Goal: Task Accomplishment & Management: Complete application form

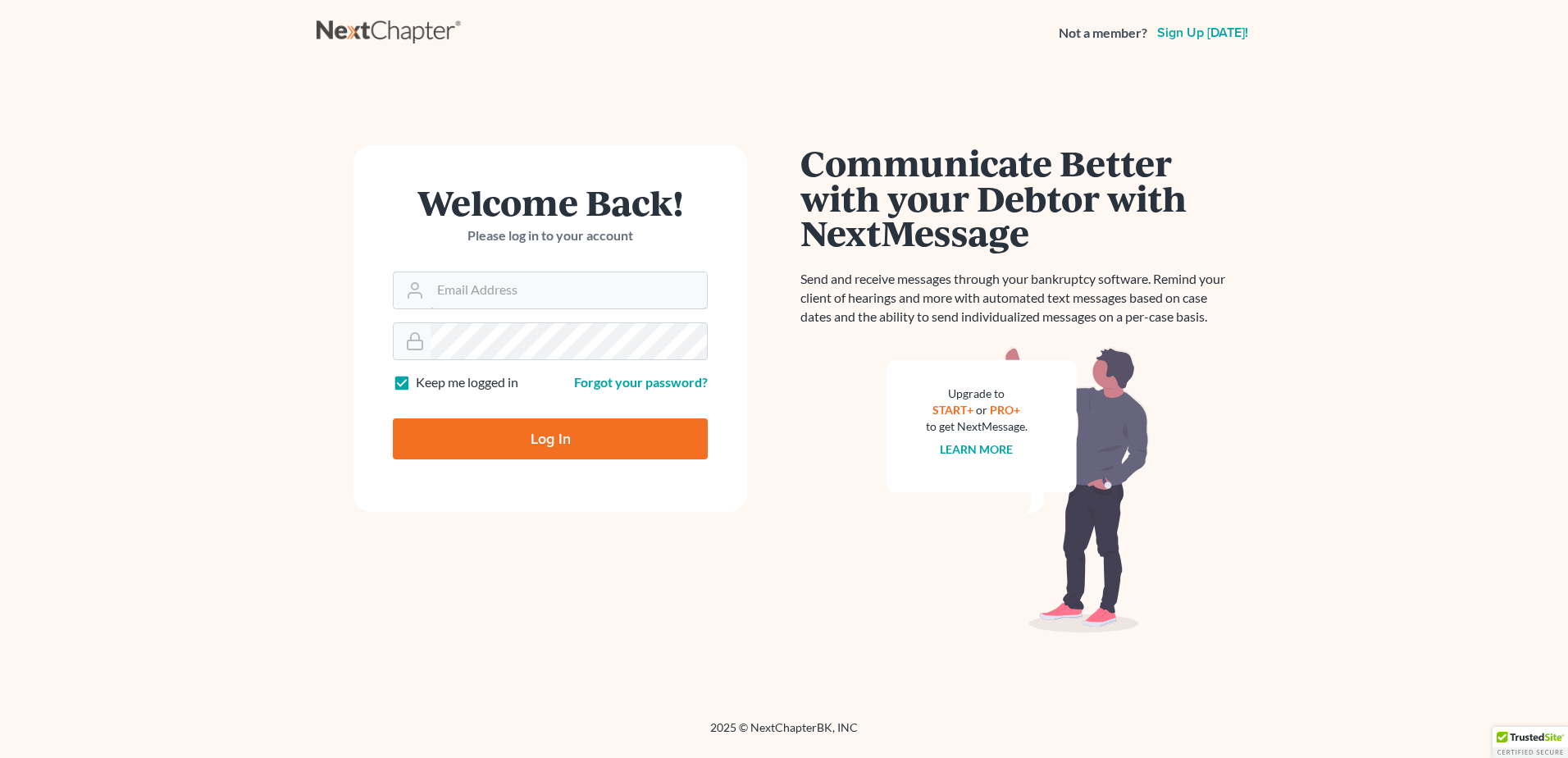
type input "[EMAIL_ADDRESS][DOMAIN_NAME]"
click at [490, 445] on input "Log In" at bounding box center [550, 438] width 315 height 41
type input "Thinking..."
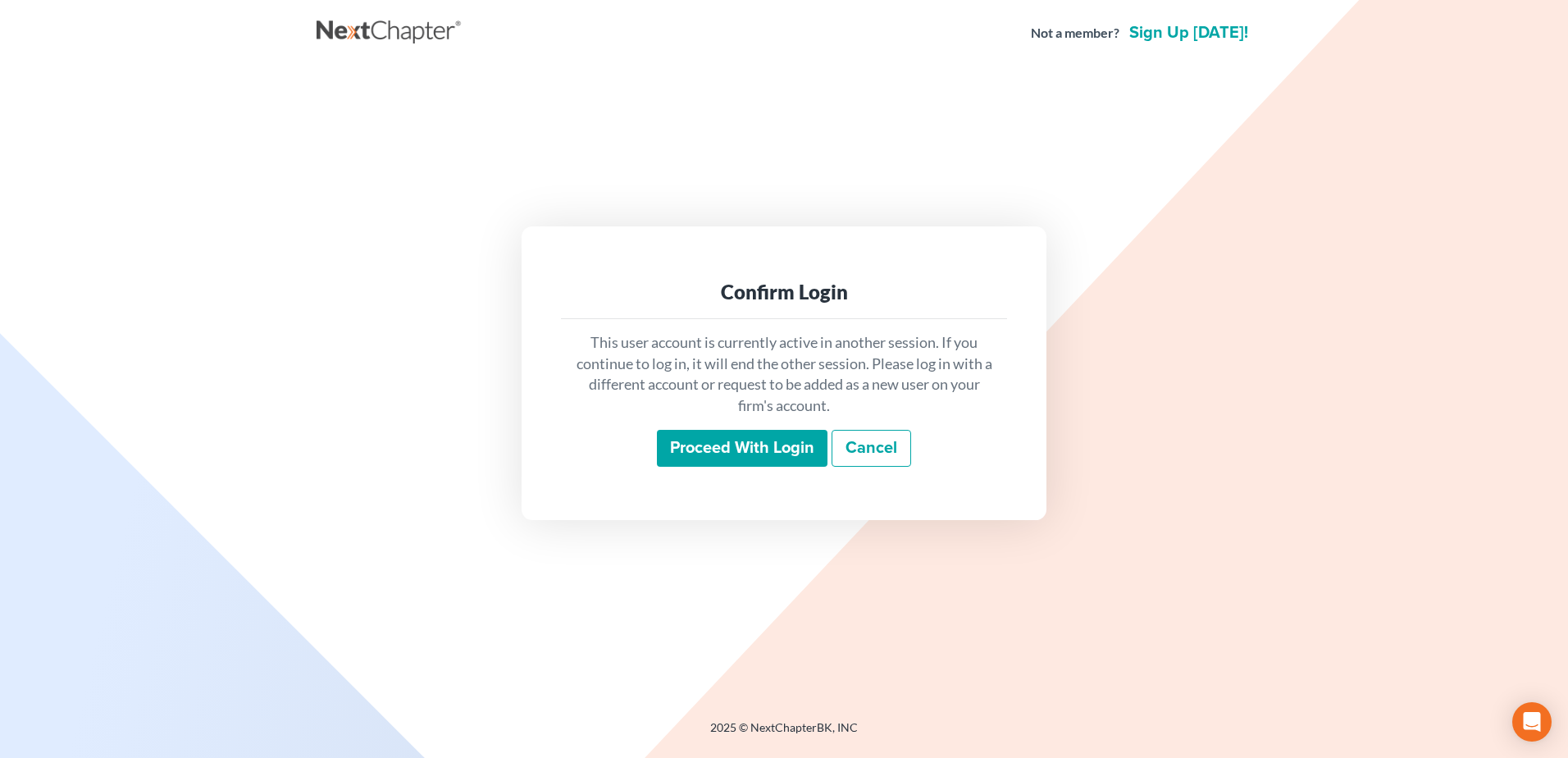
click at [699, 450] on input "Proceed with login" at bounding box center [742, 448] width 171 height 38
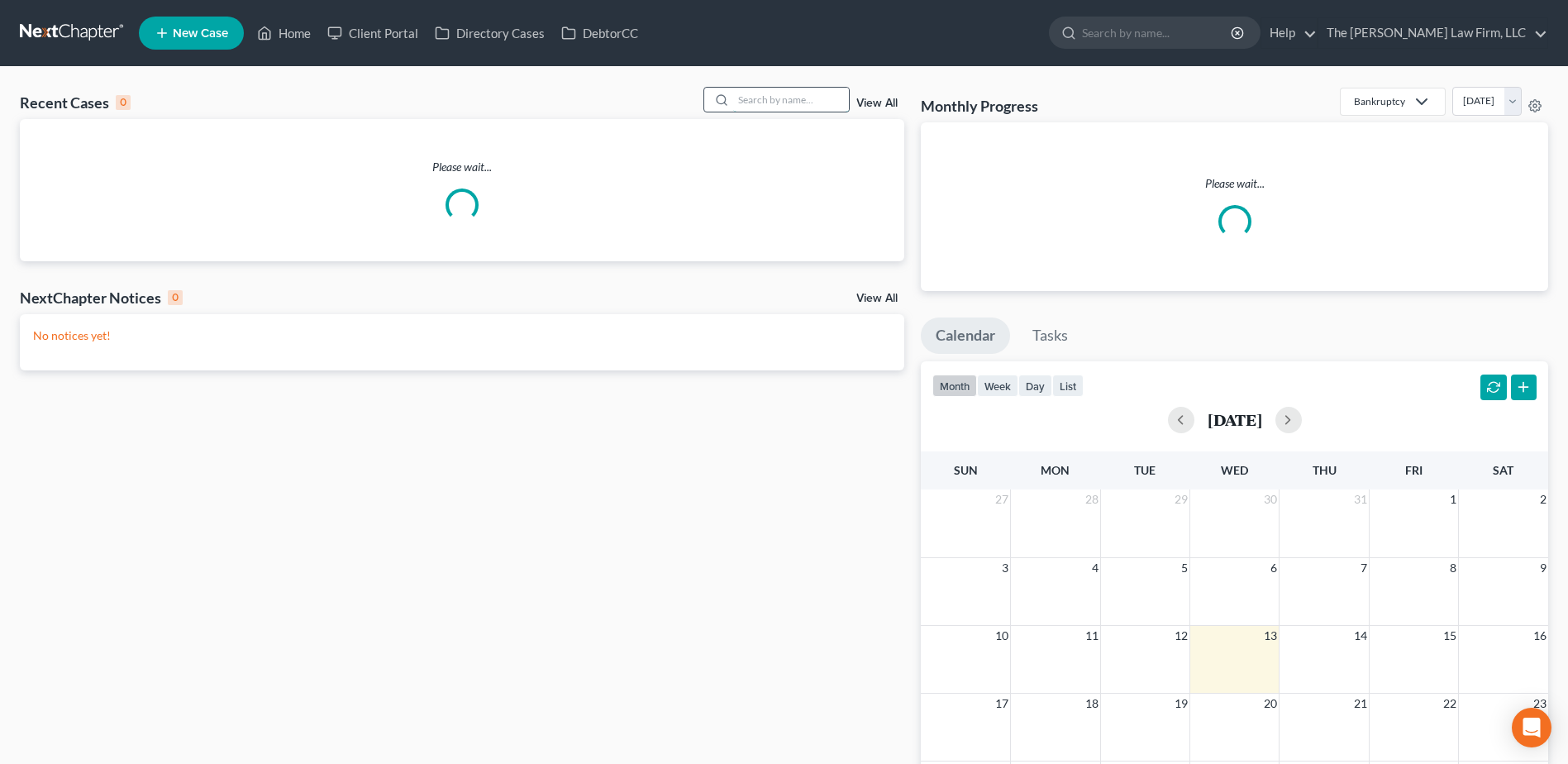
click at [787, 98] on input "search" at bounding box center [791, 99] width 115 height 24
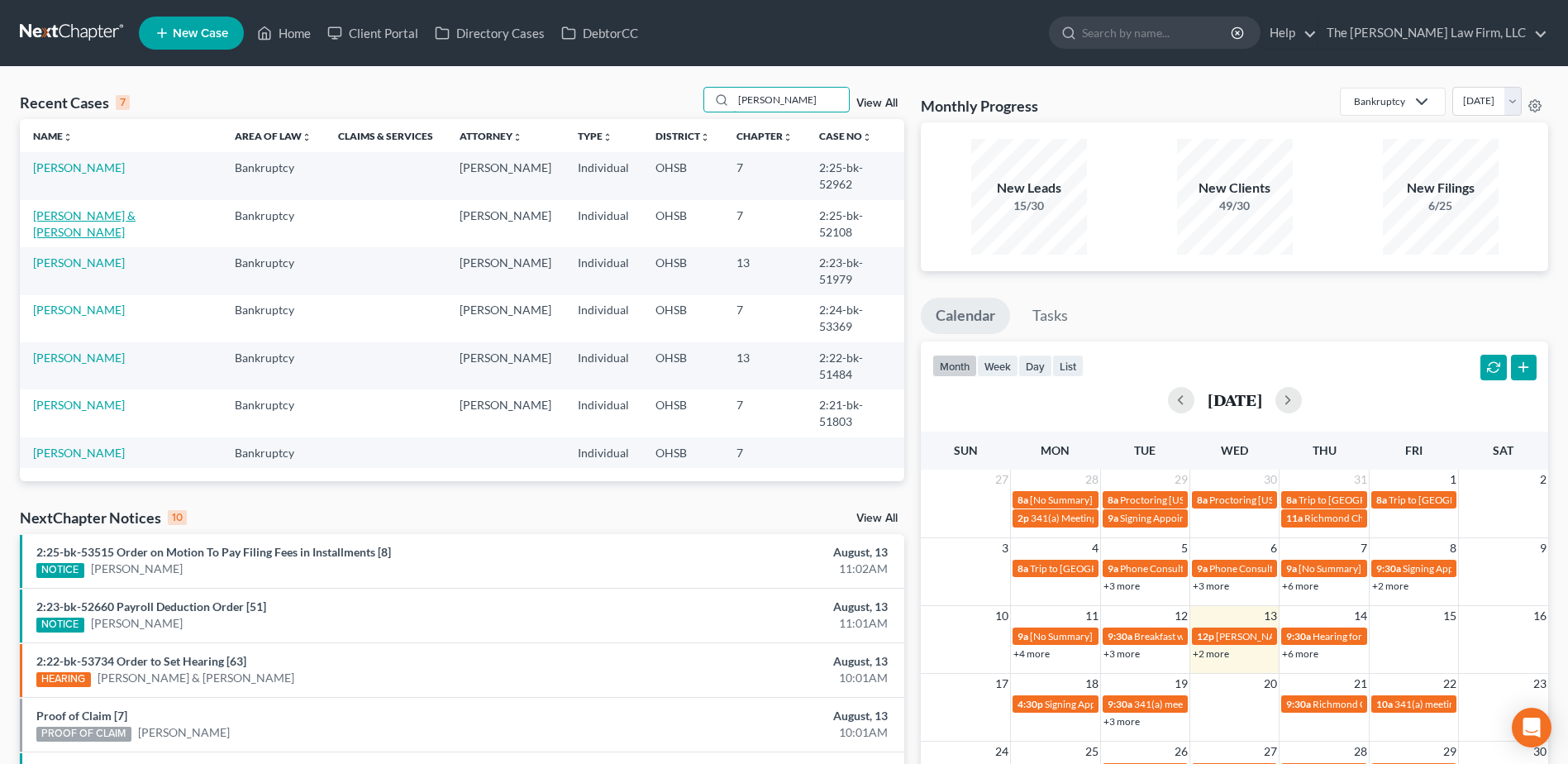
type input "dani"
click at [76, 208] on link "Daniels, Bennett & Paige" at bounding box center [84, 223] width 102 height 30
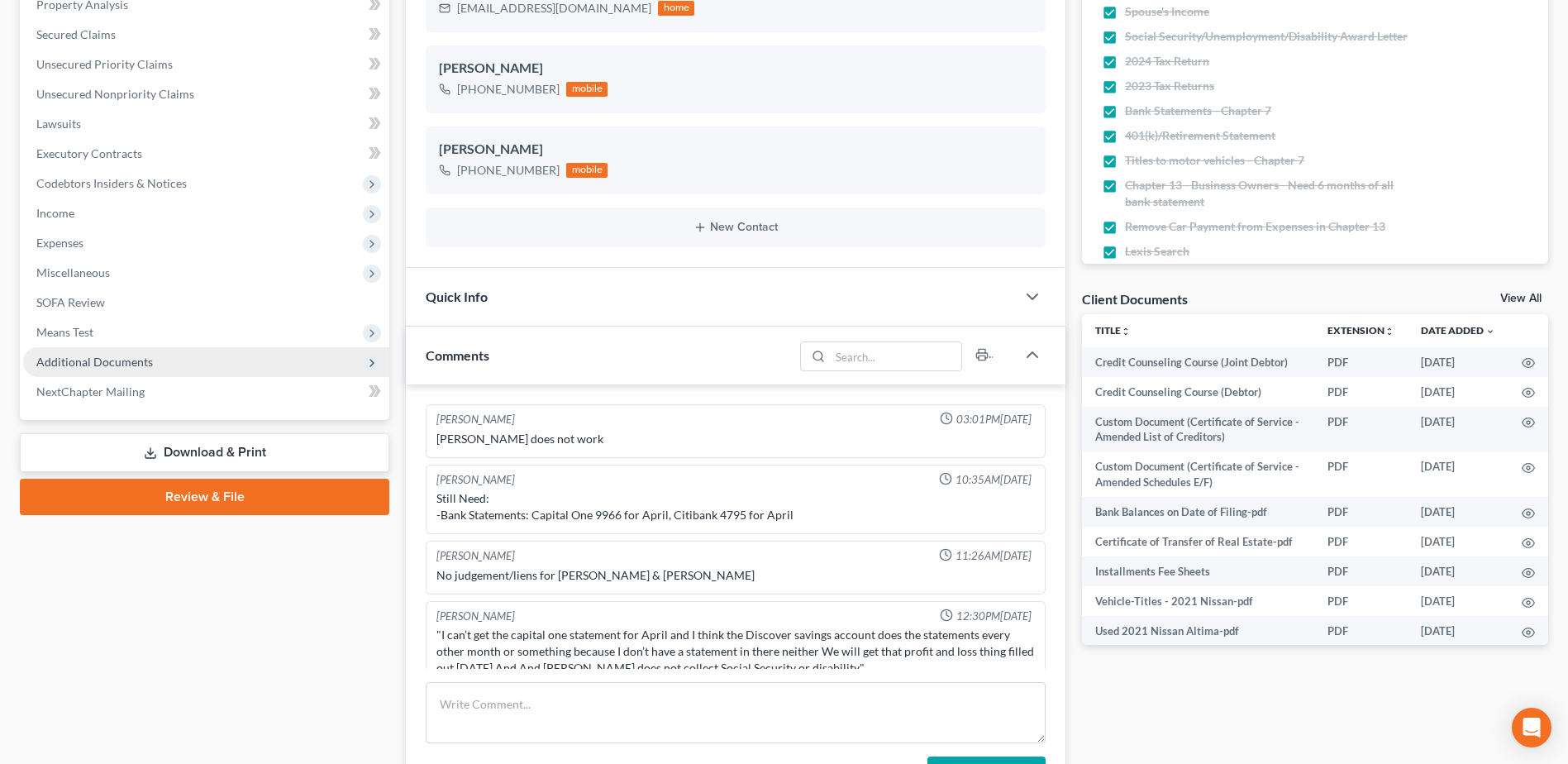
scroll to position [171, 0]
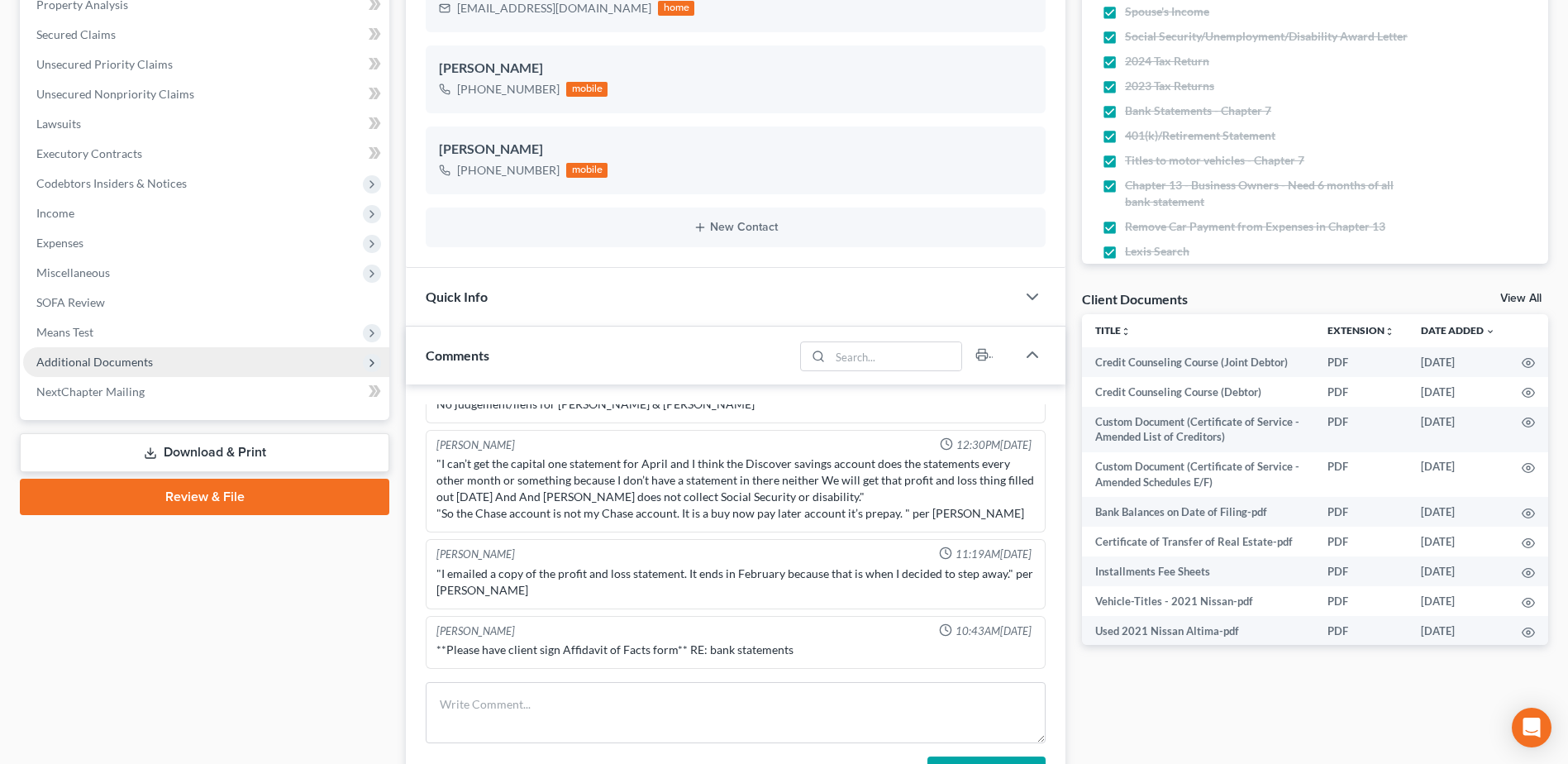
click at [92, 361] on span "Additional Documents" at bounding box center [94, 362] width 116 height 14
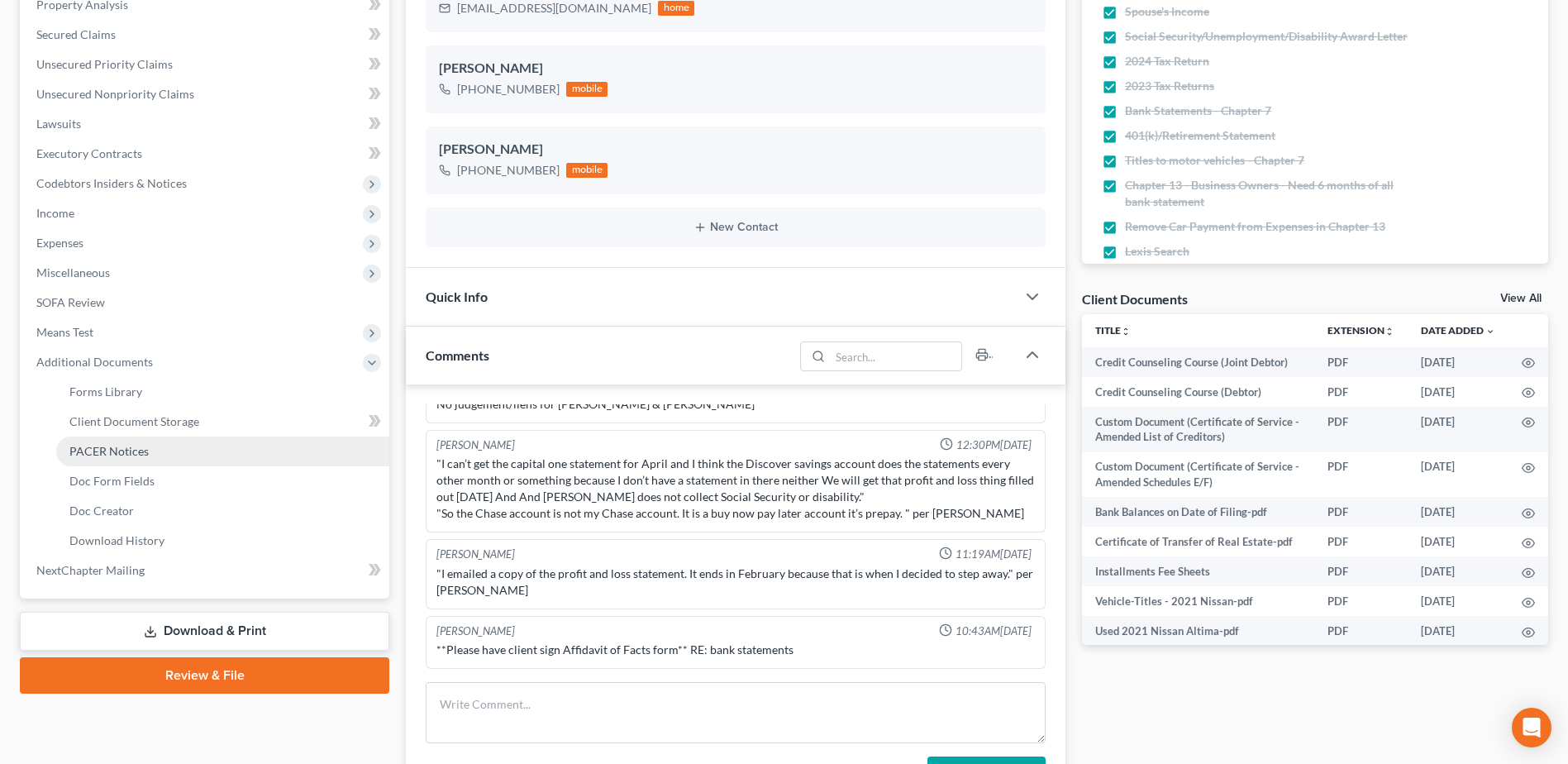
click at [99, 444] on span "PACER Notices" at bounding box center [108, 451] width 79 height 14
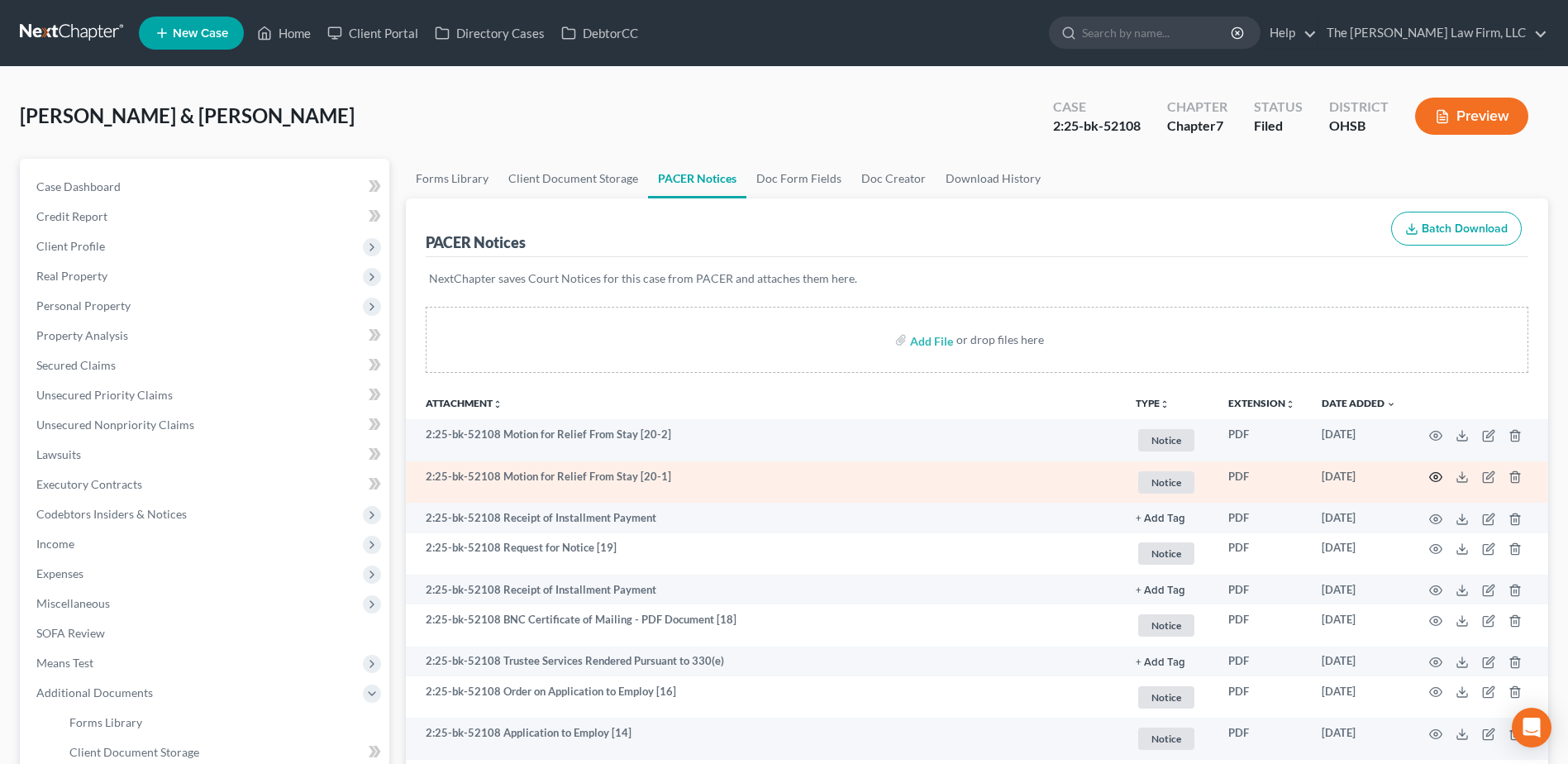
click at [1436, 475] on circle "button" at bounding box center [1436, 477] width 4 height 4
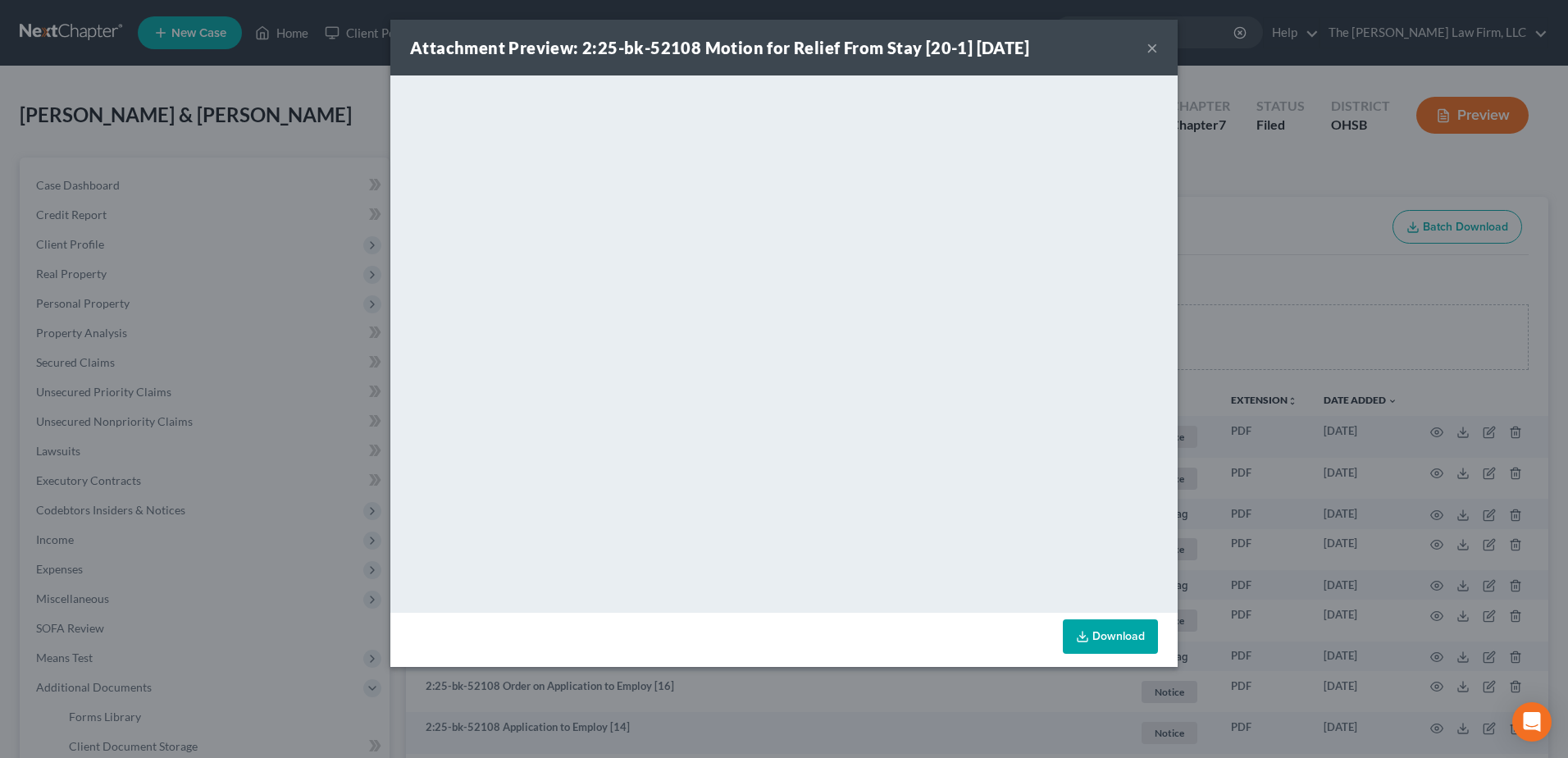
click at [1153, 51] on button "×" at bounding box center [1152, 48] width 11 height 19
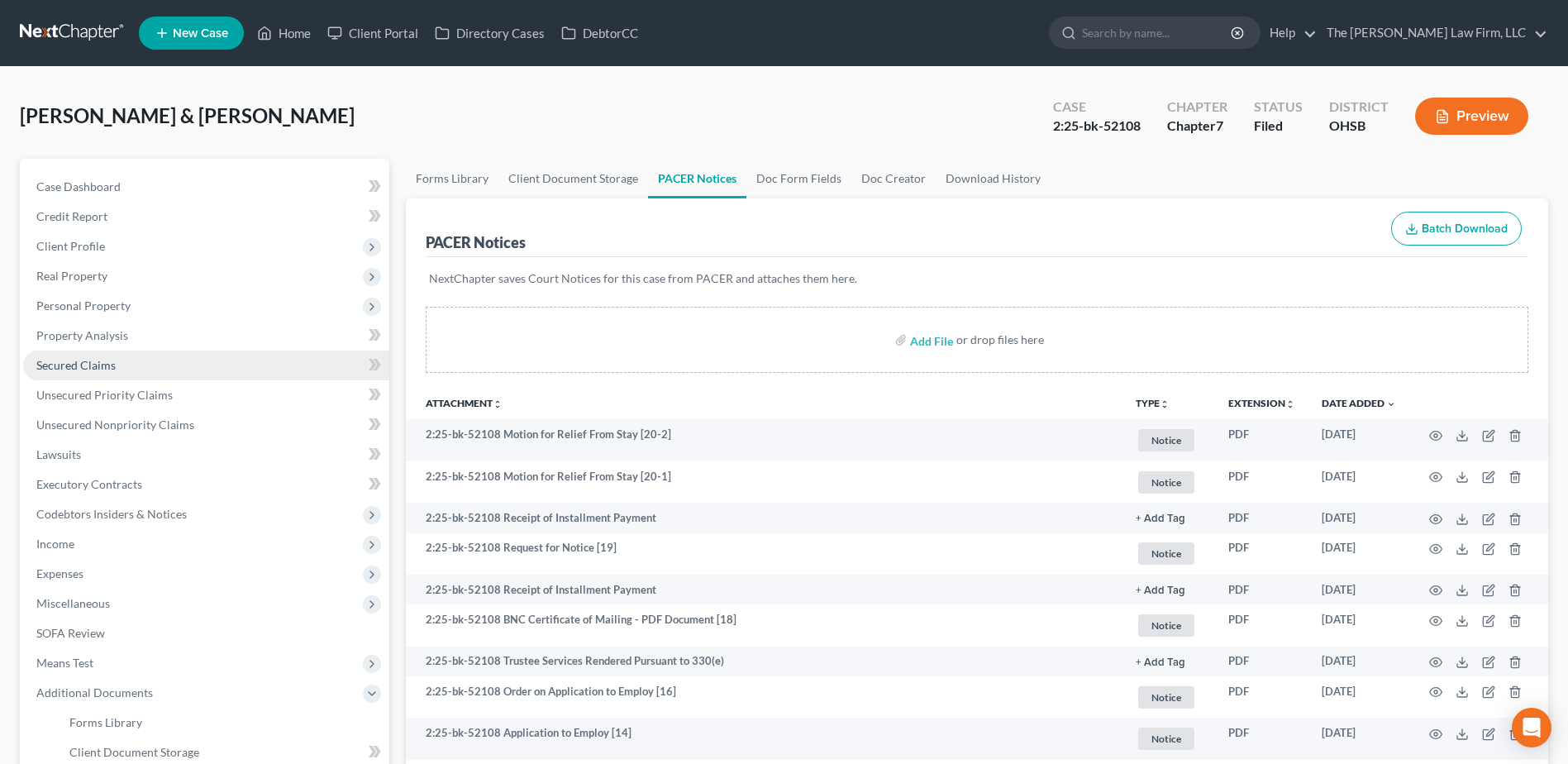
click at [106, 362] on span "Secured Claims" at bounding box center [76, 365] width 79 height 14
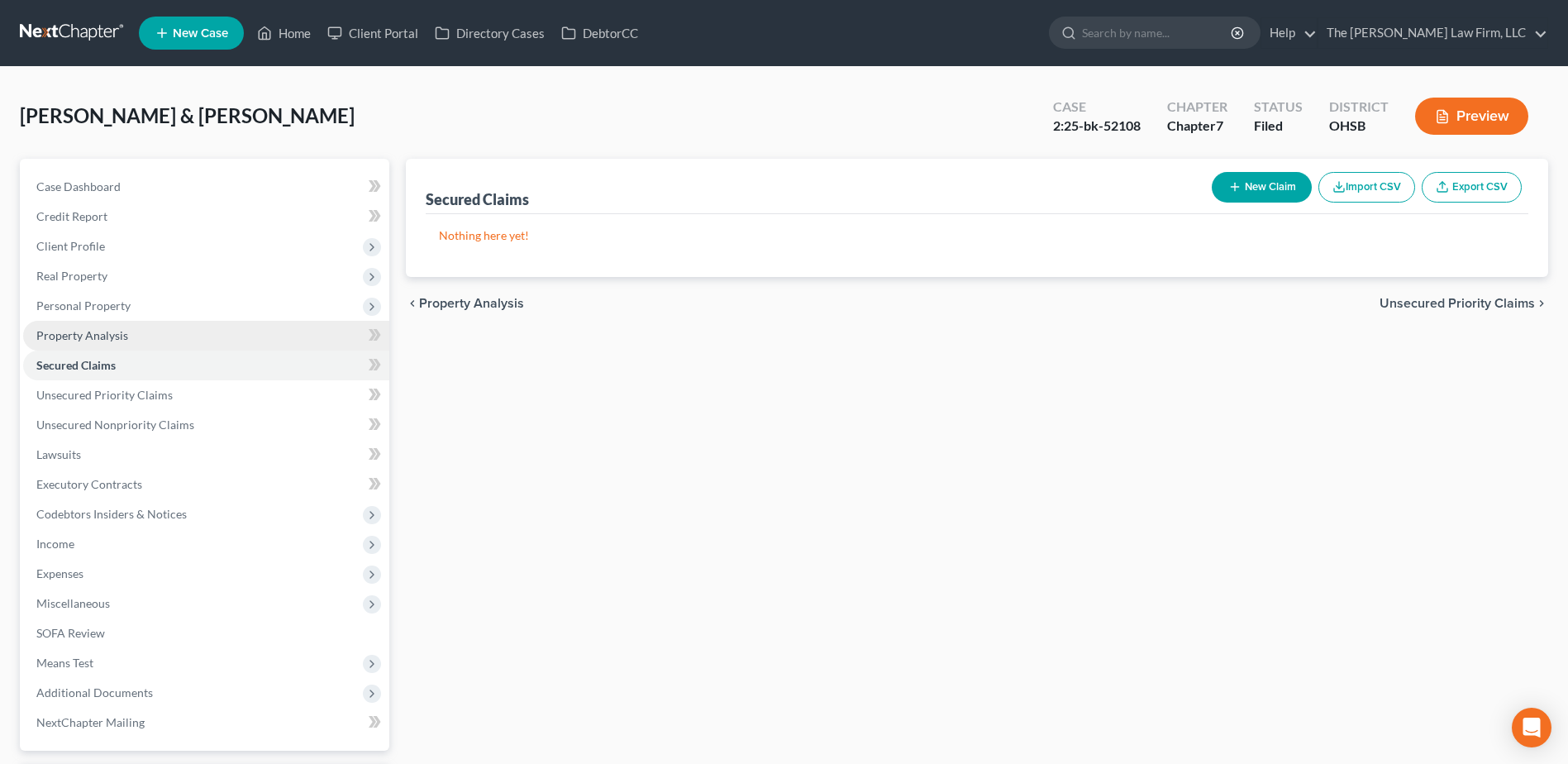
click at [93, 336] on span "Property Analysis" at bounding box center [82, 335] width 92 height 14
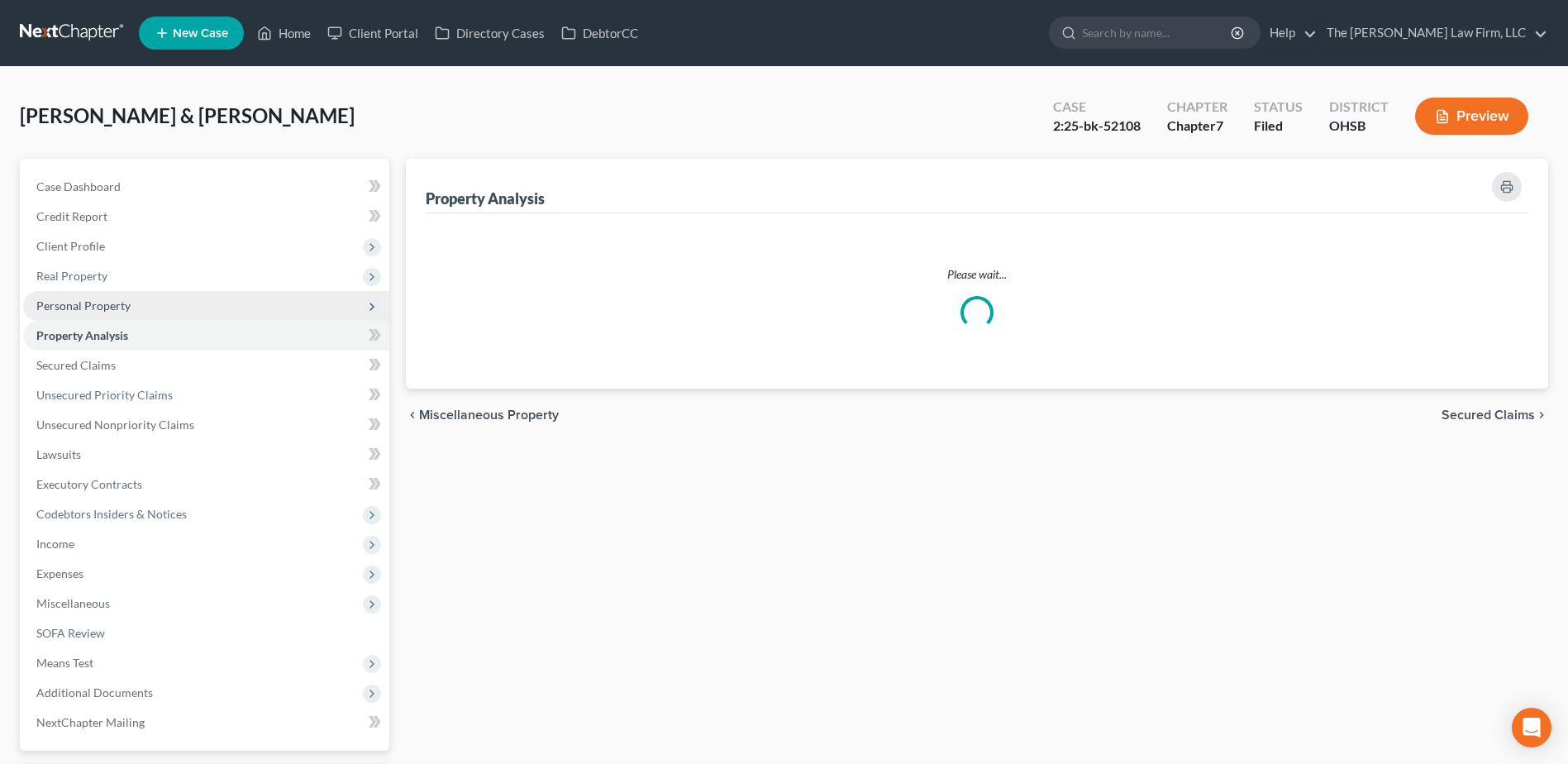
click at [94, 302] on span "Personal Property" at bounding box center [84, 306] width 94 height 14
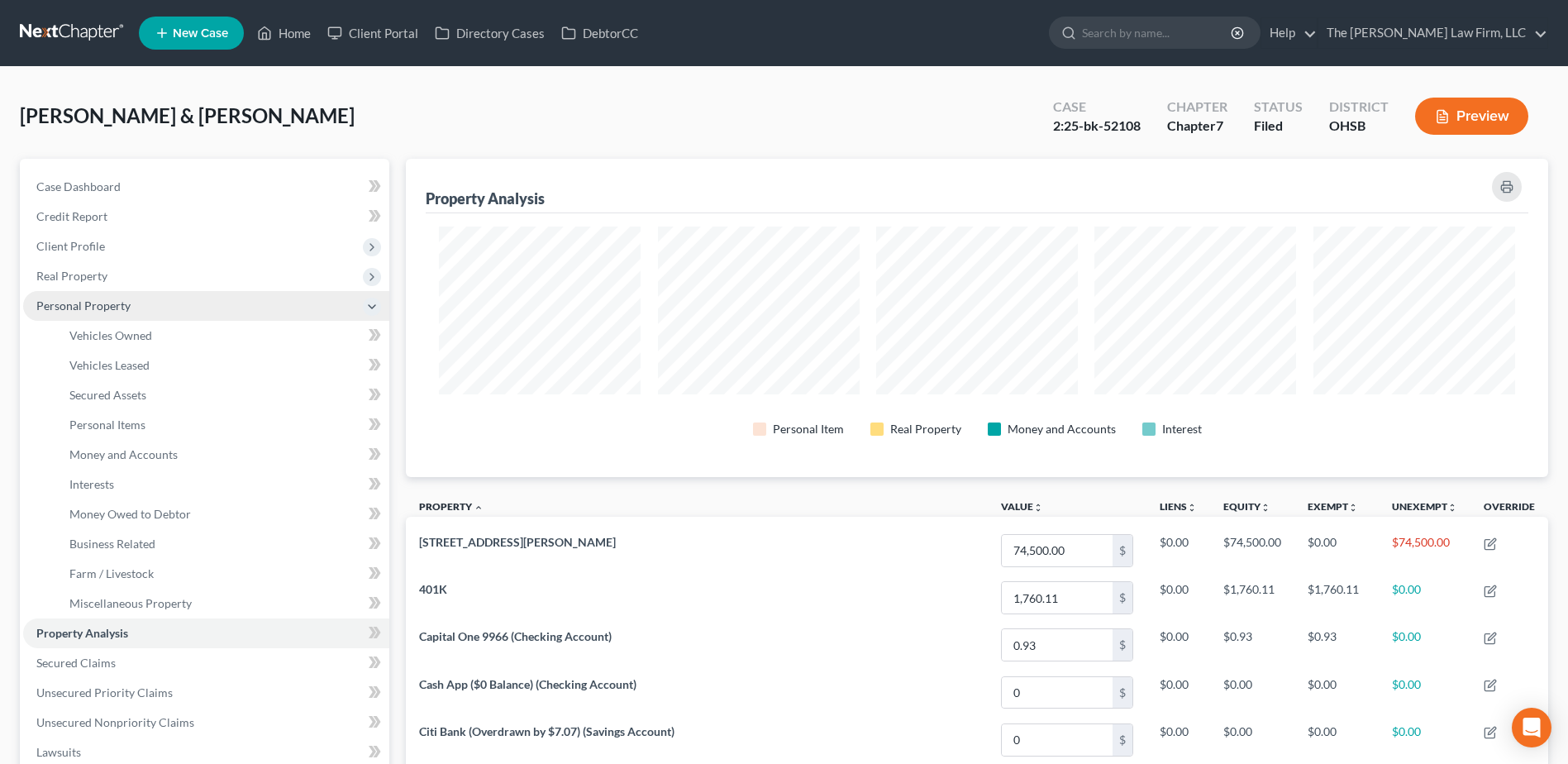
scroll to position [318, 1142]
click at [103, 345] on link "Vehicles Owned" at bounding box center [222, 335] width 333 height 29
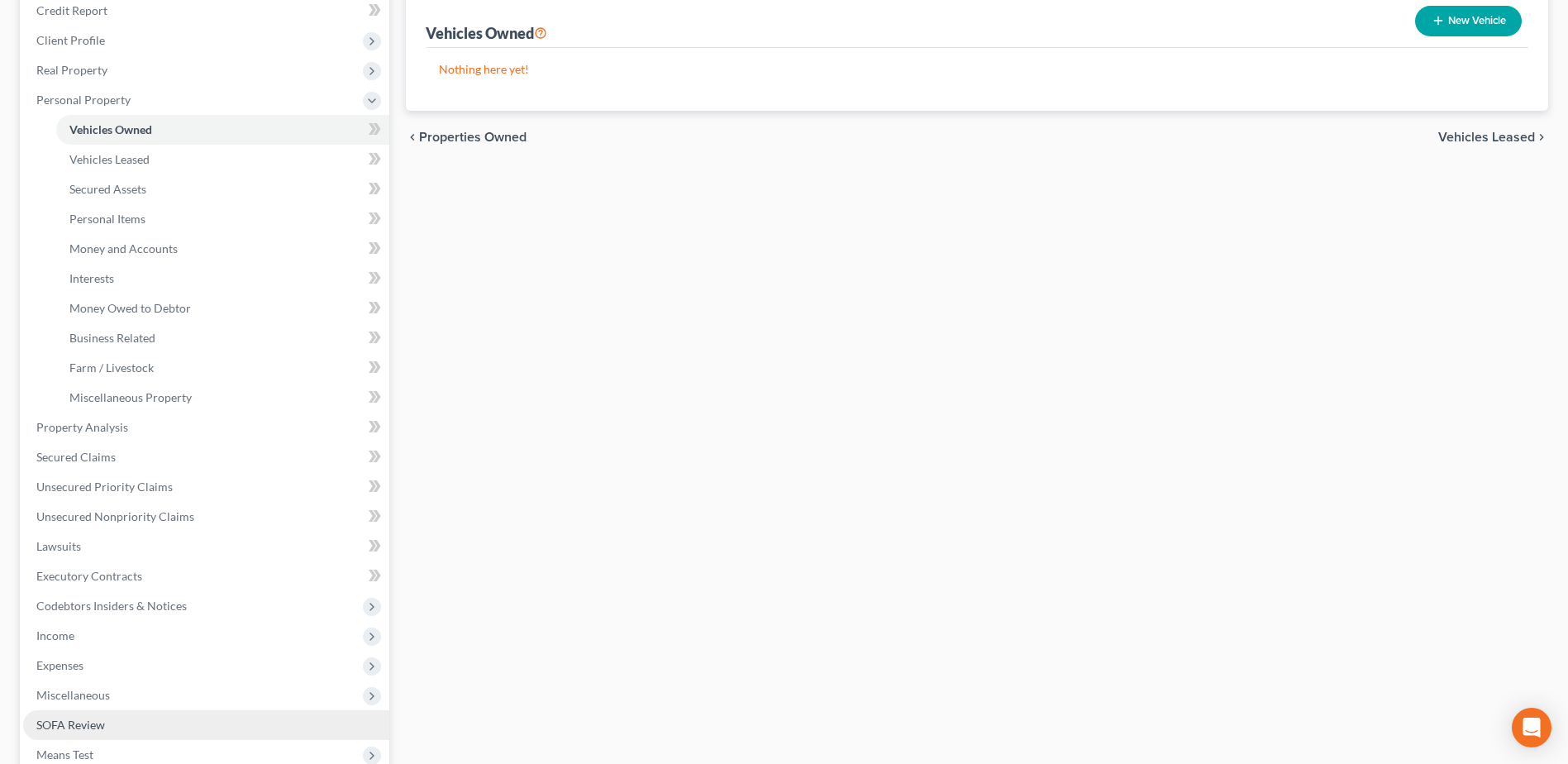
scroll to position [330, 0]
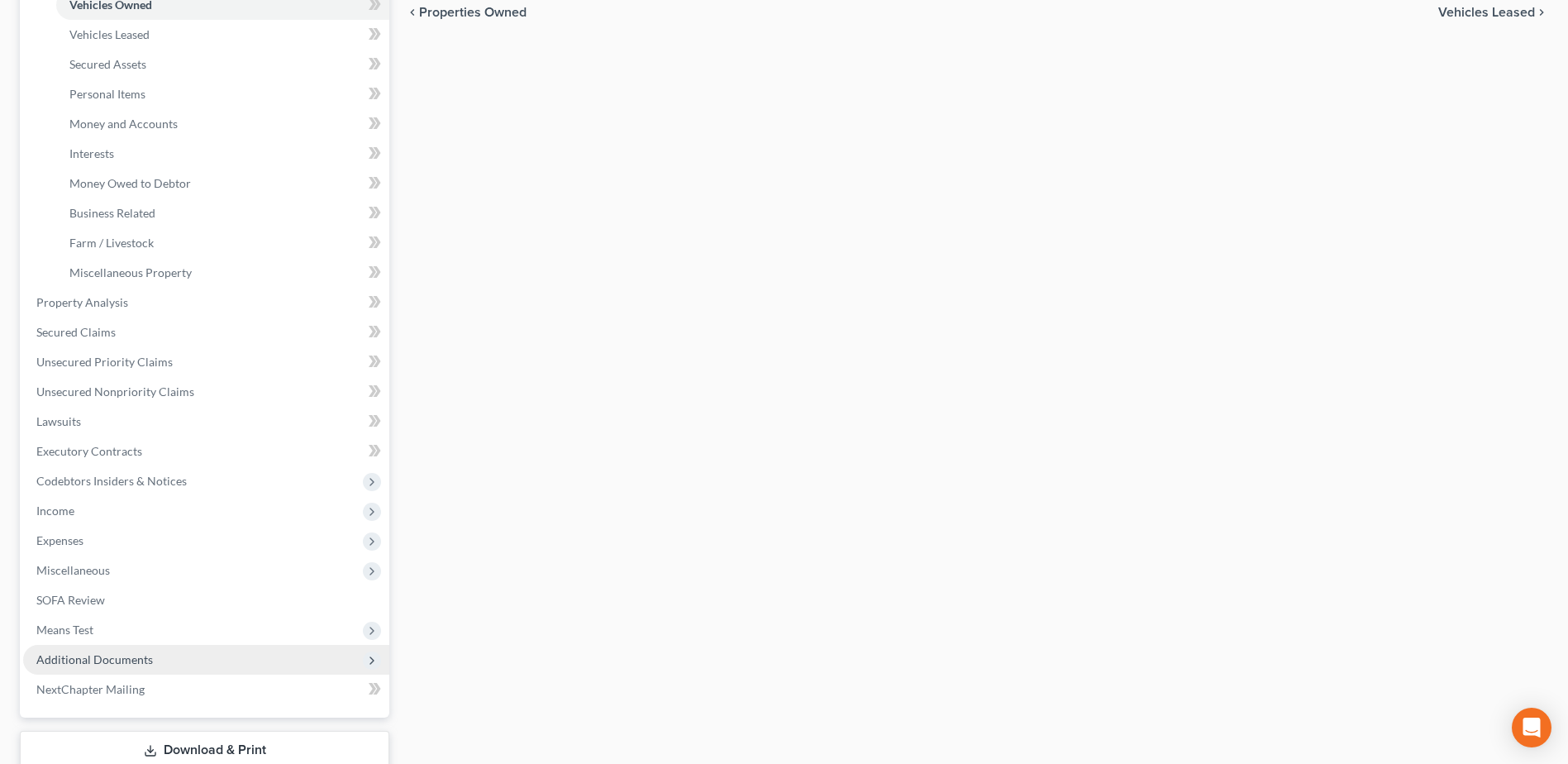
click at [115, 660] on span "Additional Documents" at bounding box center [94, 659] width 116 height 14
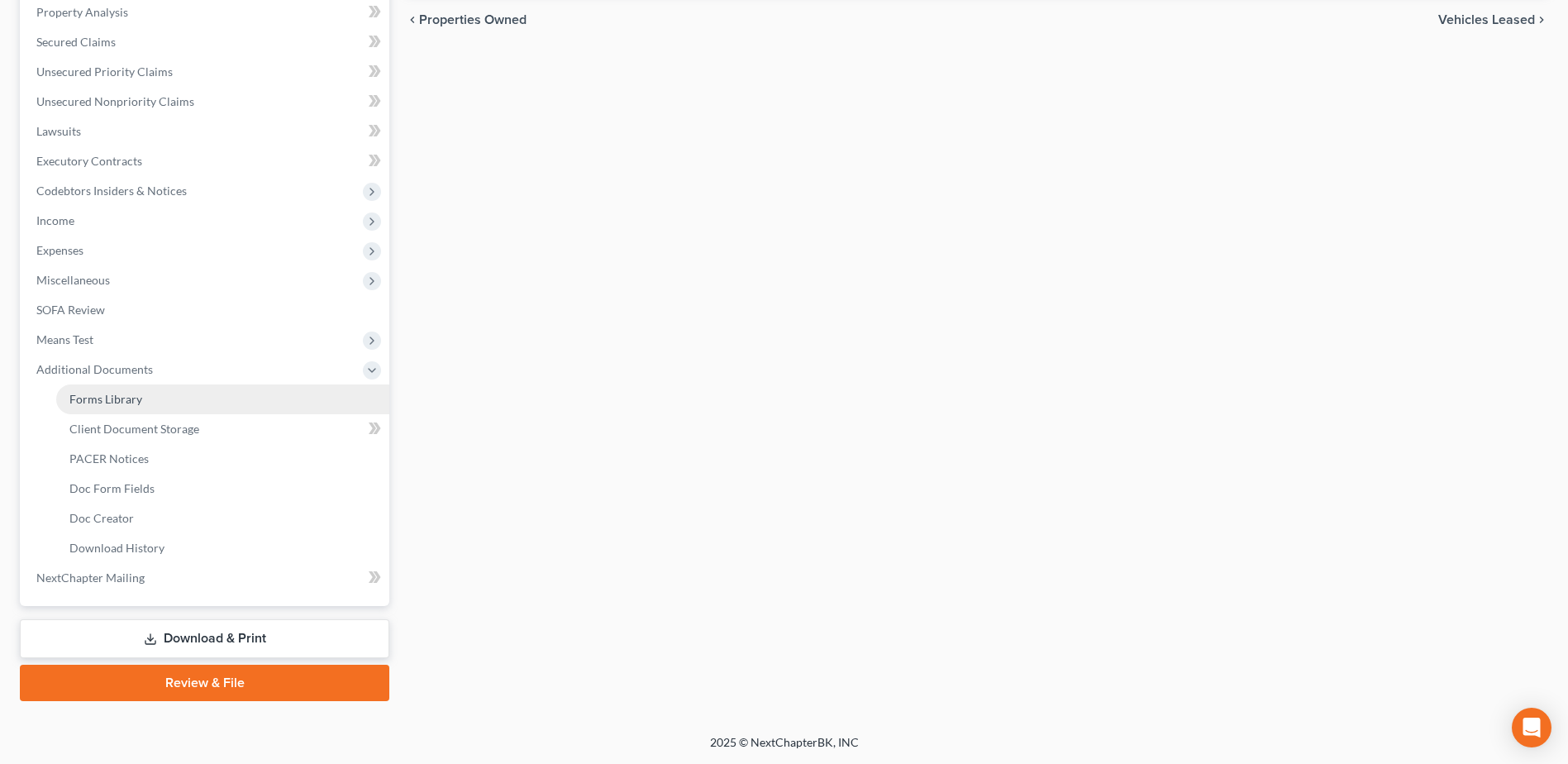
scroll to position [323, 0]
click at [82, 311] on span "SOFA Review" at bounding box center [70, 309] width 68 height 14
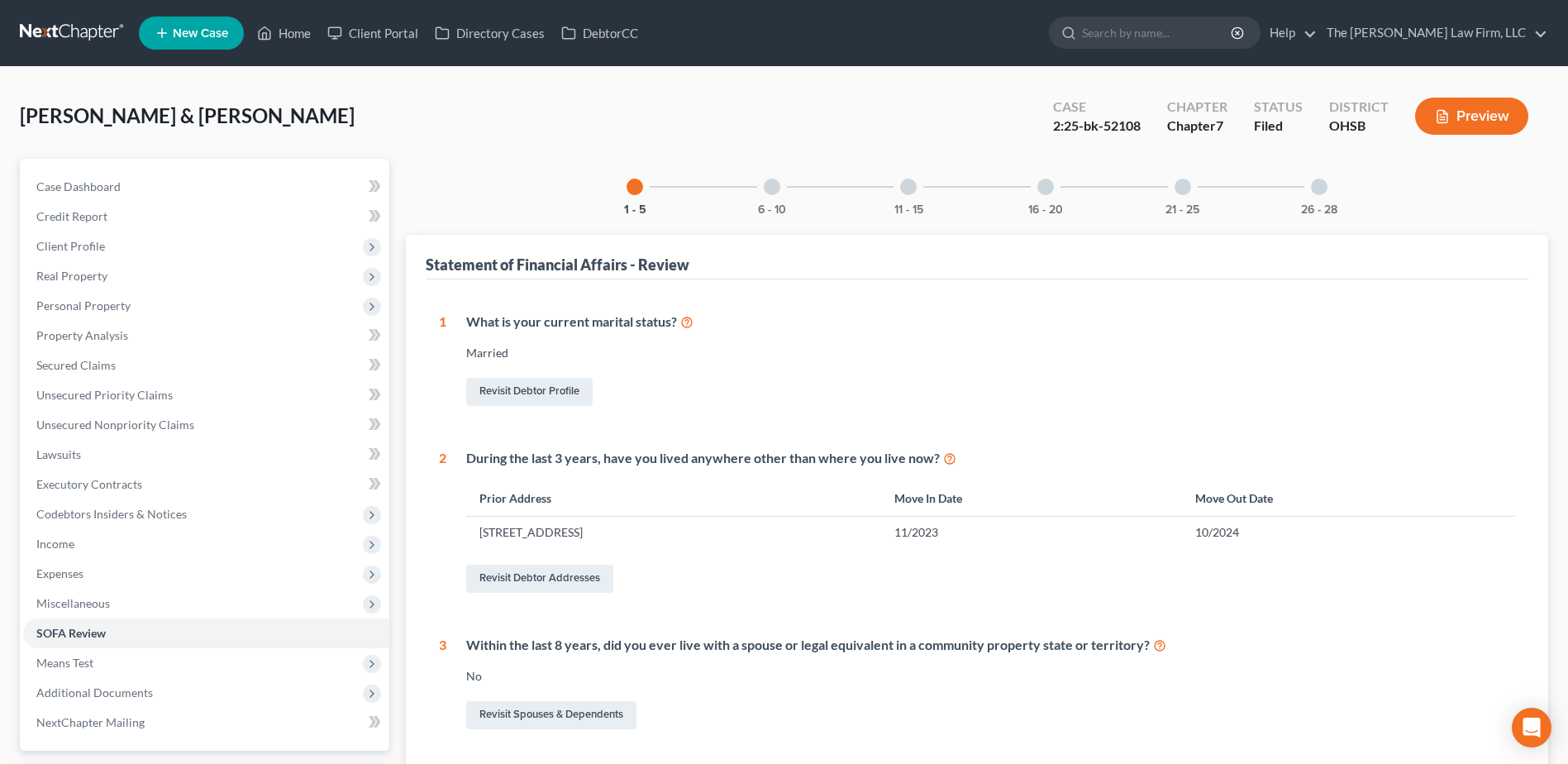
click at [780, 201] on div "6 - 10" at bounding box center [771, 187] width 56 height 56
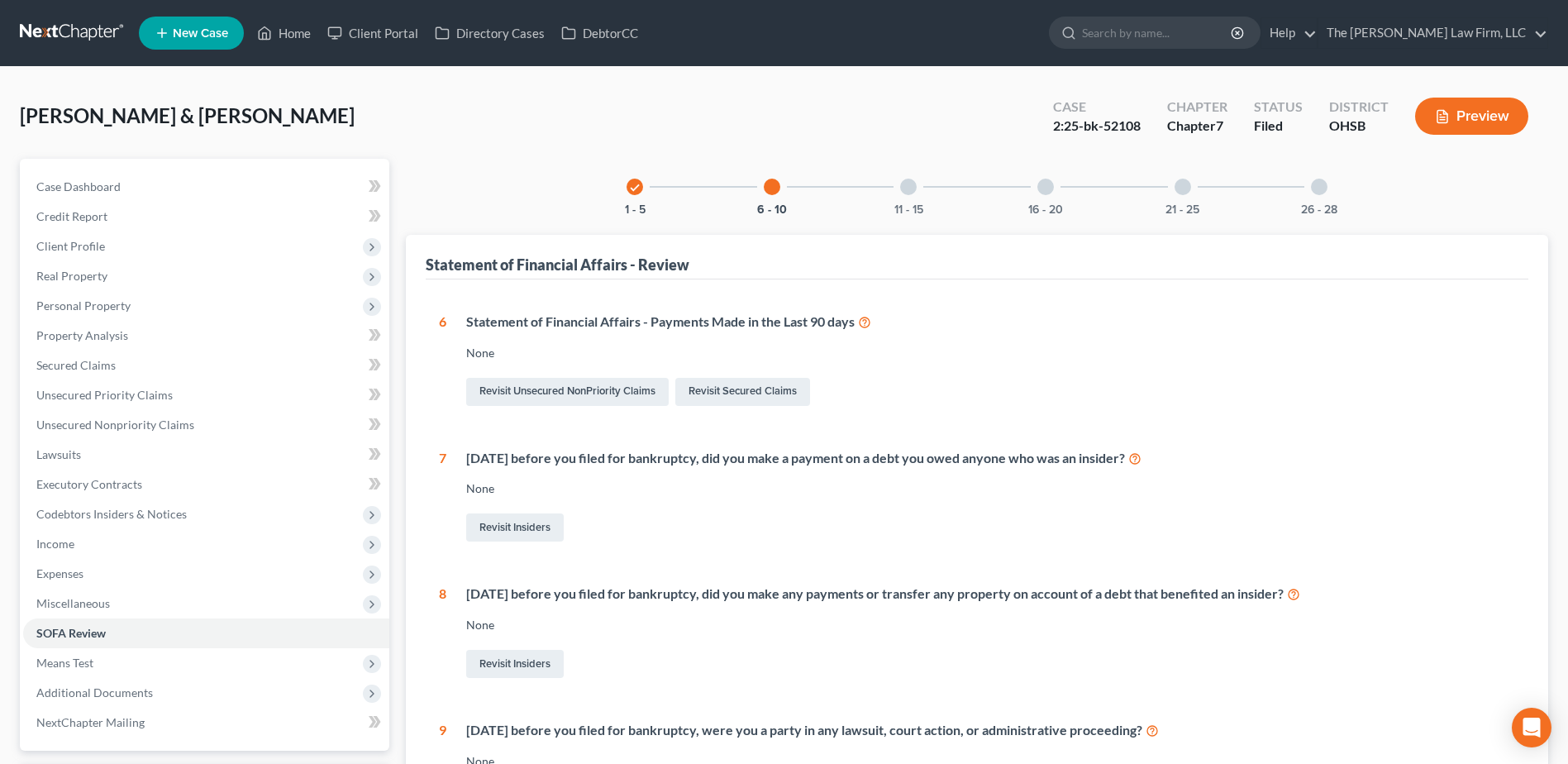
click at [46, 44] on link at bounding box center [72, 32] width 106 height 29
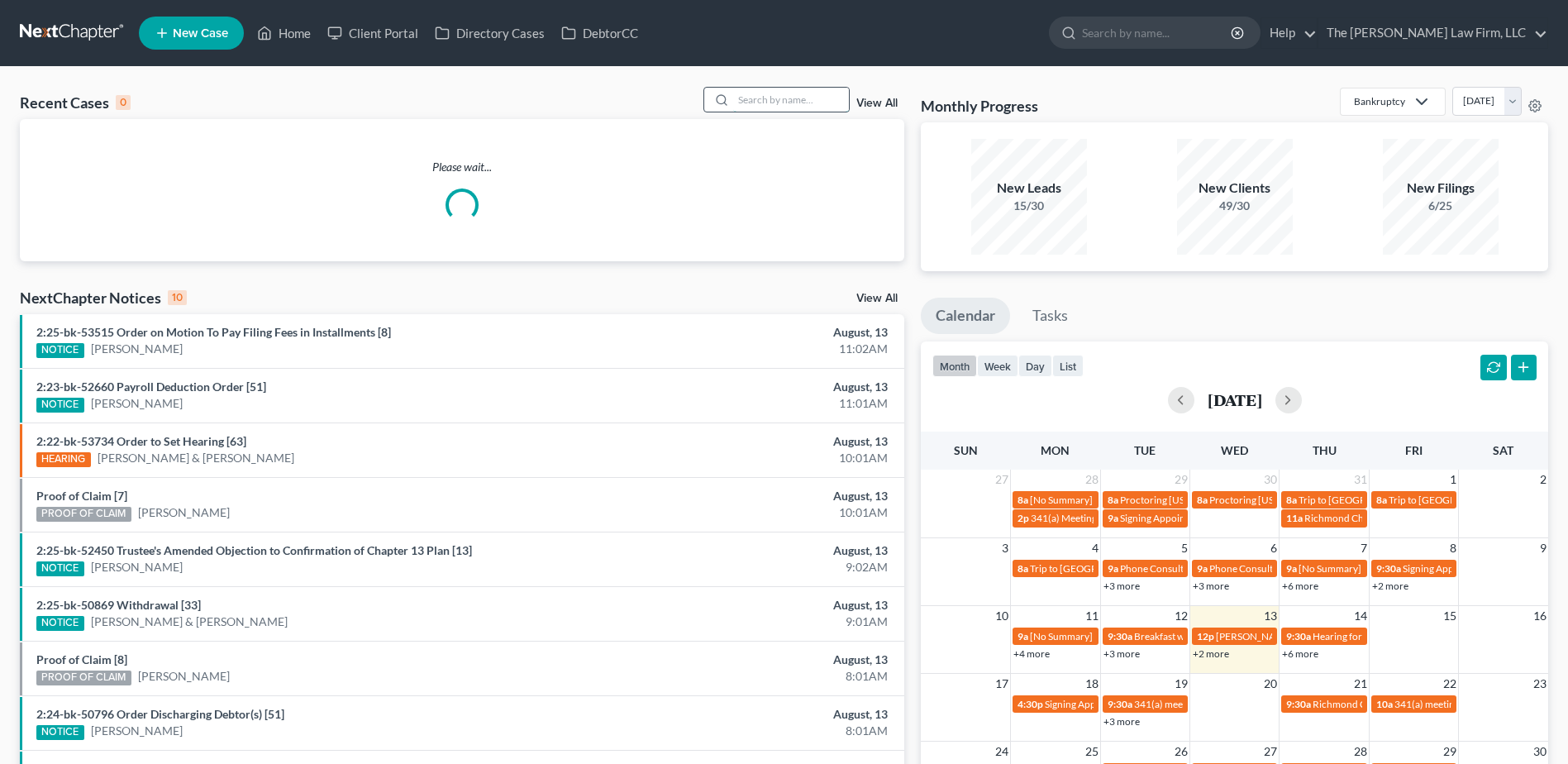
click at [760, 95] on input "search" at bounding box center [791, 99] width 115 height 24
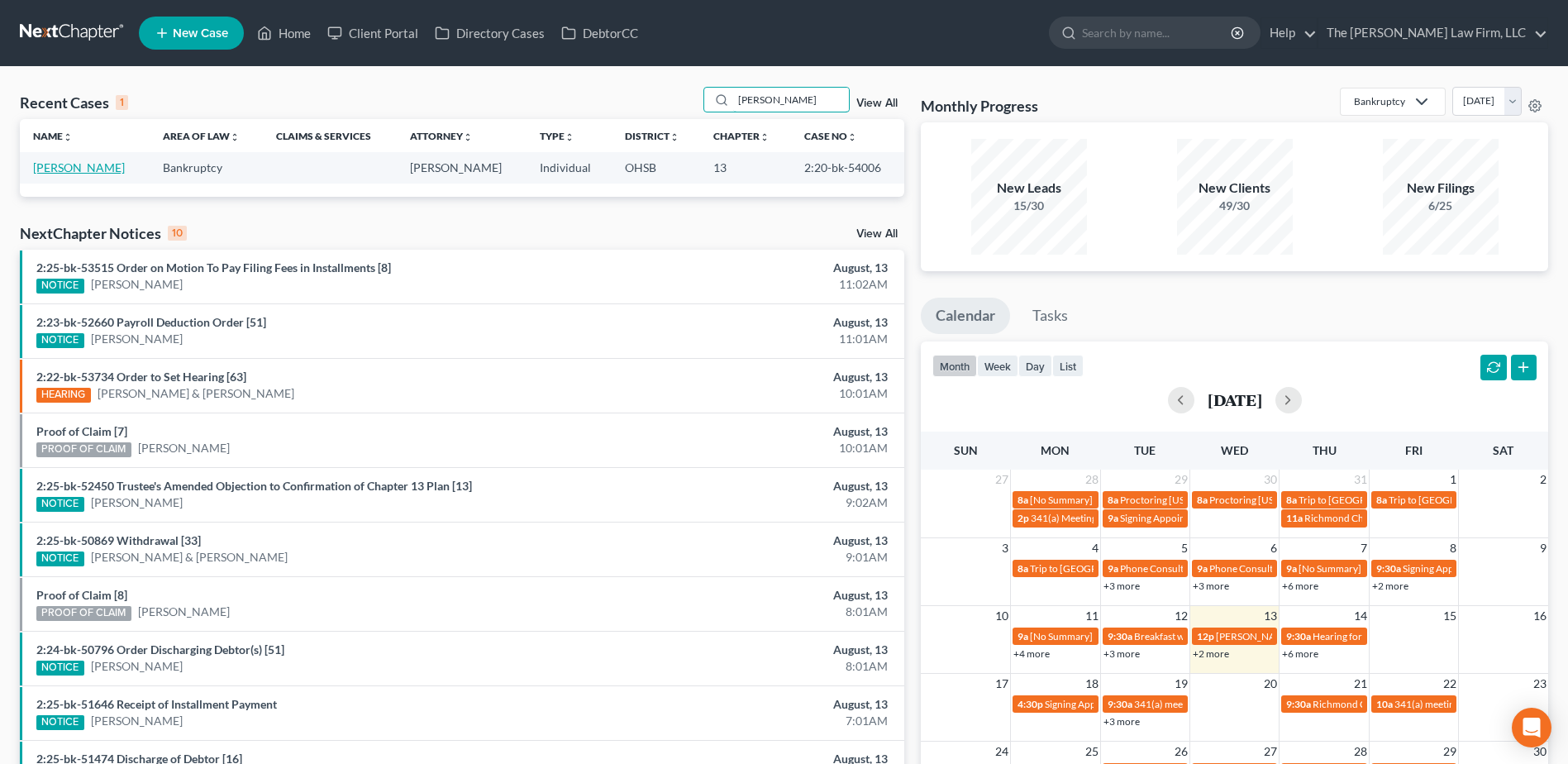
type input "soppe"
click at [60, 169] on link "[PERSON_NAME]" at bounding box center [78, 167] width 92 height 14
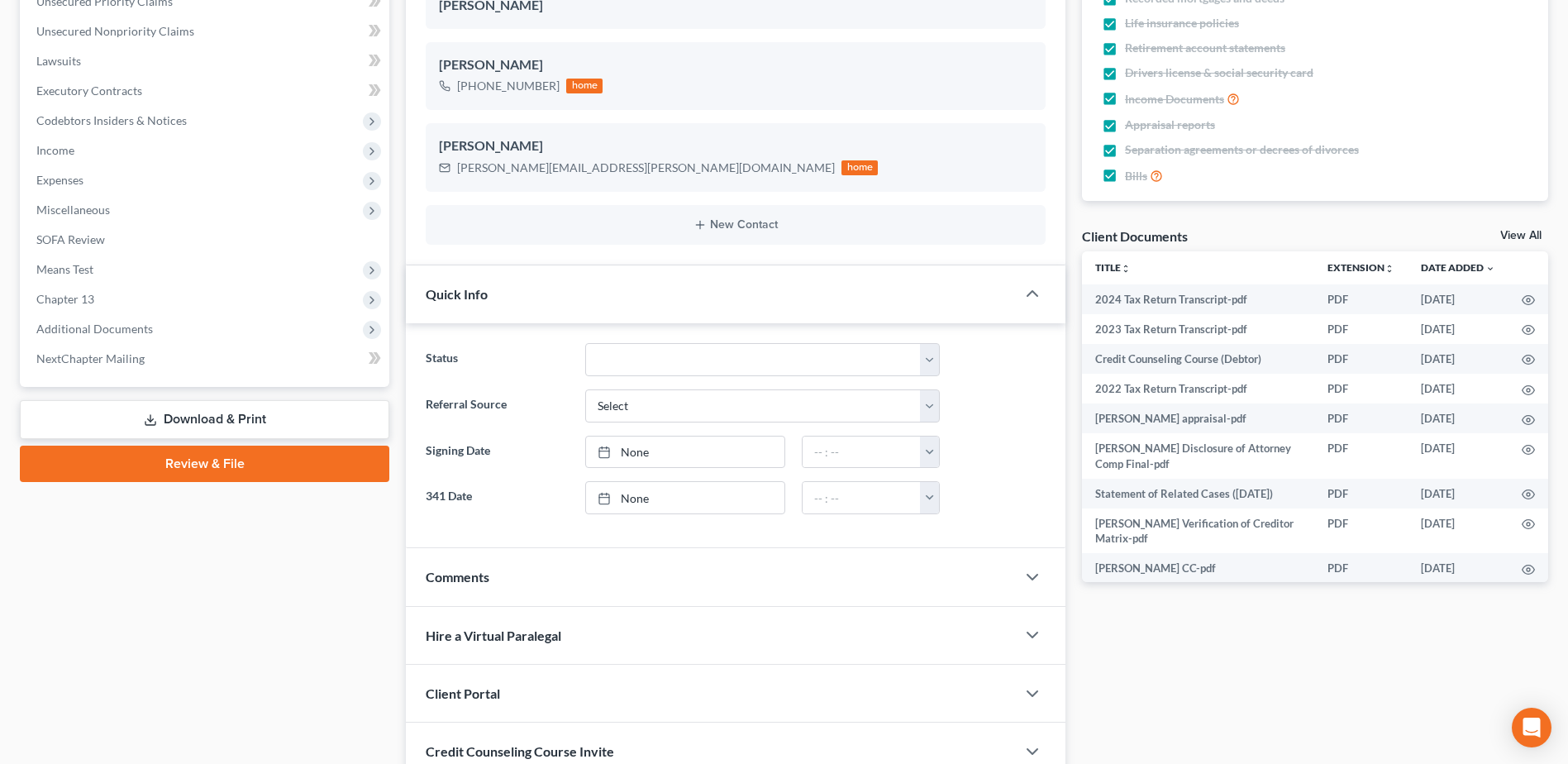
scroll to position [413, 0]
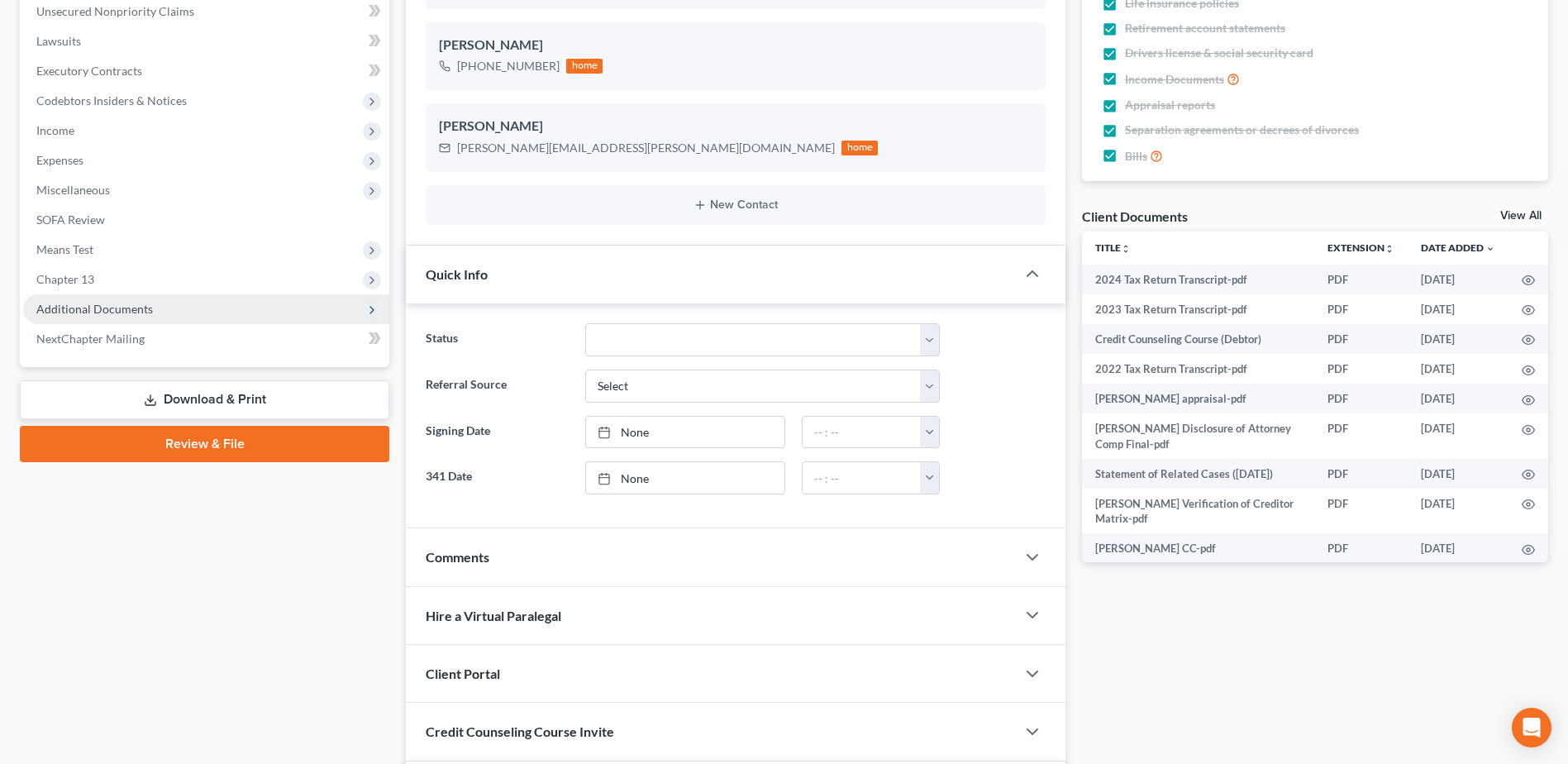
click at [101, 308] on span "Additional Documents" at bounding box center [94, 309] width 116 height 14
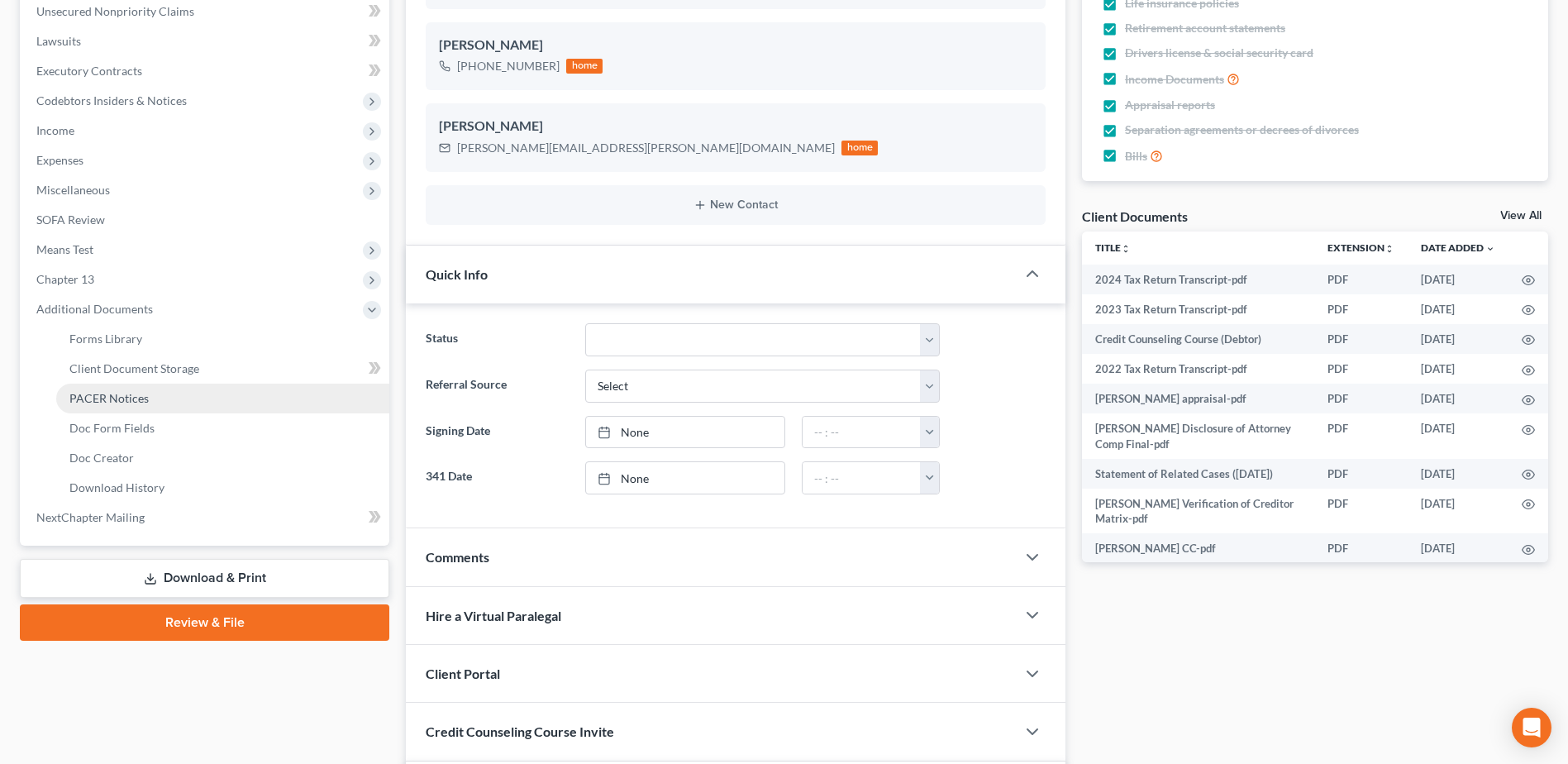
click at [128, 386] on link "PACER Notices" at bounding box center [222, 398] width 333 height 29
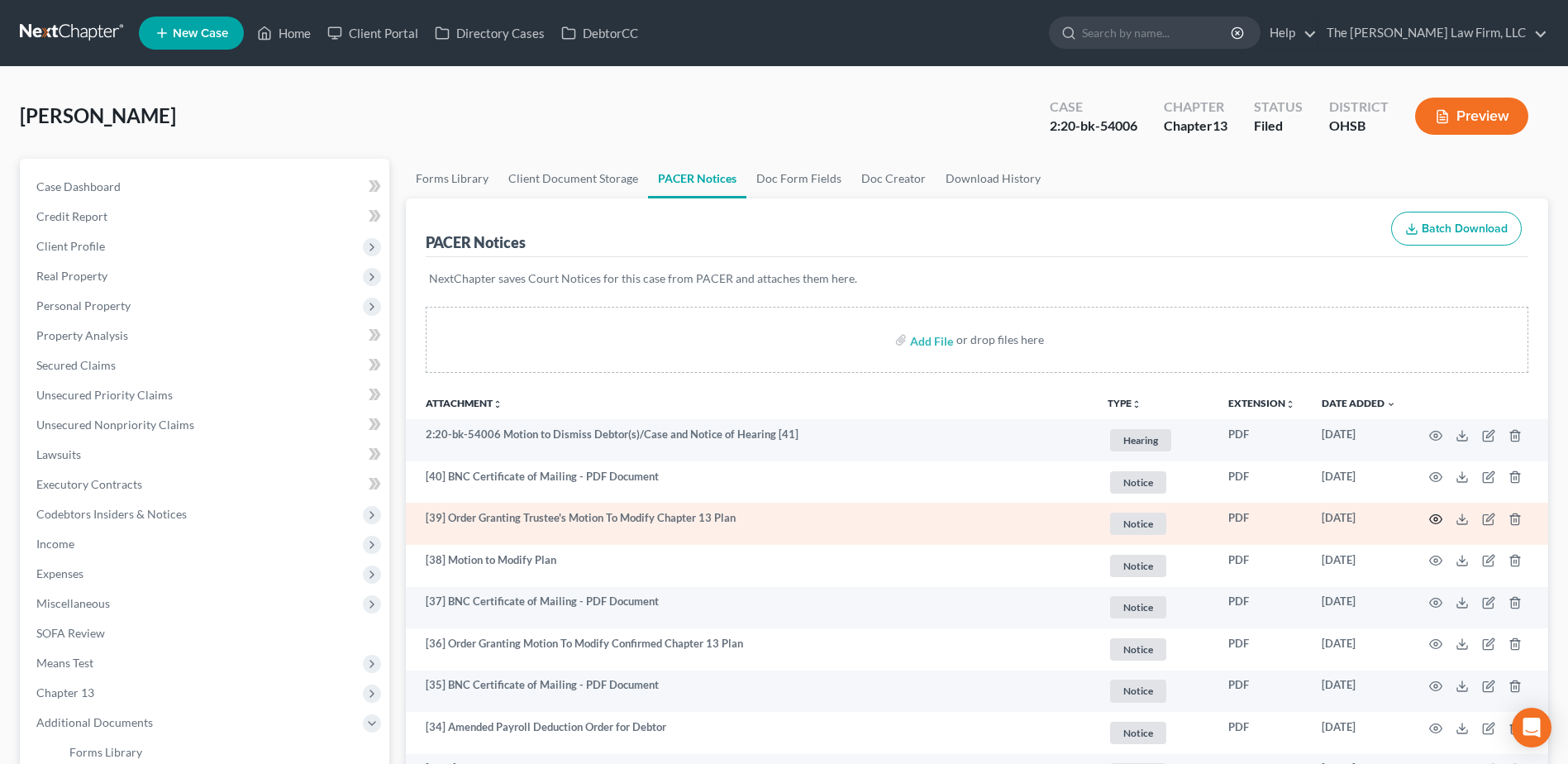
click at [1437, 519] on circle "button" at bounding box center [1436, 519] width 4 height 4
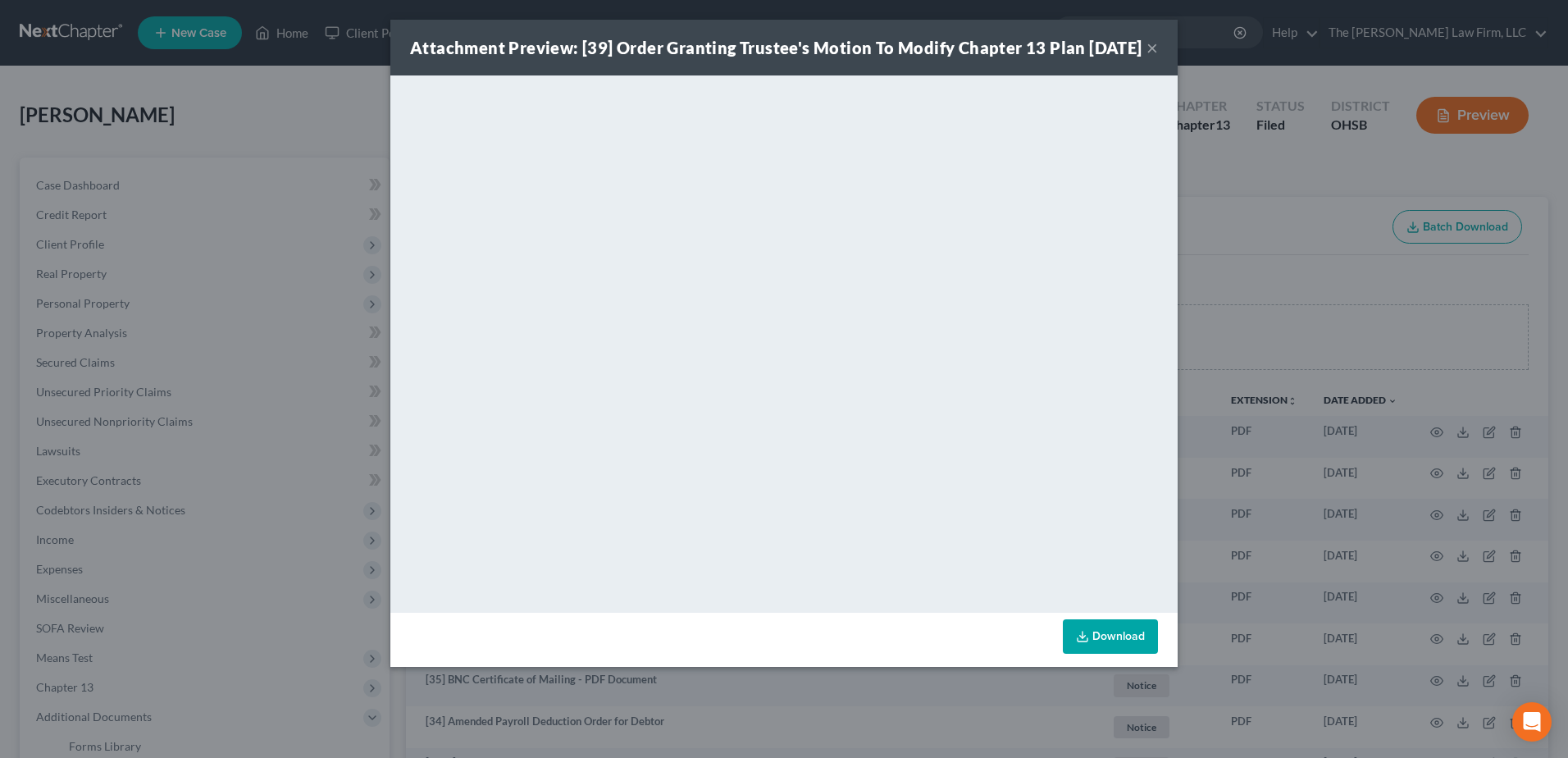
click at [1151, 56] on button "×" at bounding box center [1152, 48] width 11 height 19
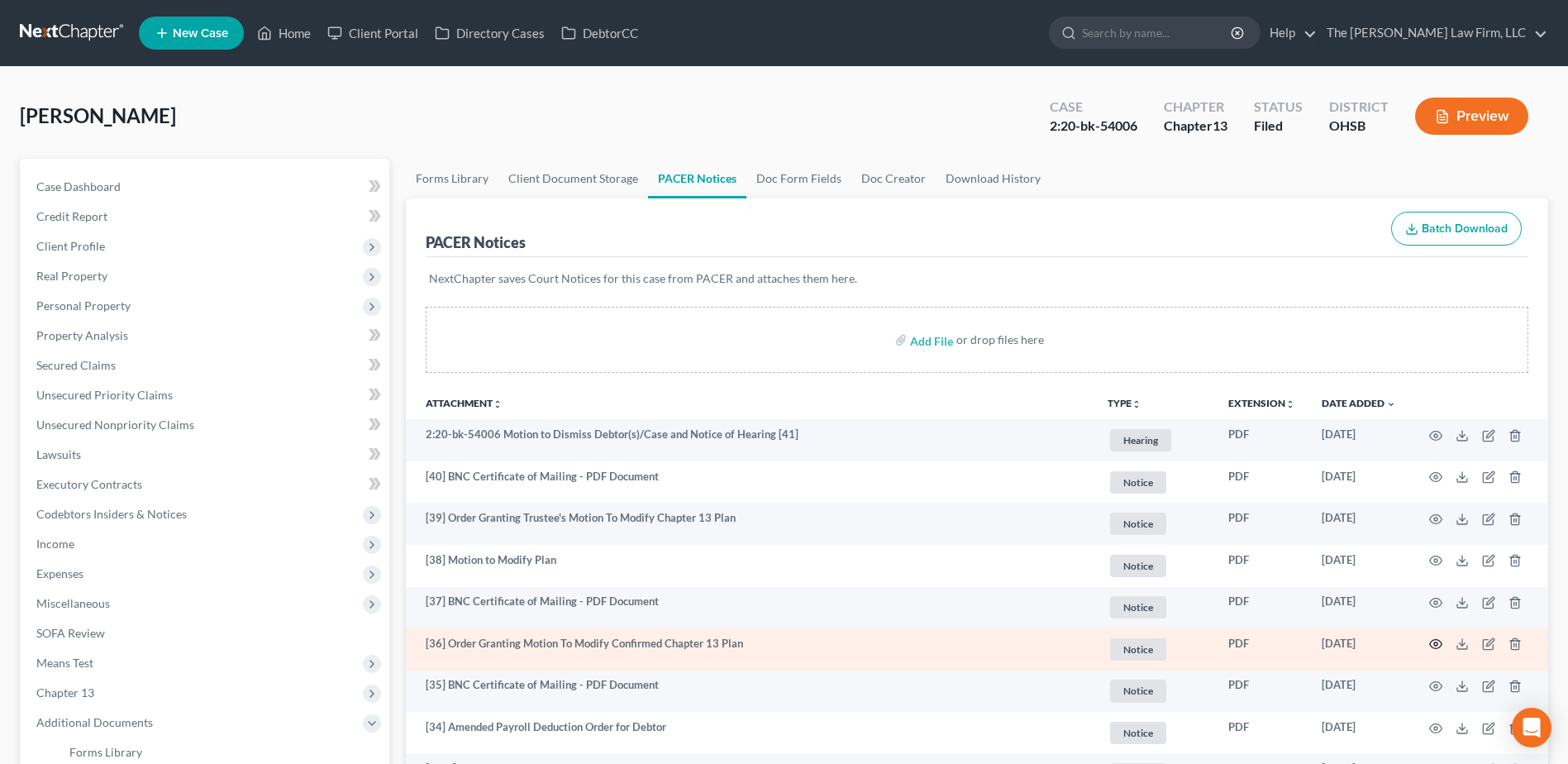
click at [1437, 646] on circle "button" at bounding box center [1436, 644] width 4 height 4
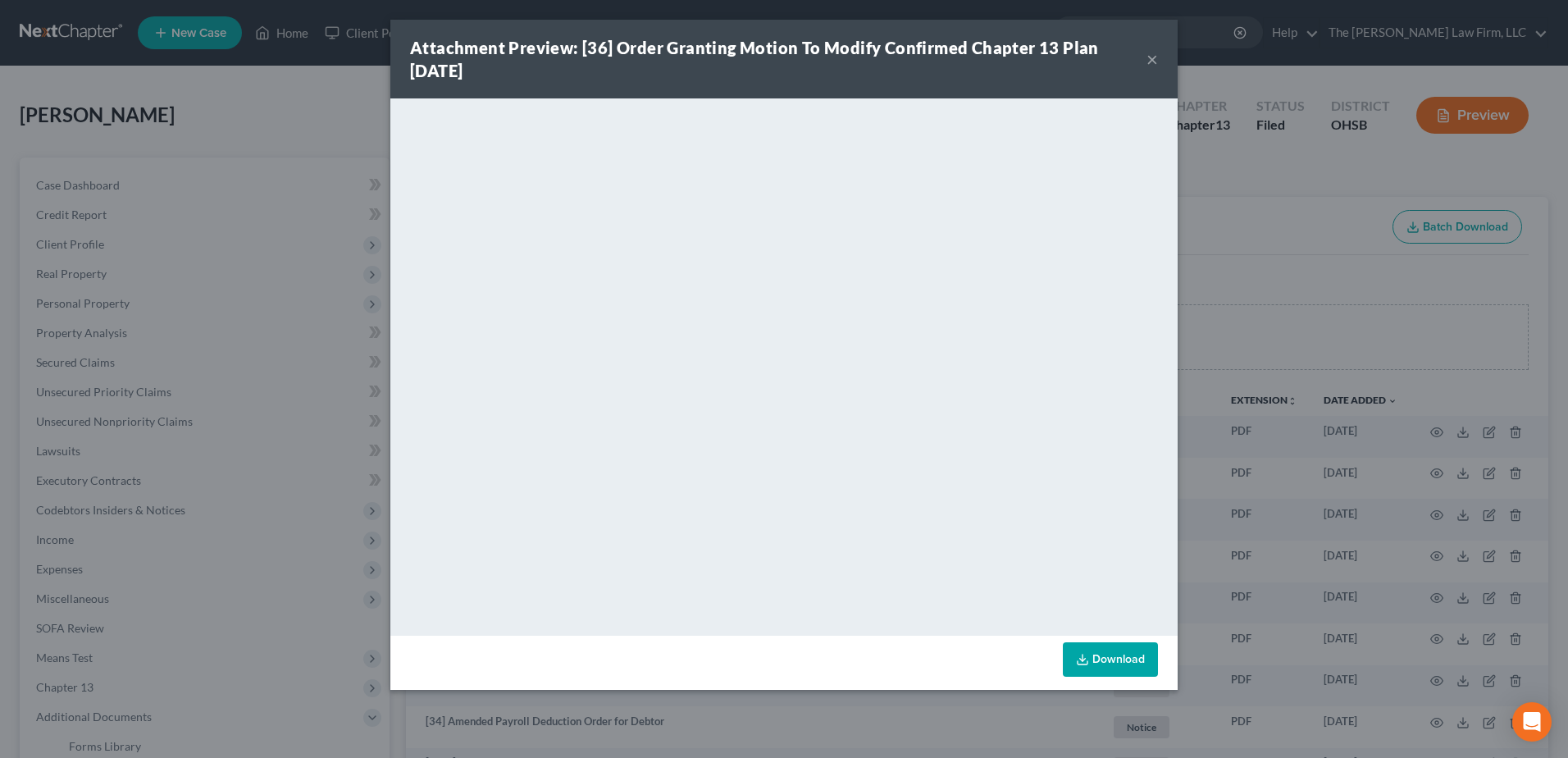
click at [1153, 56] on button "×" at bounding box center [1152, 59] width 11 height 19
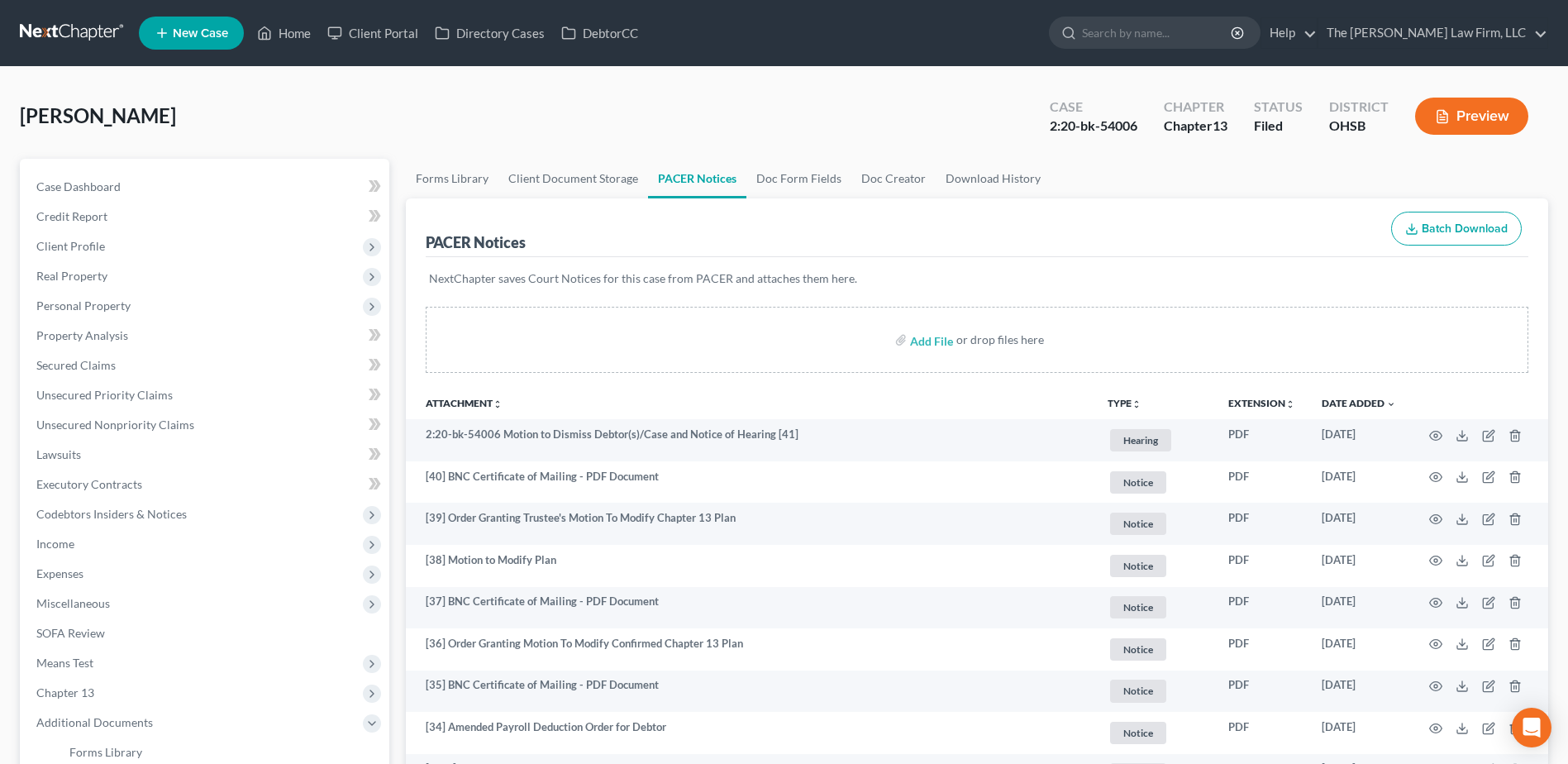
click at [39, 37] on link at bounding box center [72, 32] width 106 height 29
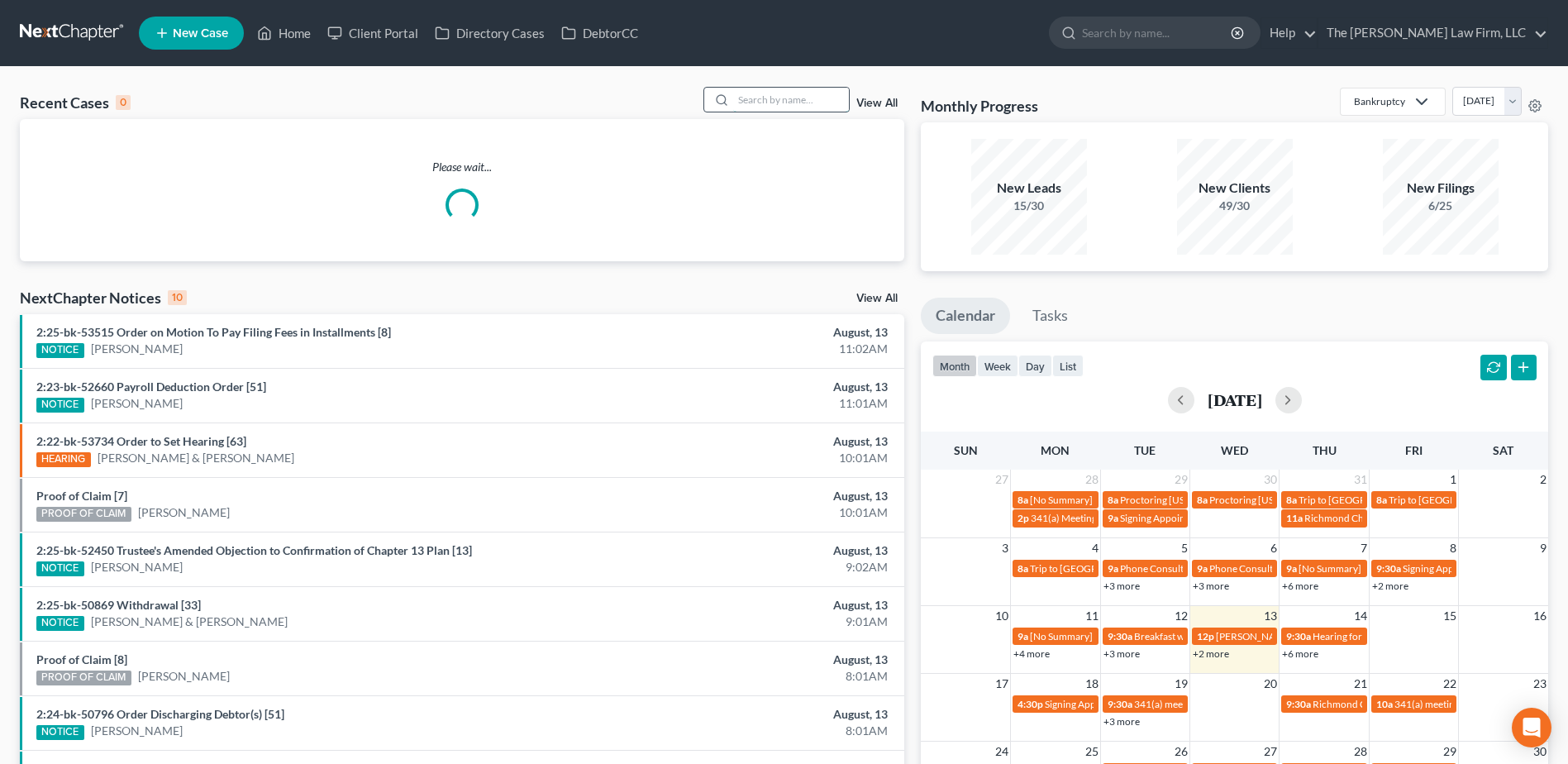
click at [759, 94] on input "search" at bounding box center [791, 99] width 115 height 24
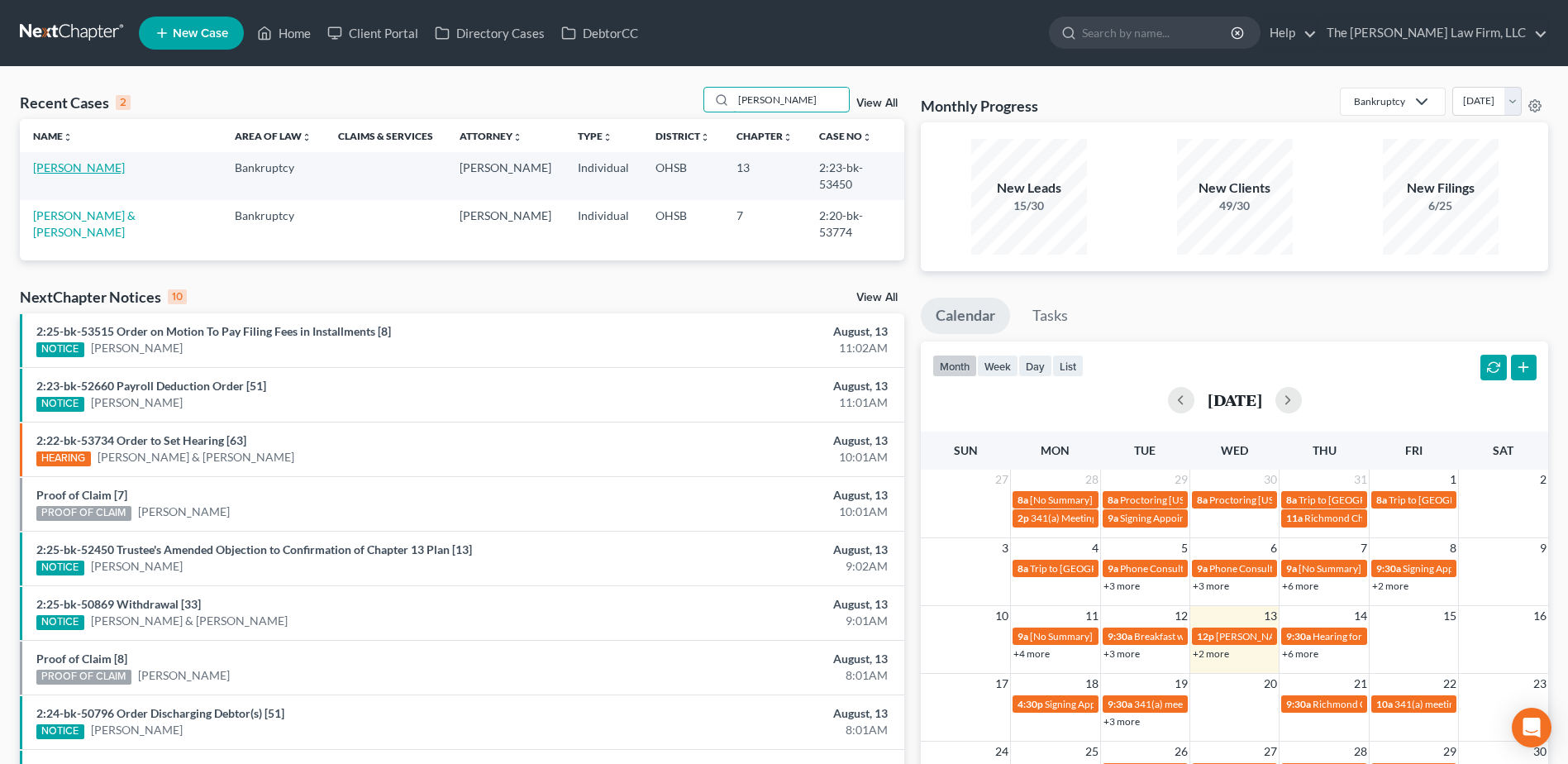
type input "[PERSON_NAME]"
click at [77, 170] on link "[PERSON_NAME]" at bounding box center [78, 167] width 92 height 14
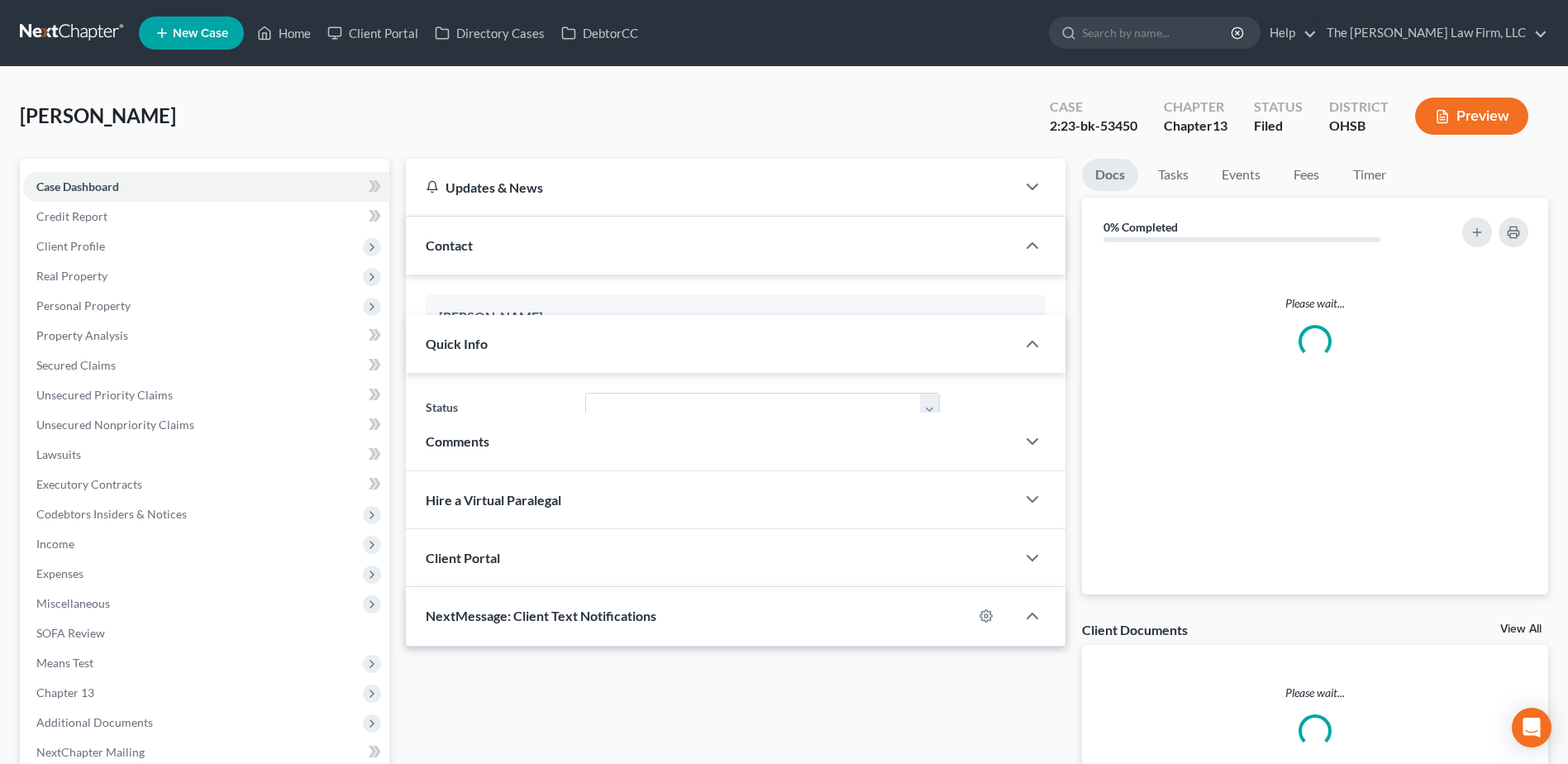
scroll to position [174, 0]
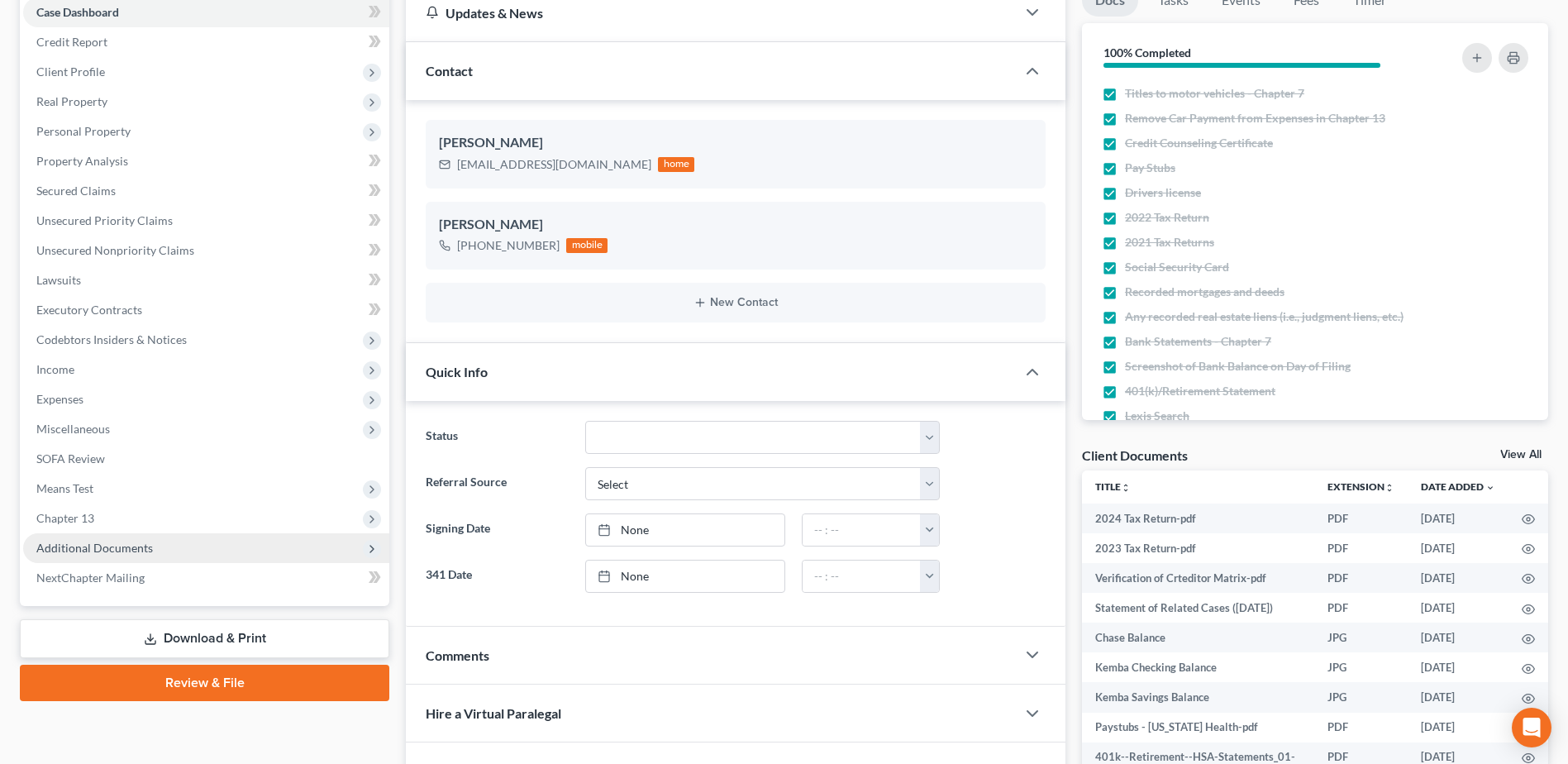
click at [93, 543] on span "Additional Documents" at bounding box center [94, 547] width 116 height 14
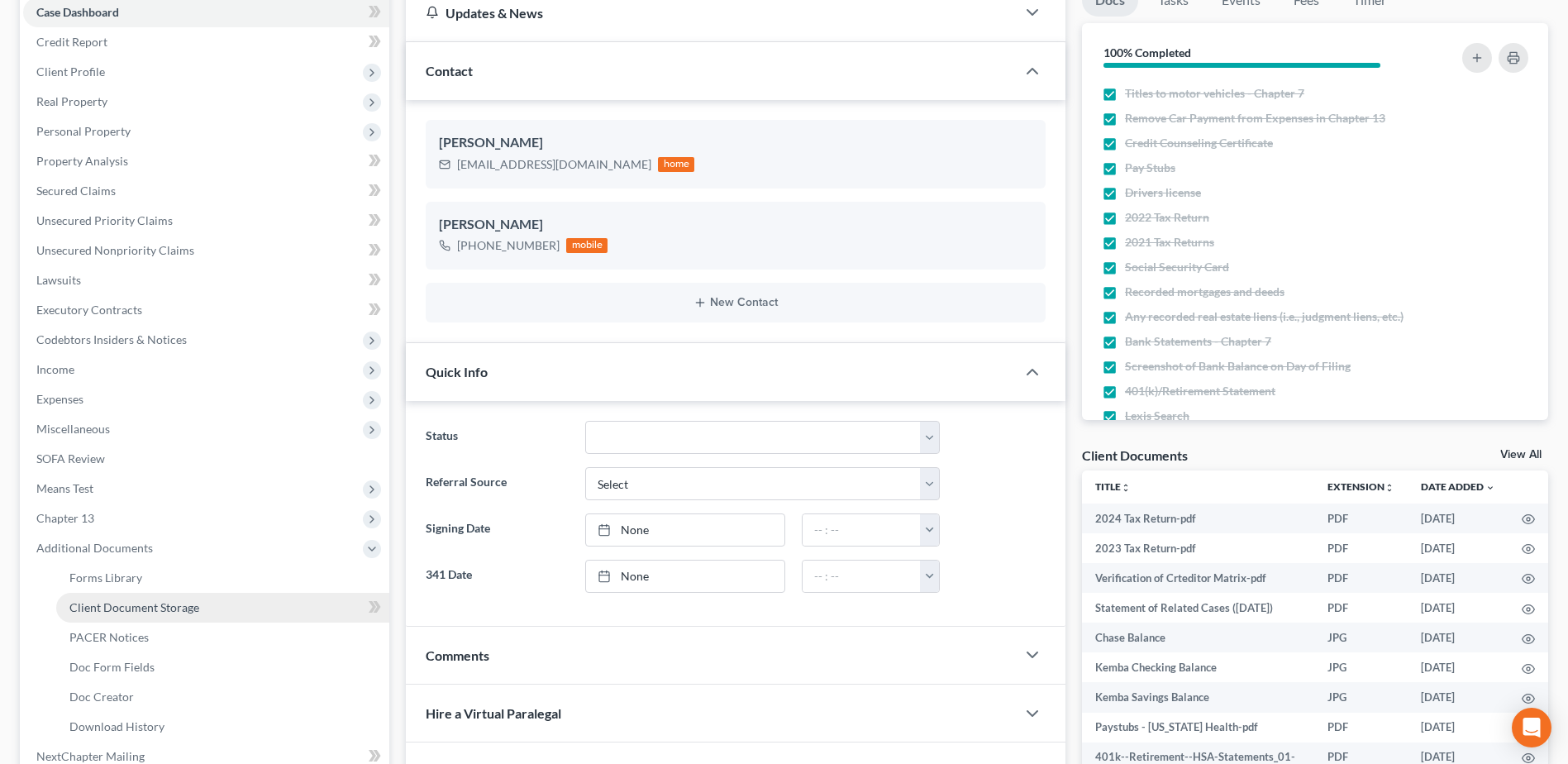
scroll to position [2049, 0]
click at [104, 631] on span "PACER Notices" at bounding box center [108, 637] width 79 height 14
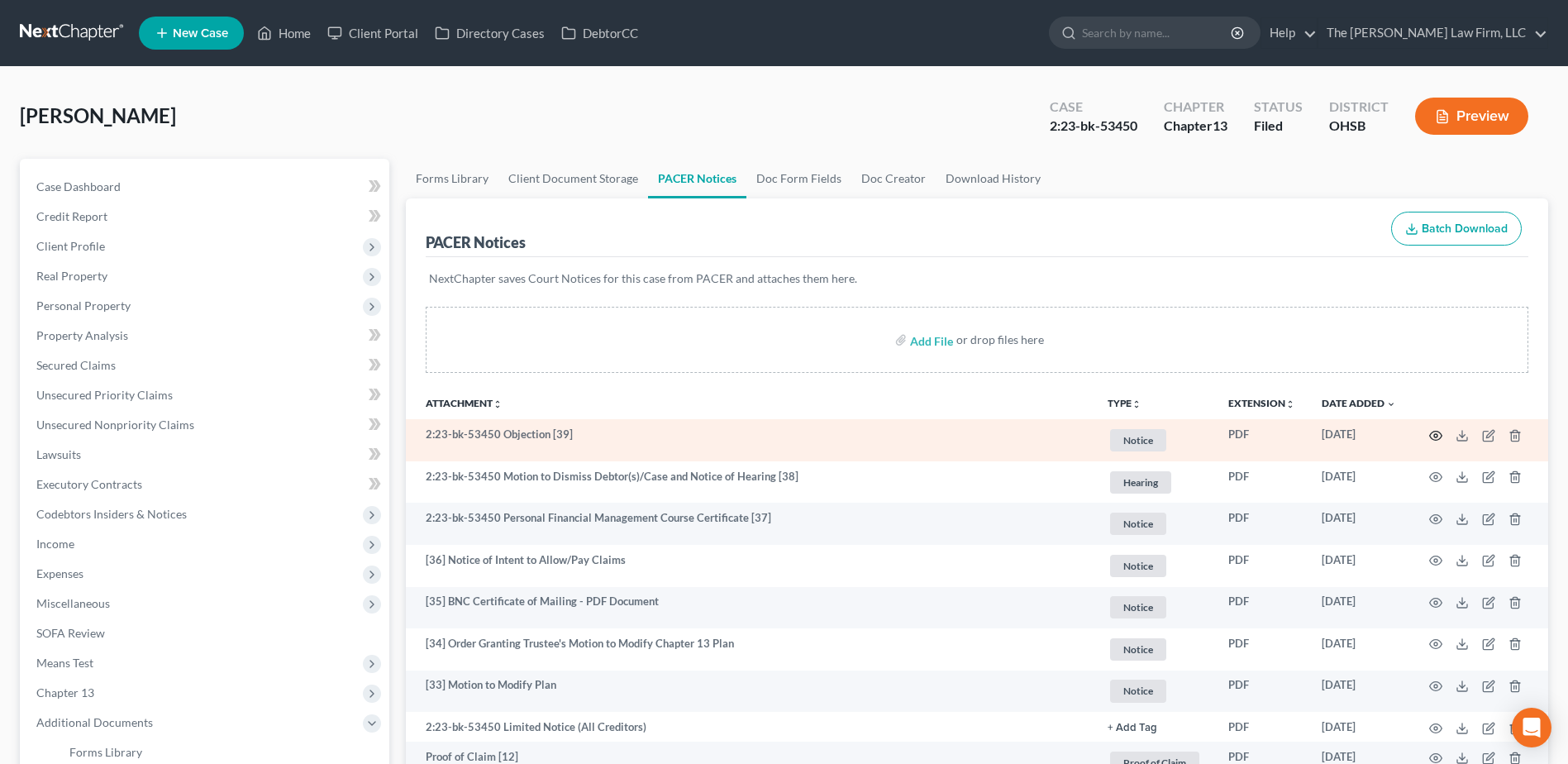
click at [1437, 432] on icon "button" at bounding box center [1436, 435] width 12 height 9
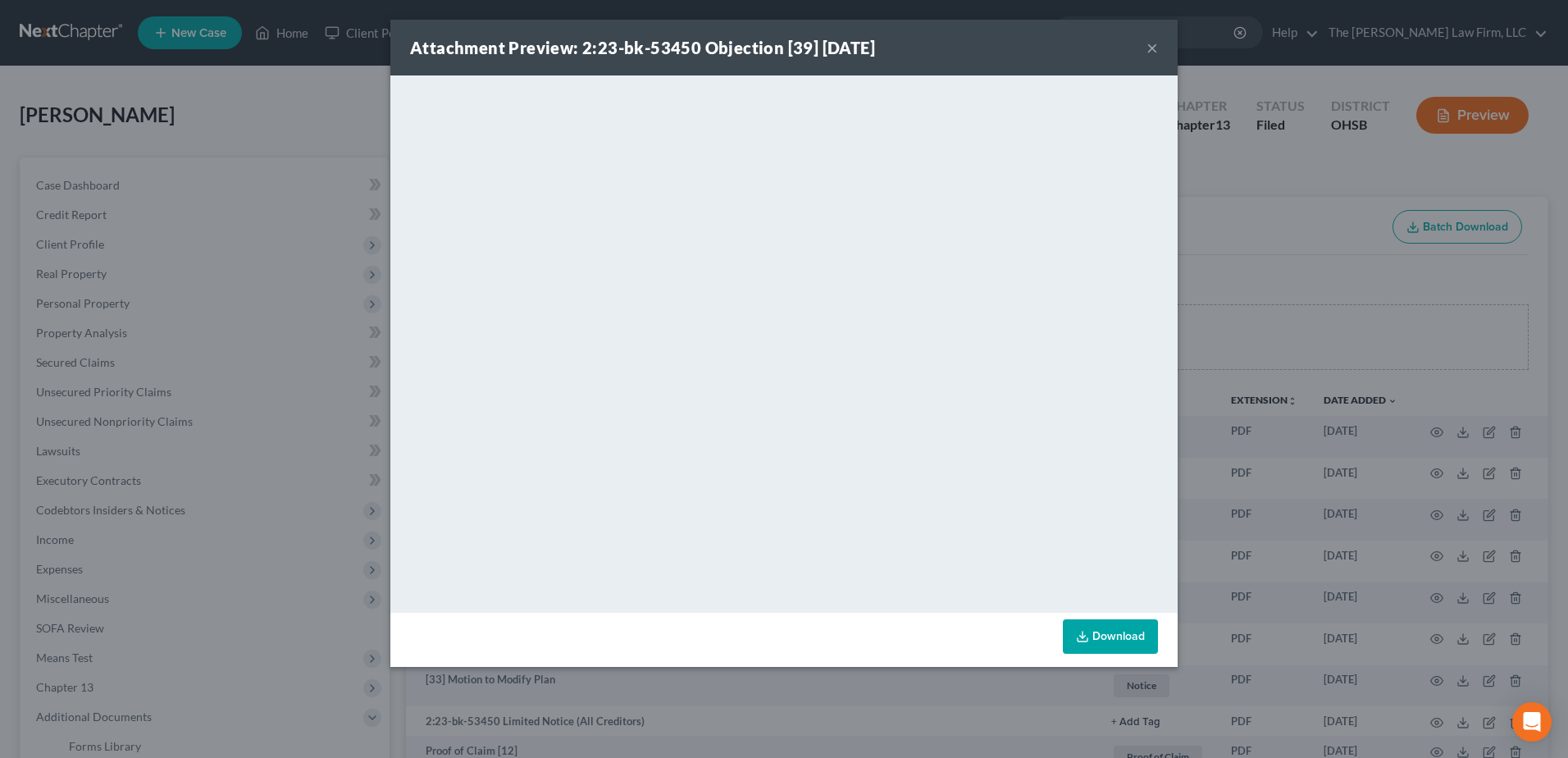
click at [1154, 41] on button "×" at bounding box center [1152, 48] width 11 height 19
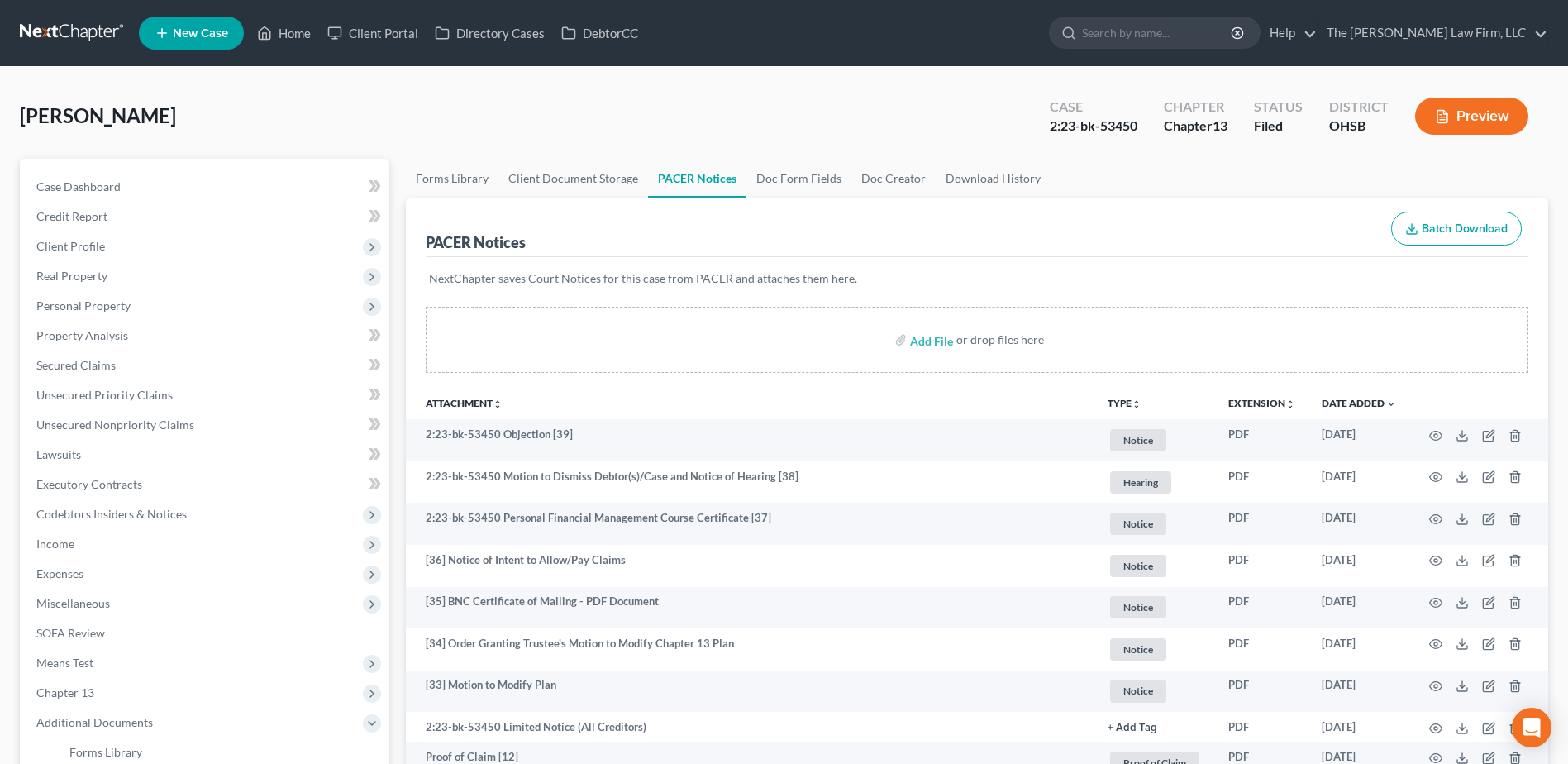
click at [77, 33] on link at bounding box center [72, 32] width 106 height 29
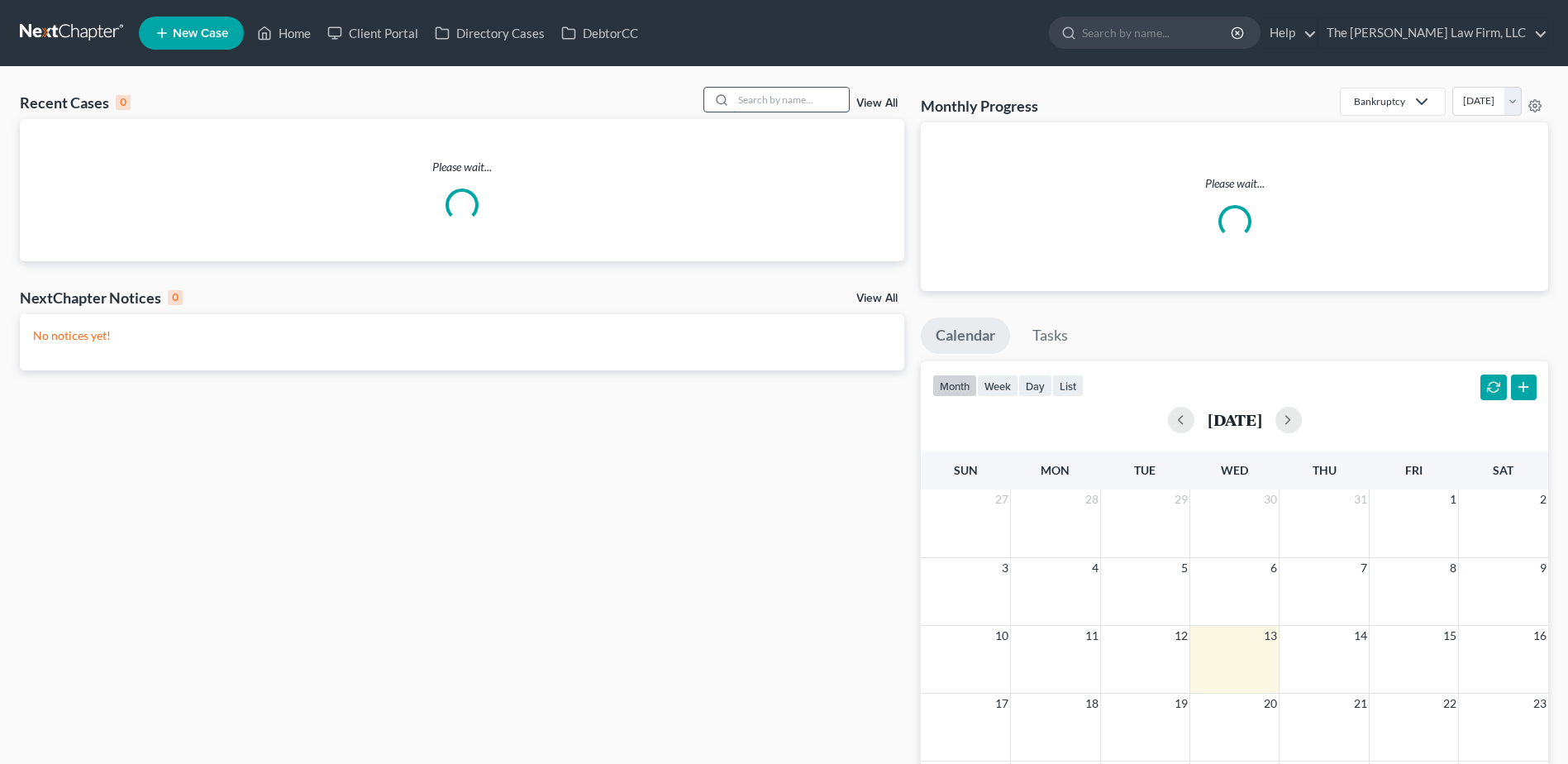
click at [761, 96] on input "search" at bounding box center [791, 99] width 115 height 24
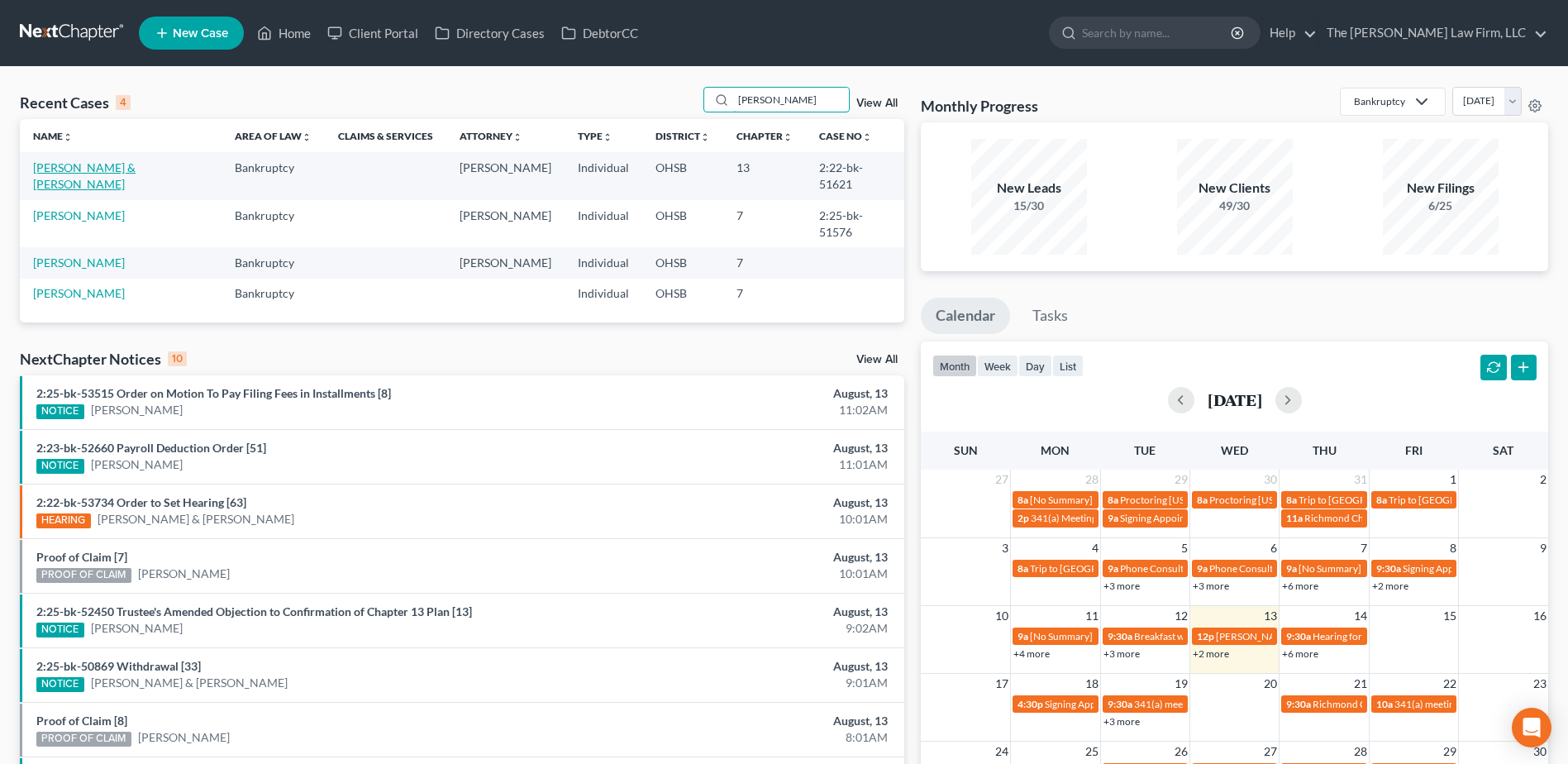
type input "[PERSON_NAME]"
click at [78, 164] on link "[PERSON_NAME] & [PERSON_NAME]" at bounding box center [84, 175] width 102 height 30
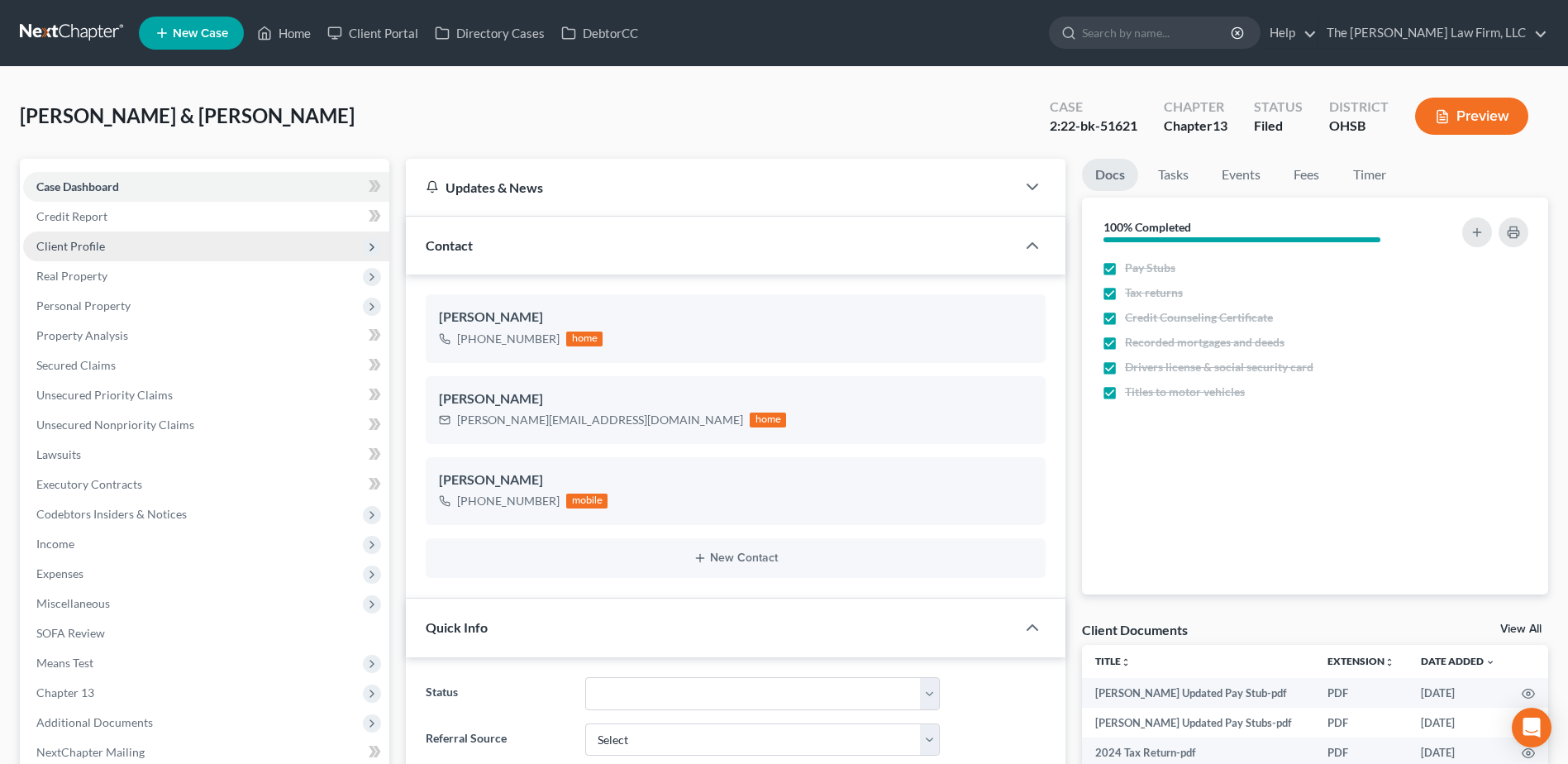
click at [89, 251] on span "Client Profile" at bounding box center [70, 246] width 68 height 14
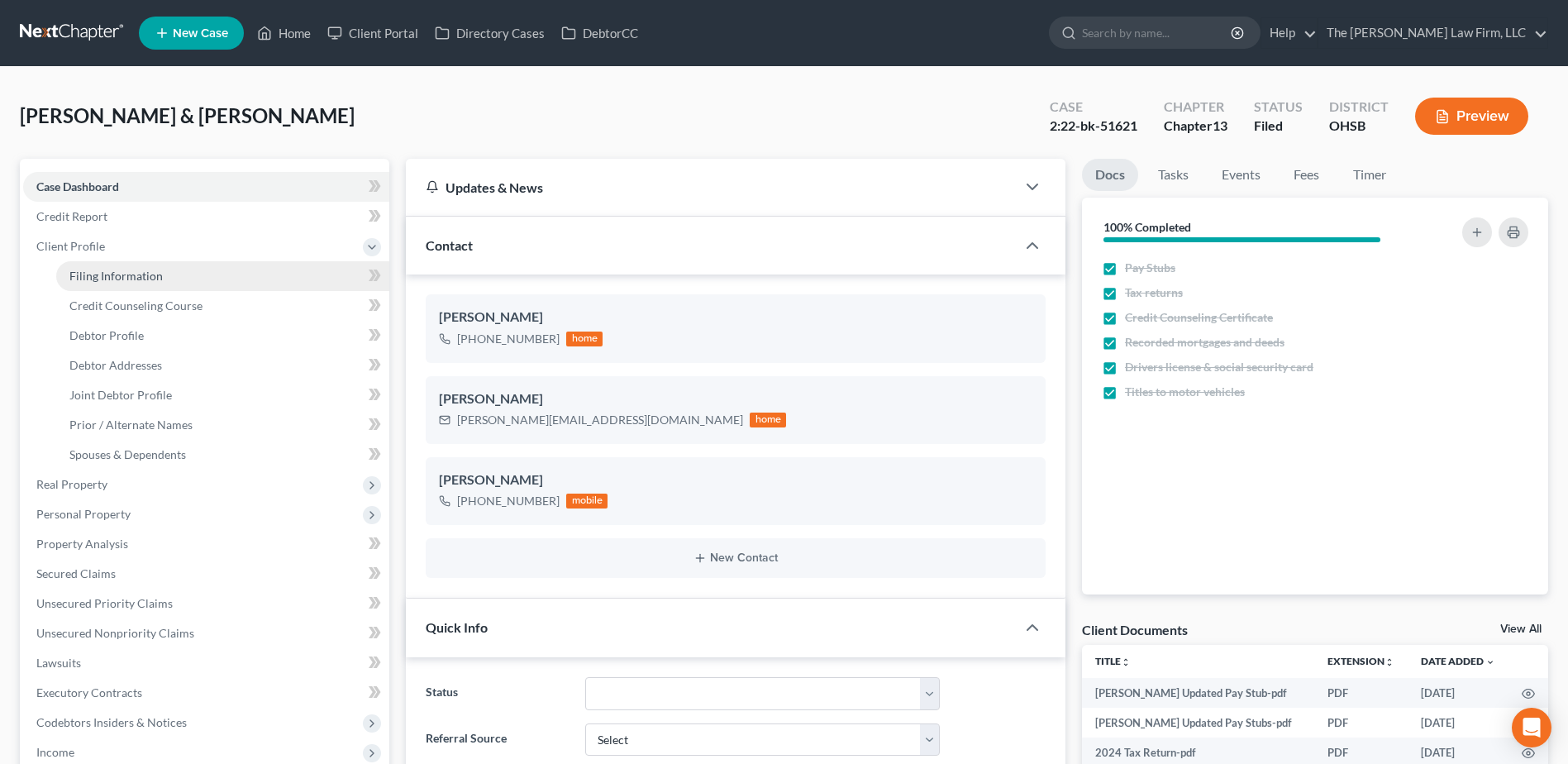
click at [100, 282] on span "Filing Information" at bounding box center [115, 275] width 93 height 14
select select "1"
select select "3"
select select "36"
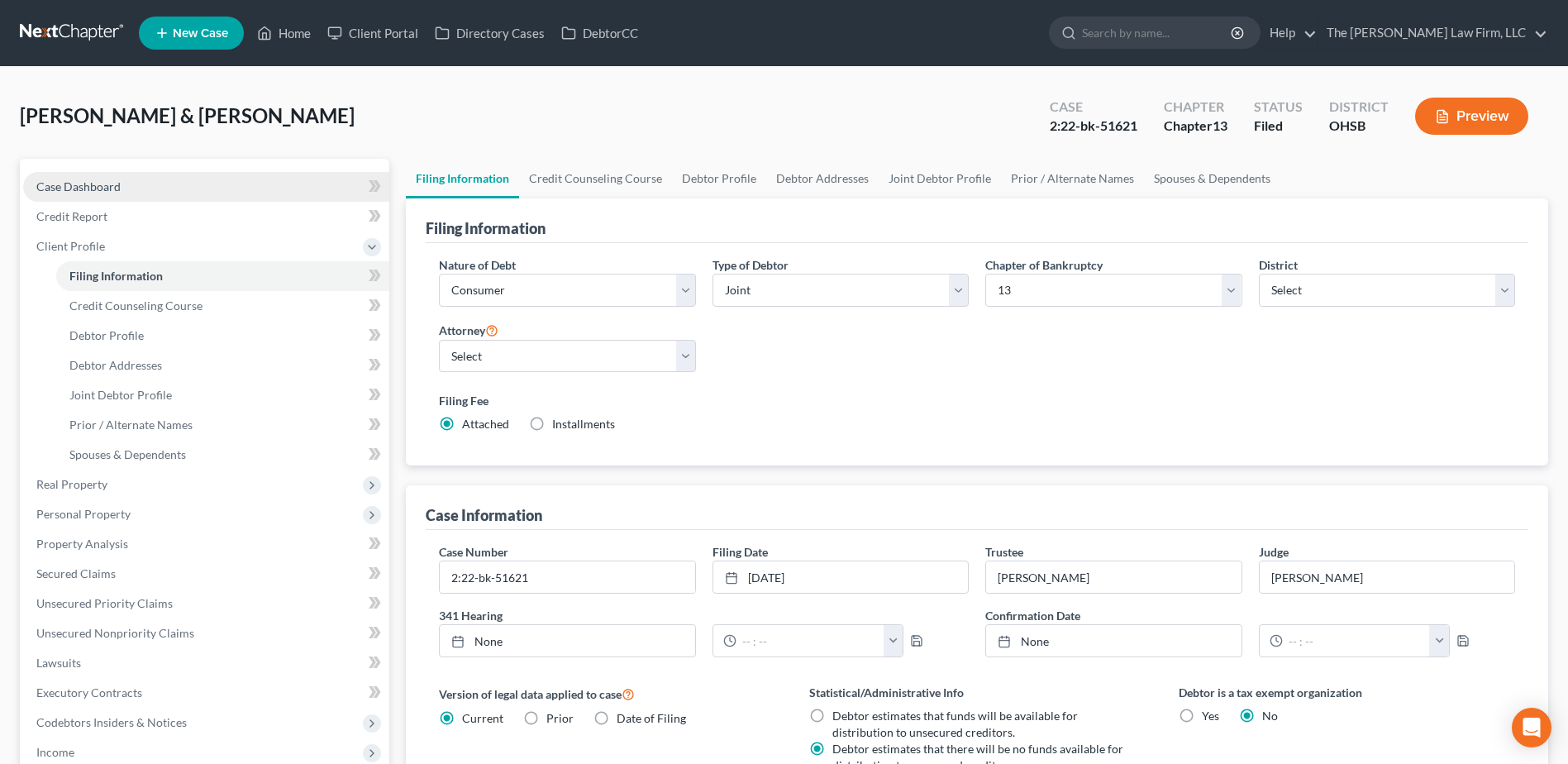
click at [131, 188] on link "Case Dashboard" at bounding box center [206, 187] width 366 height 29
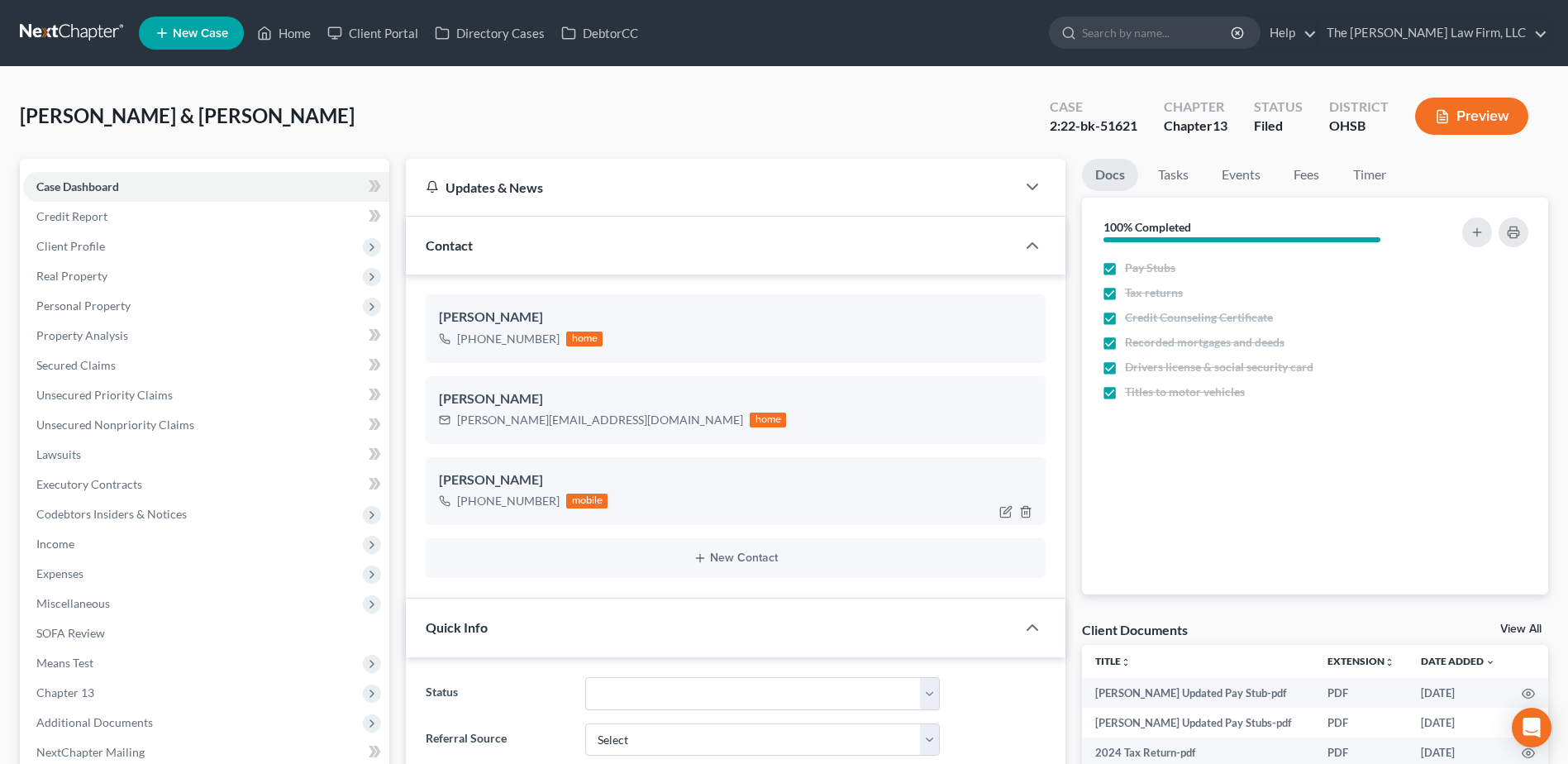
scroll to position [5241, 0]
click at [55, 20] on link at bounding box center [72, 32] width 106 height 29
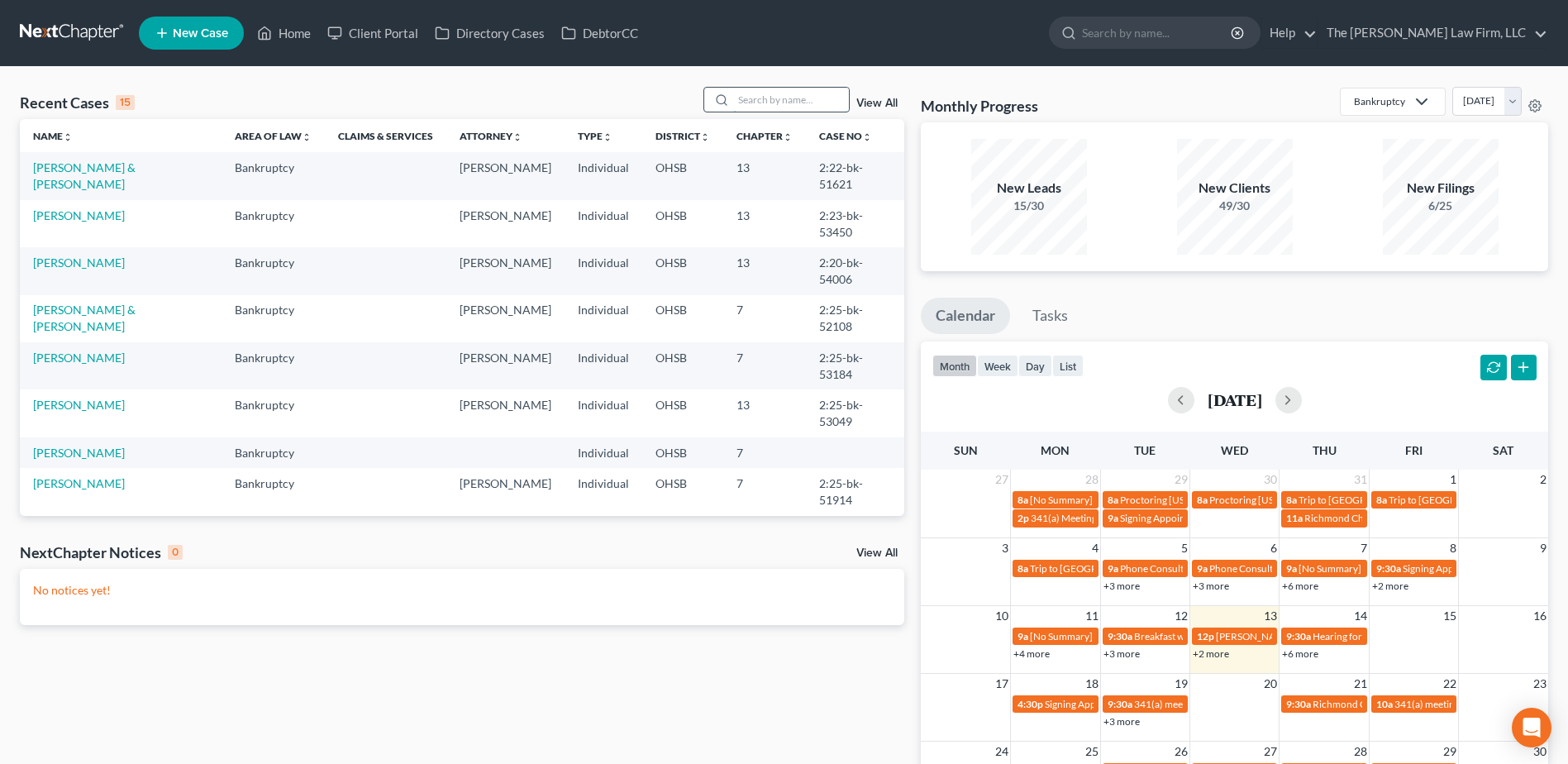
click at [775, 98] on input "search" at bounding box center [791, 99] width 115 height 24
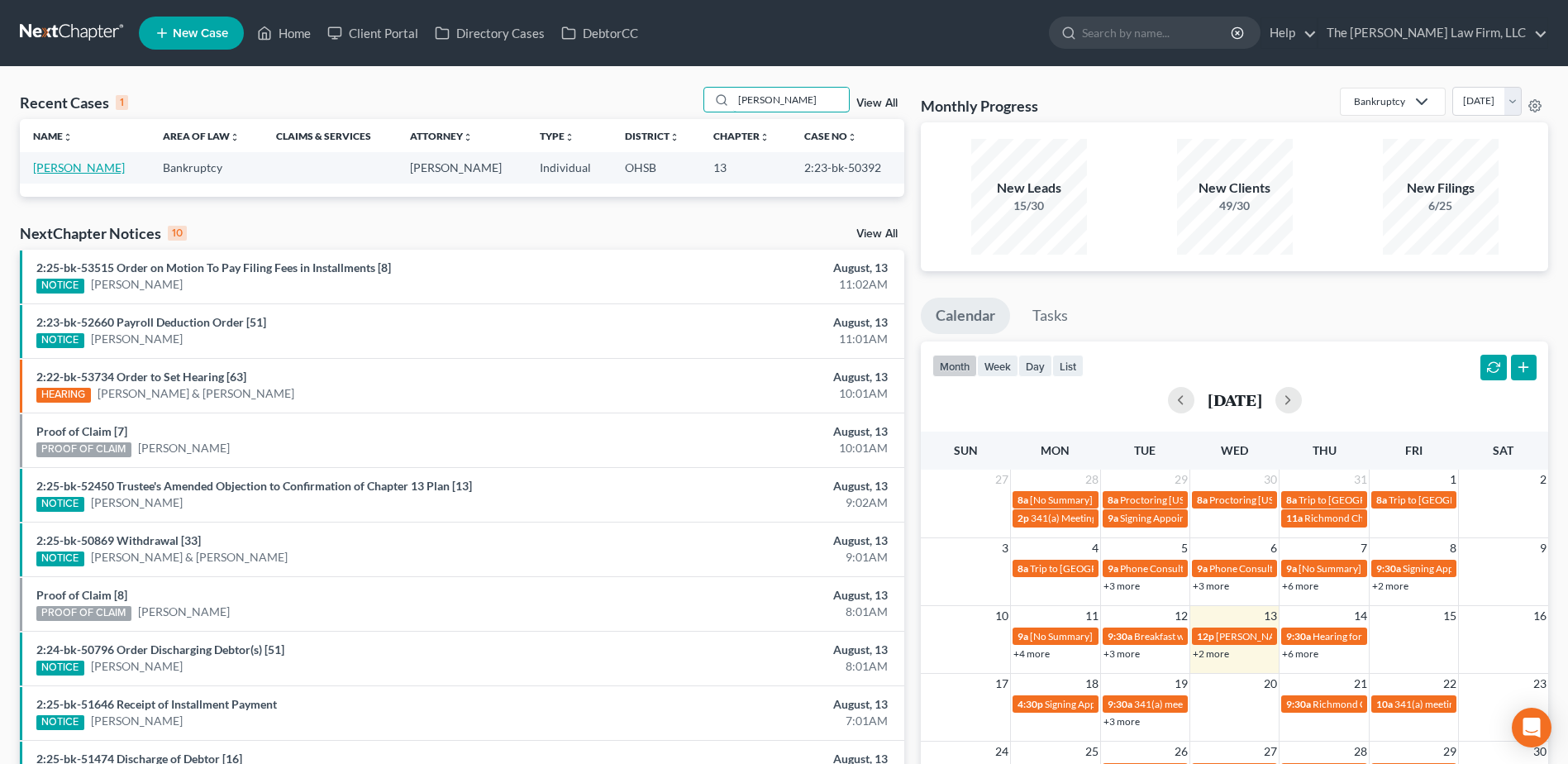
type input "[PERSON_NAME]"
click at [83, 164] on link "[PERSON_NAME]" at bounding box center [78, 167] width 92 height 14
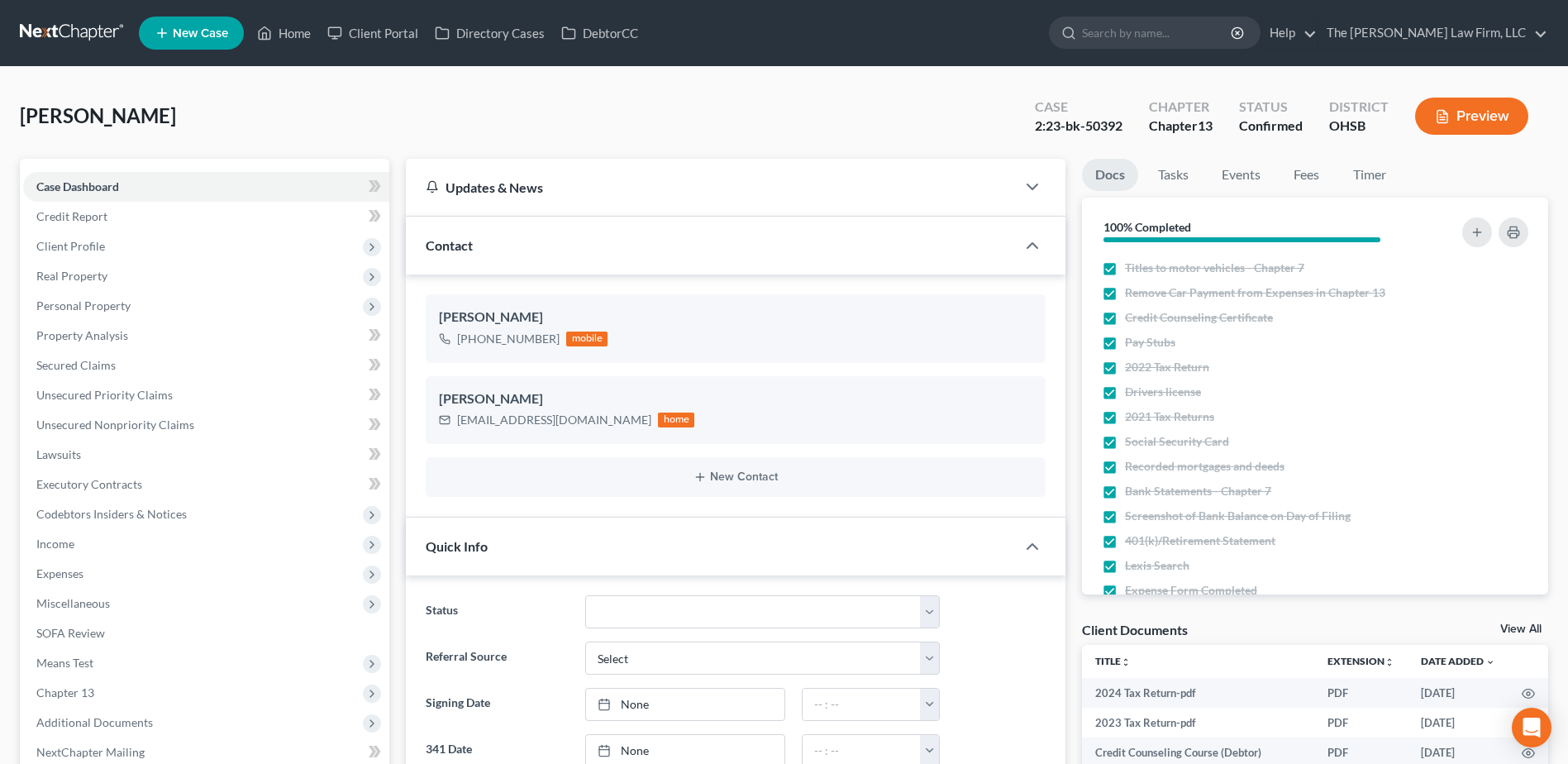
scroll to position [1787, 0]
click at [100, 243] on span "Client Profile" at bounding box center [70, 246] width 68 height 14
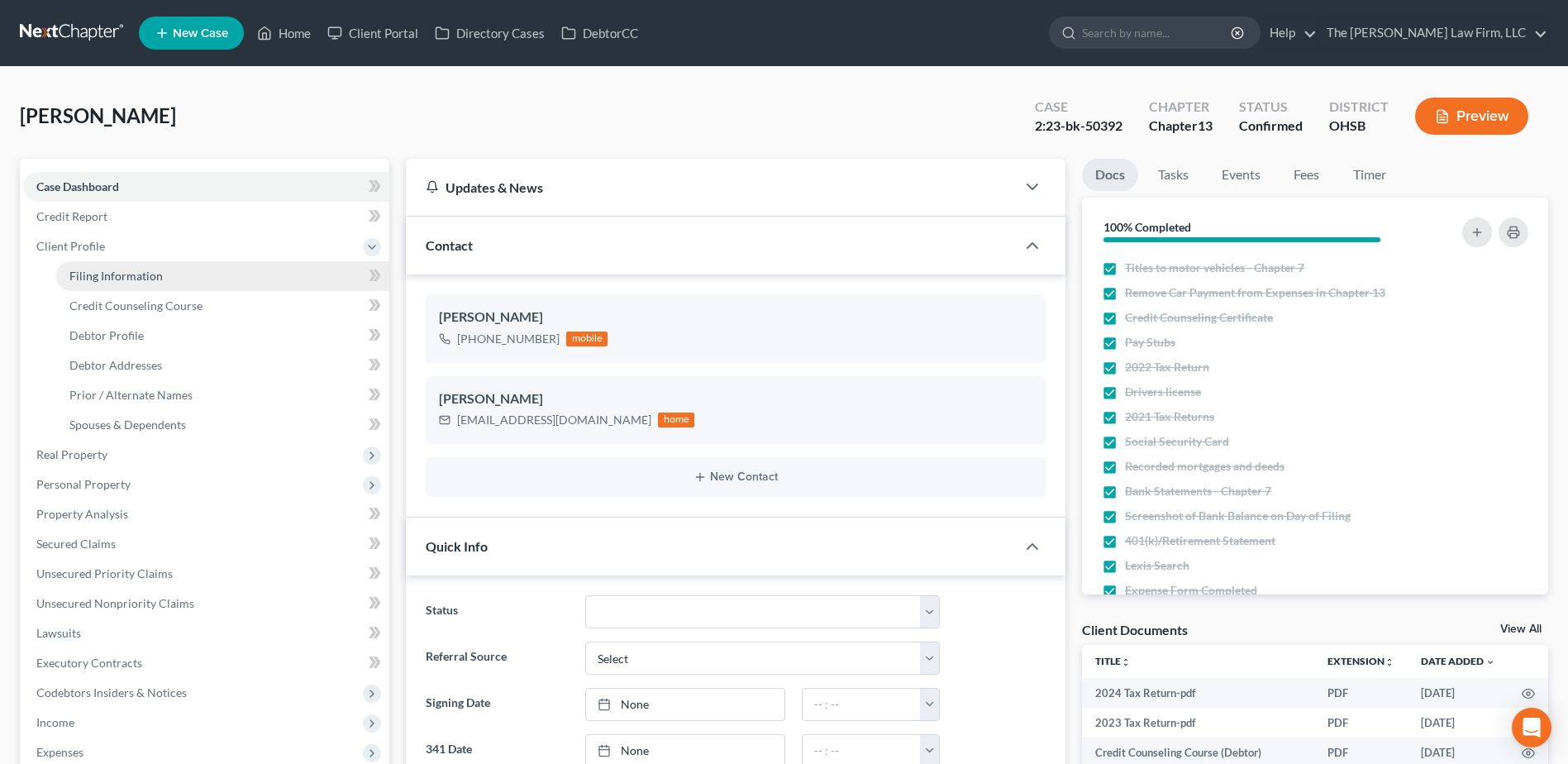
click at [115, 281] on span "Filing Information" at bounding box center [115, 275] width 93 height 14
select select "1"
select select "0"
select select "3"
select select "36"
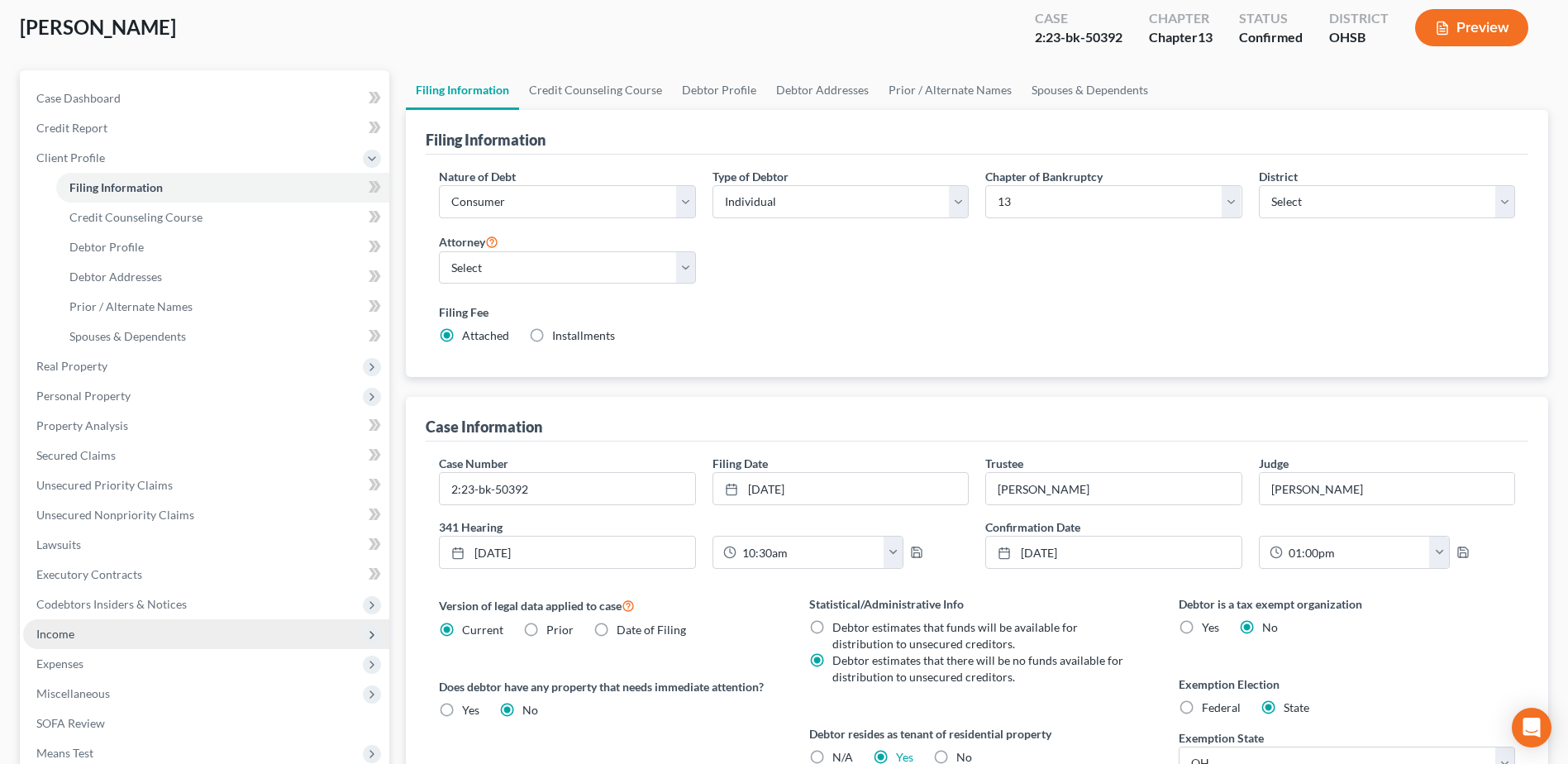
scroll to position [330, 0]
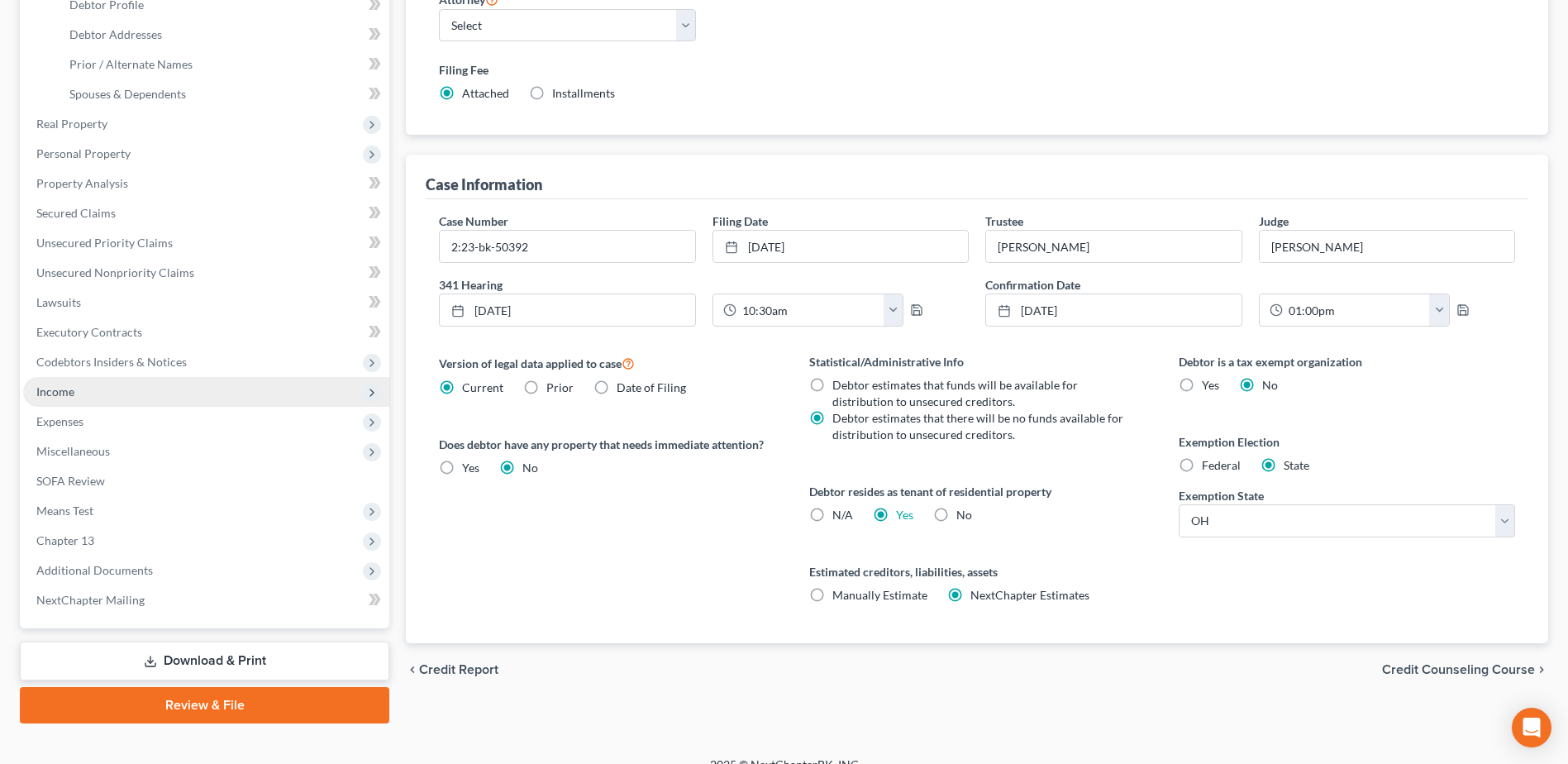
click at [65, 392] on span "Income" at bounding box center [55, 392] width 38 height 14
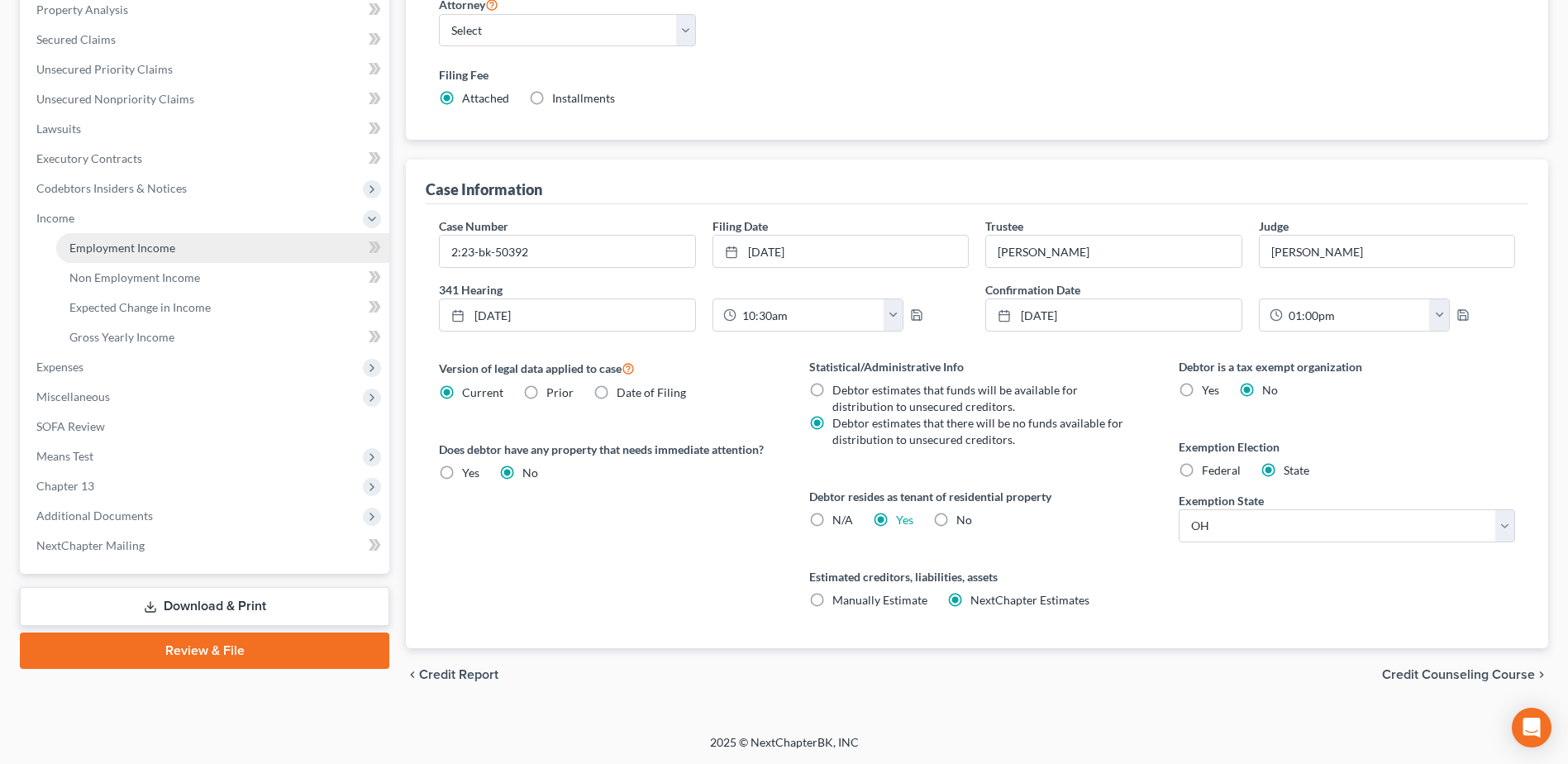
scroll to position [293, 0]
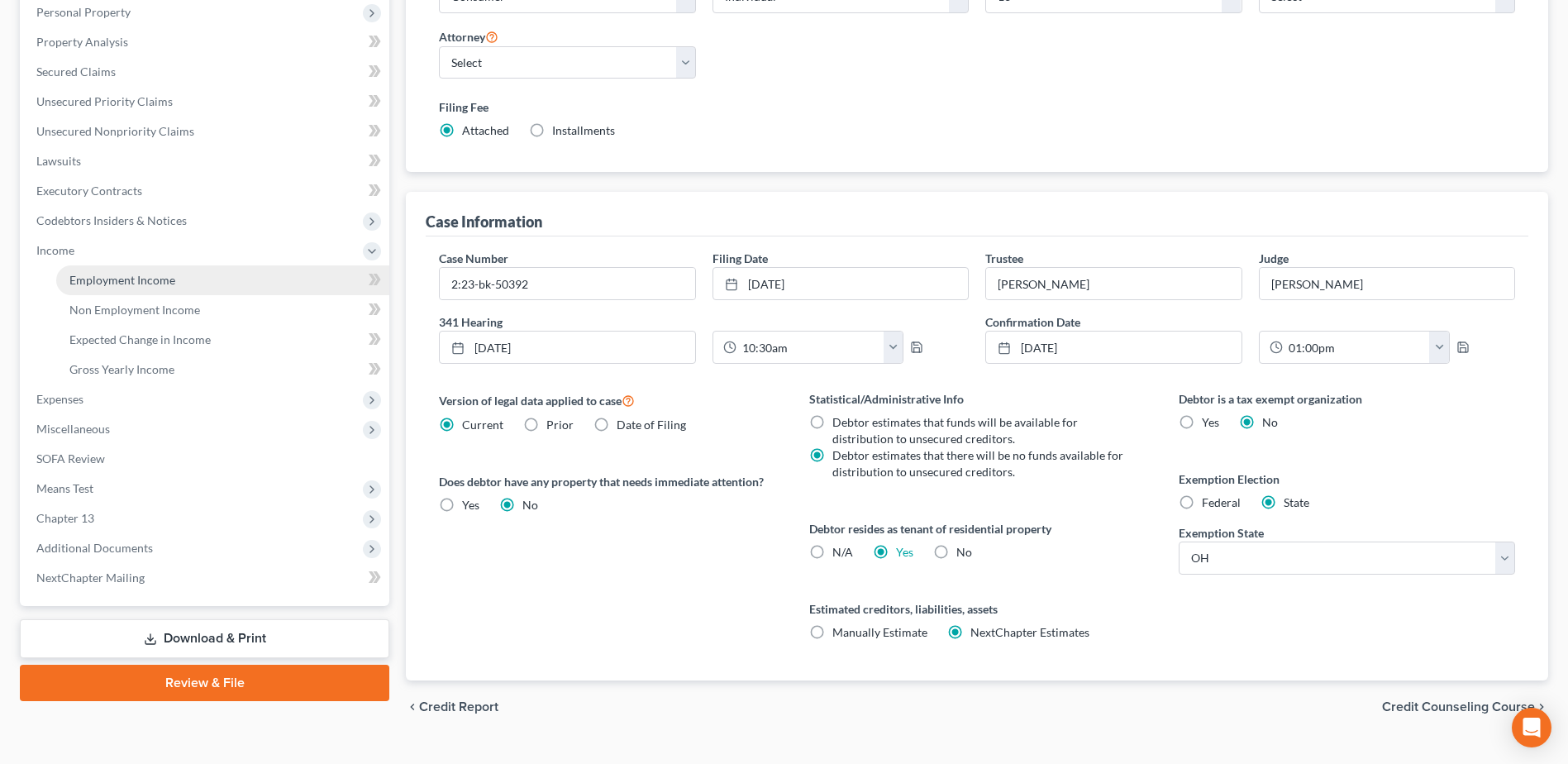
click at [96, 409] on span "Expenses" at bounding box center [206, 399] width 366 height 29
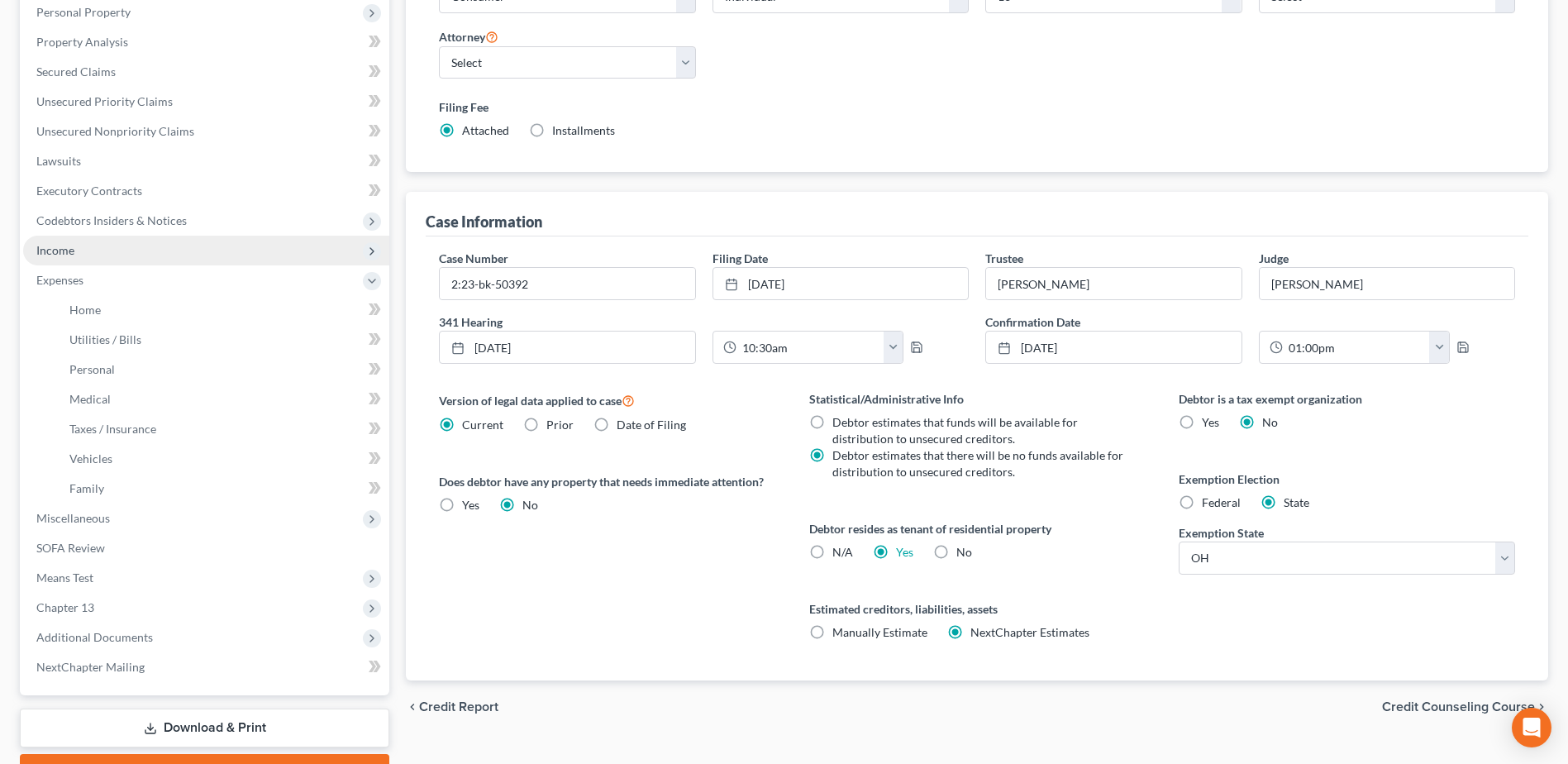
click at [69, 251] on span "Income" at bounding box center [55, 251] width 38 height 14
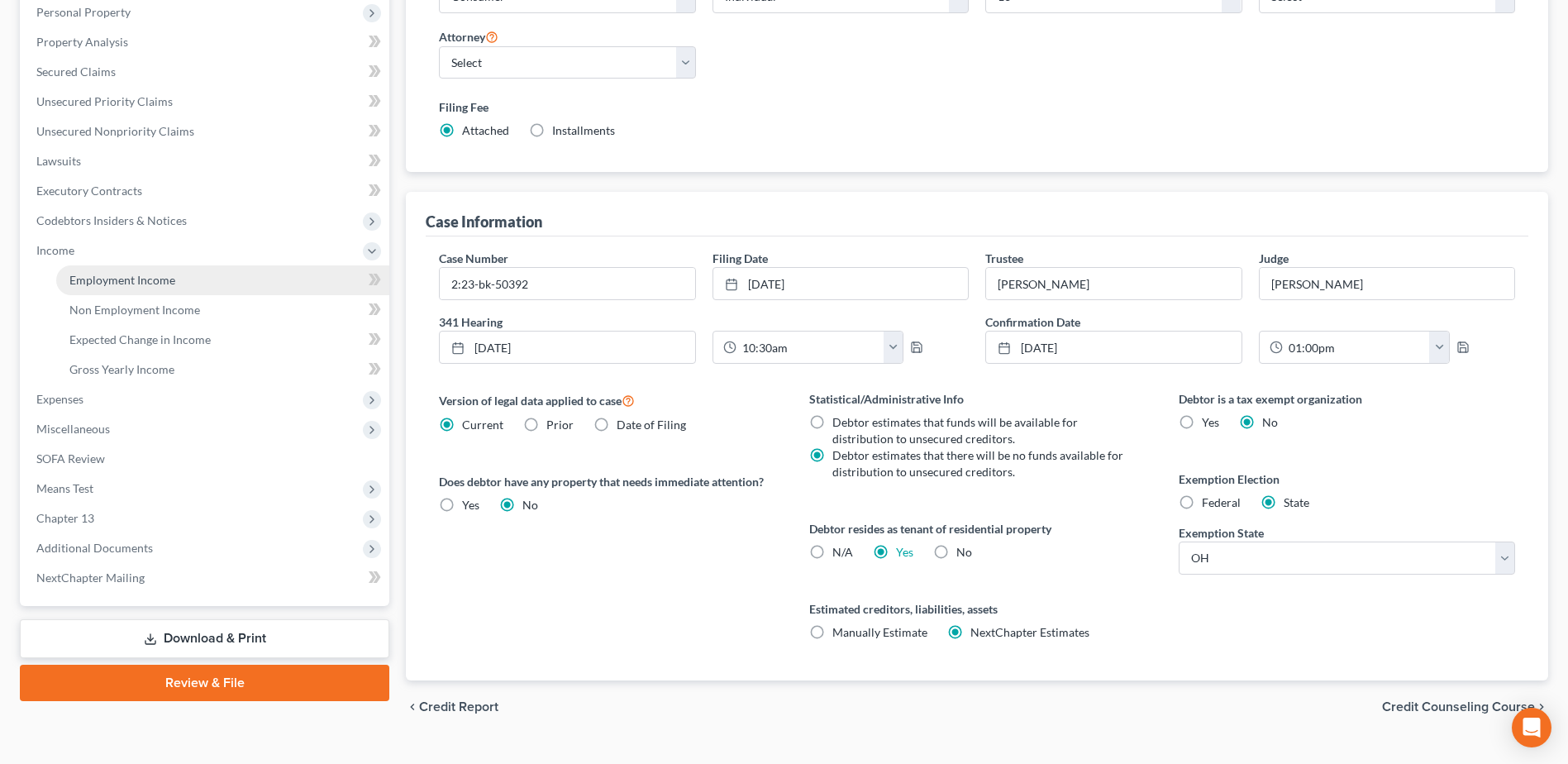
click at [90, 275] on span "Employment Income" at bounding box center [122, 280] width 106 height 14
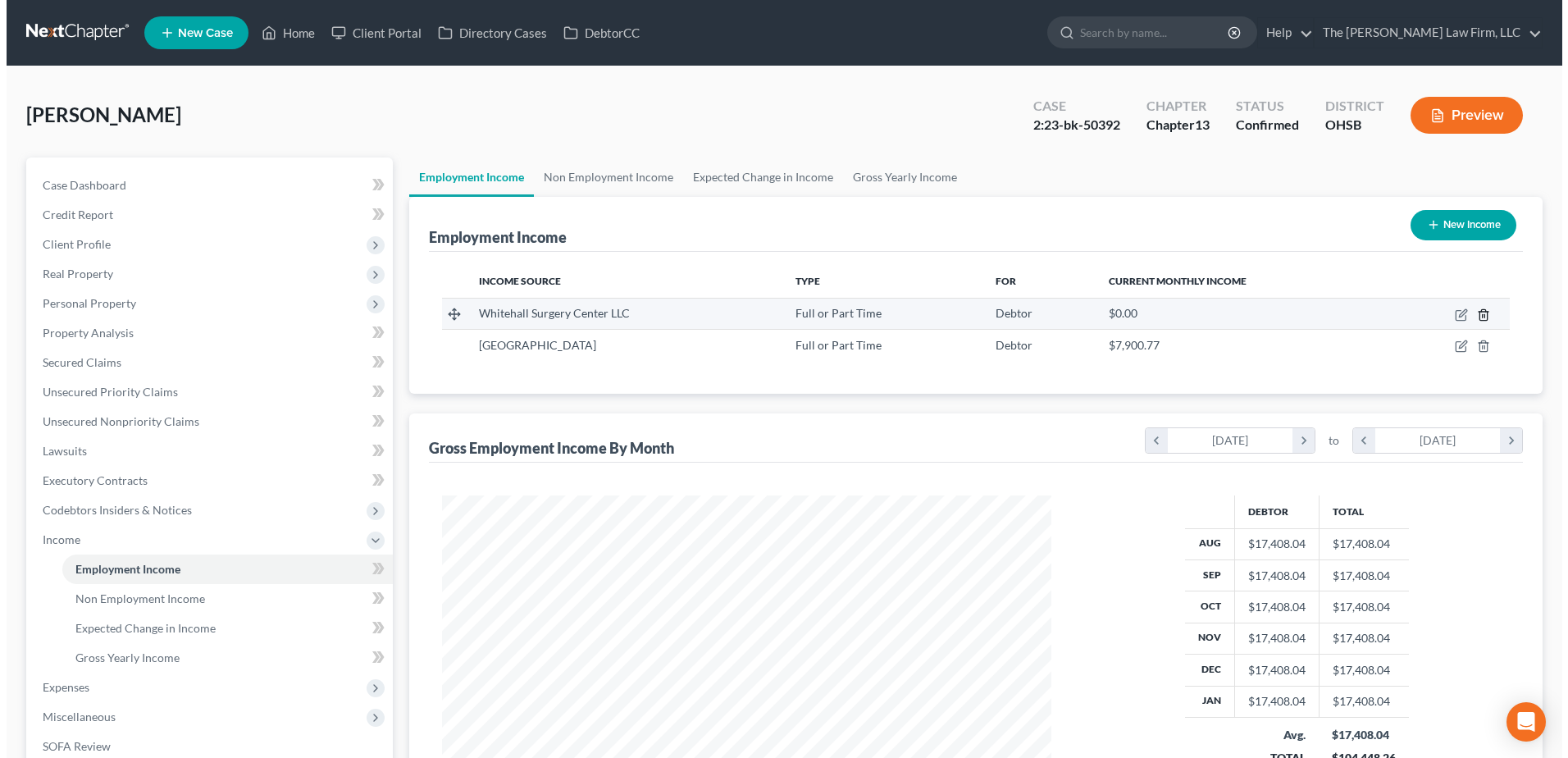
scroll to position [304, 641]
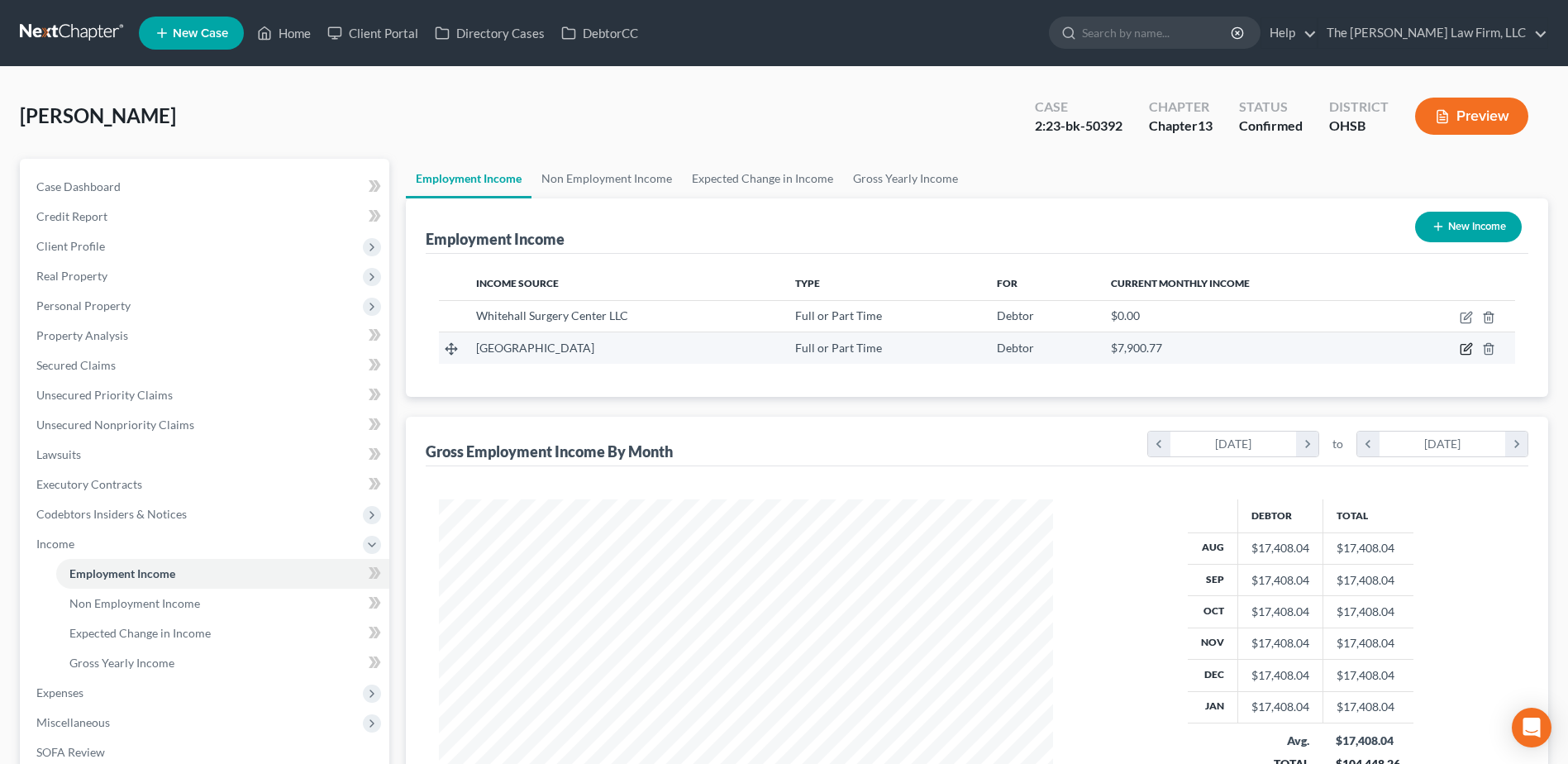
click at [1464, 348] on icon "button" at bounding box center [1466, 348] width 13 height 13
select select "0"
select select "36"
select select "2"
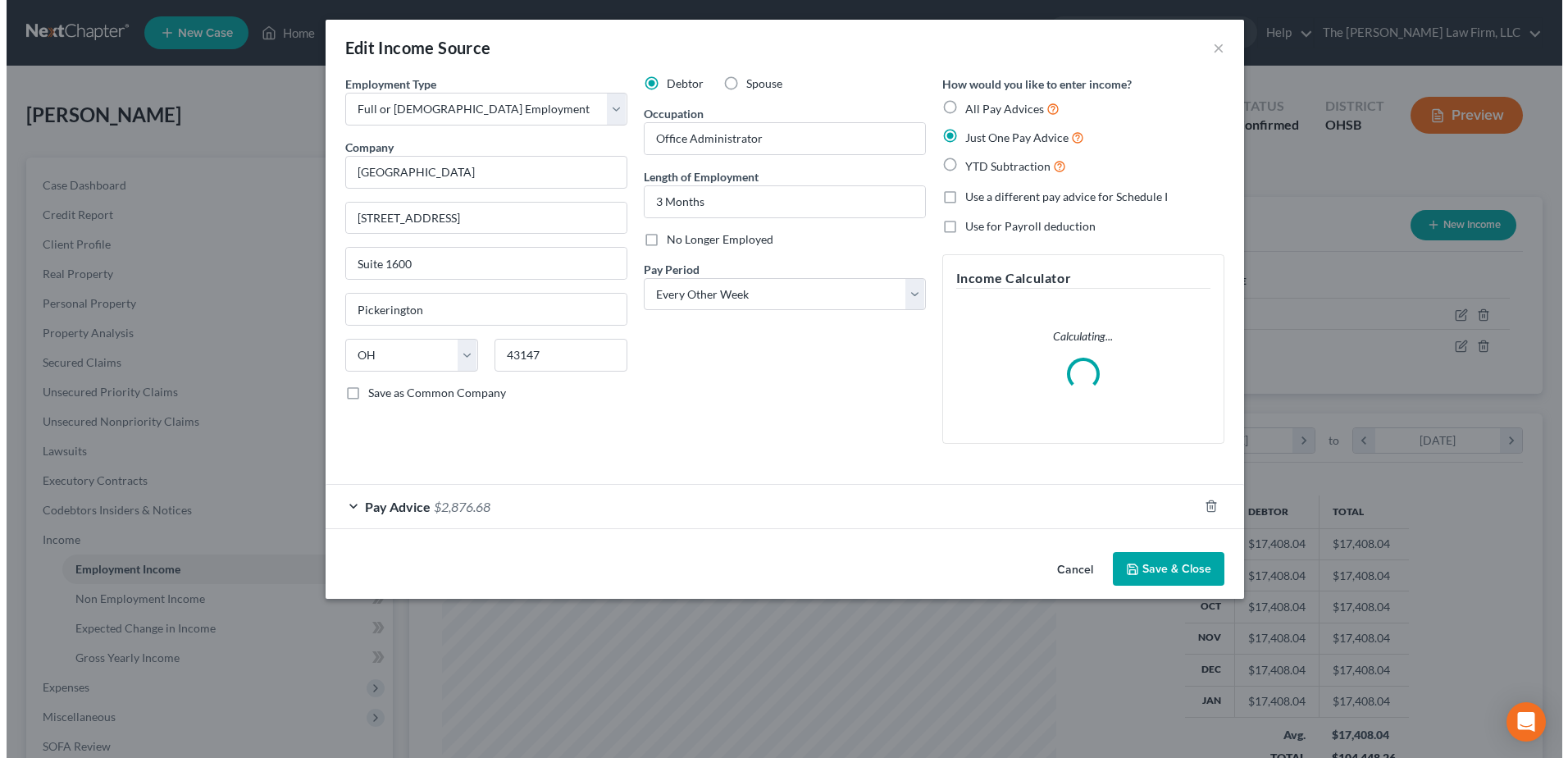
scroll to position [307, 648]
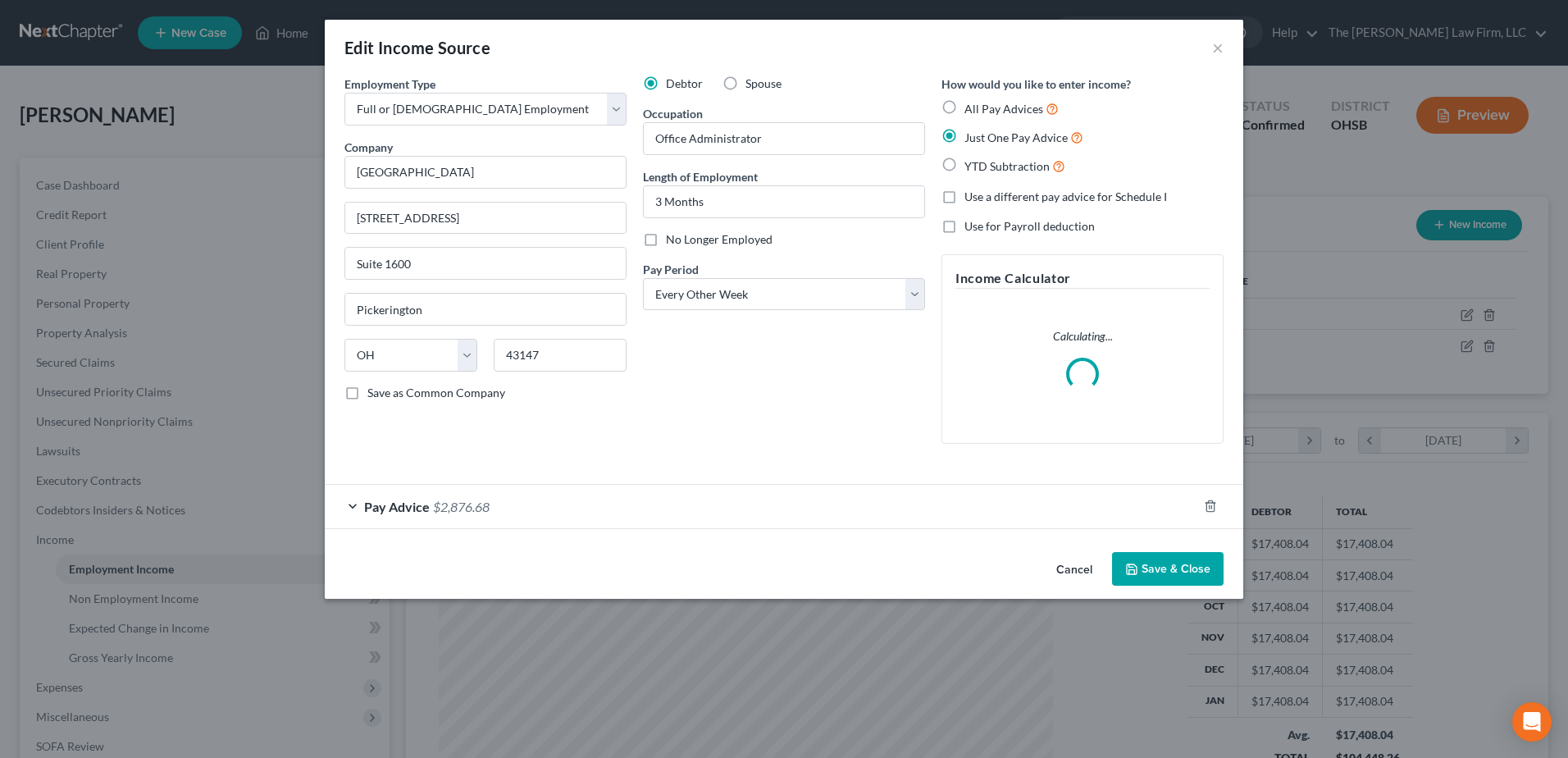
click at [570, 516] on div "Pay Advice $2,876.68" at bounding box center [761, 506] width 873 height 43
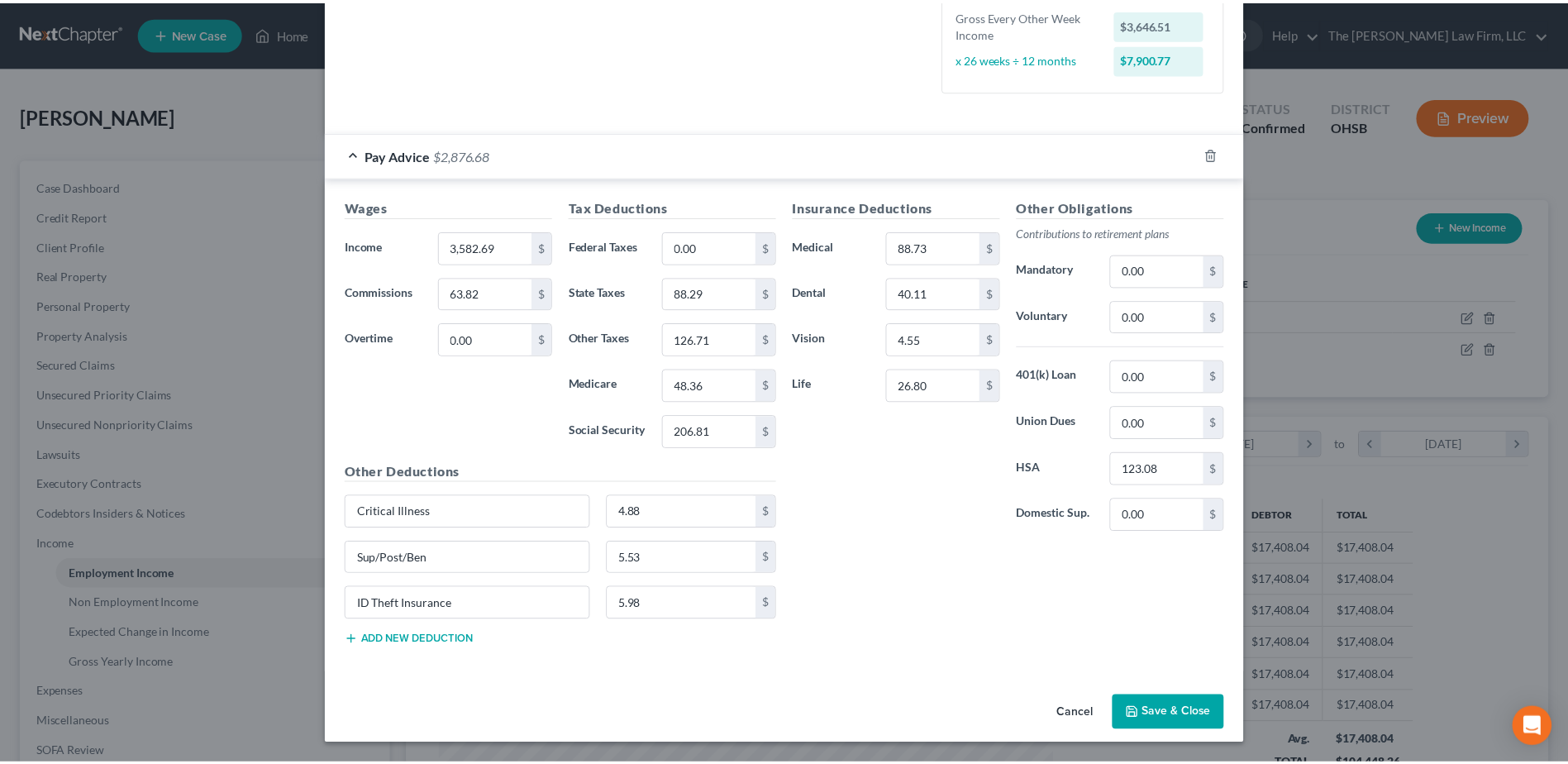
scroll to position [0, 0]
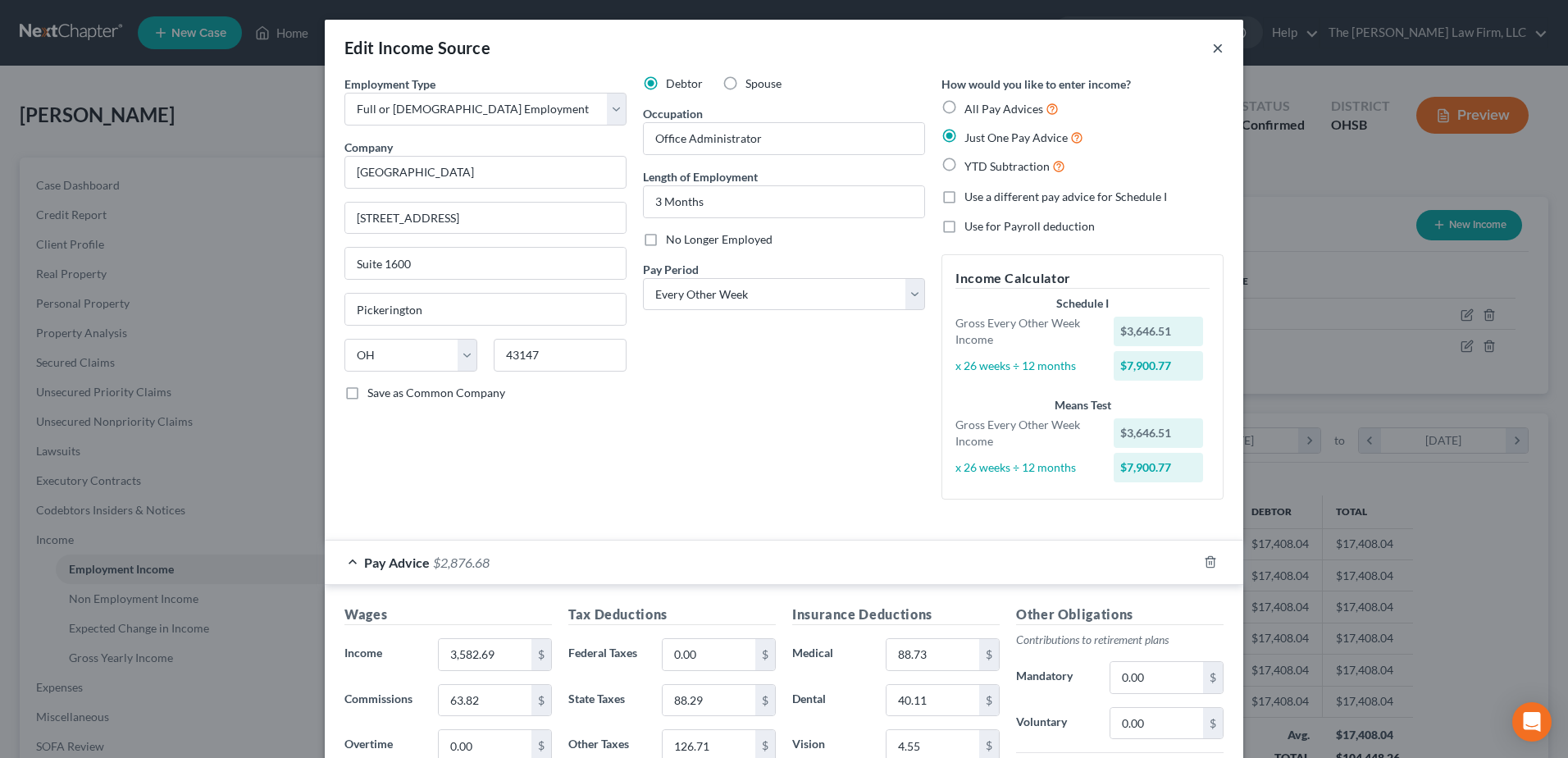
click at [1213, 43] on button "×" at bounding box center [1217, 48] width 11 height 19
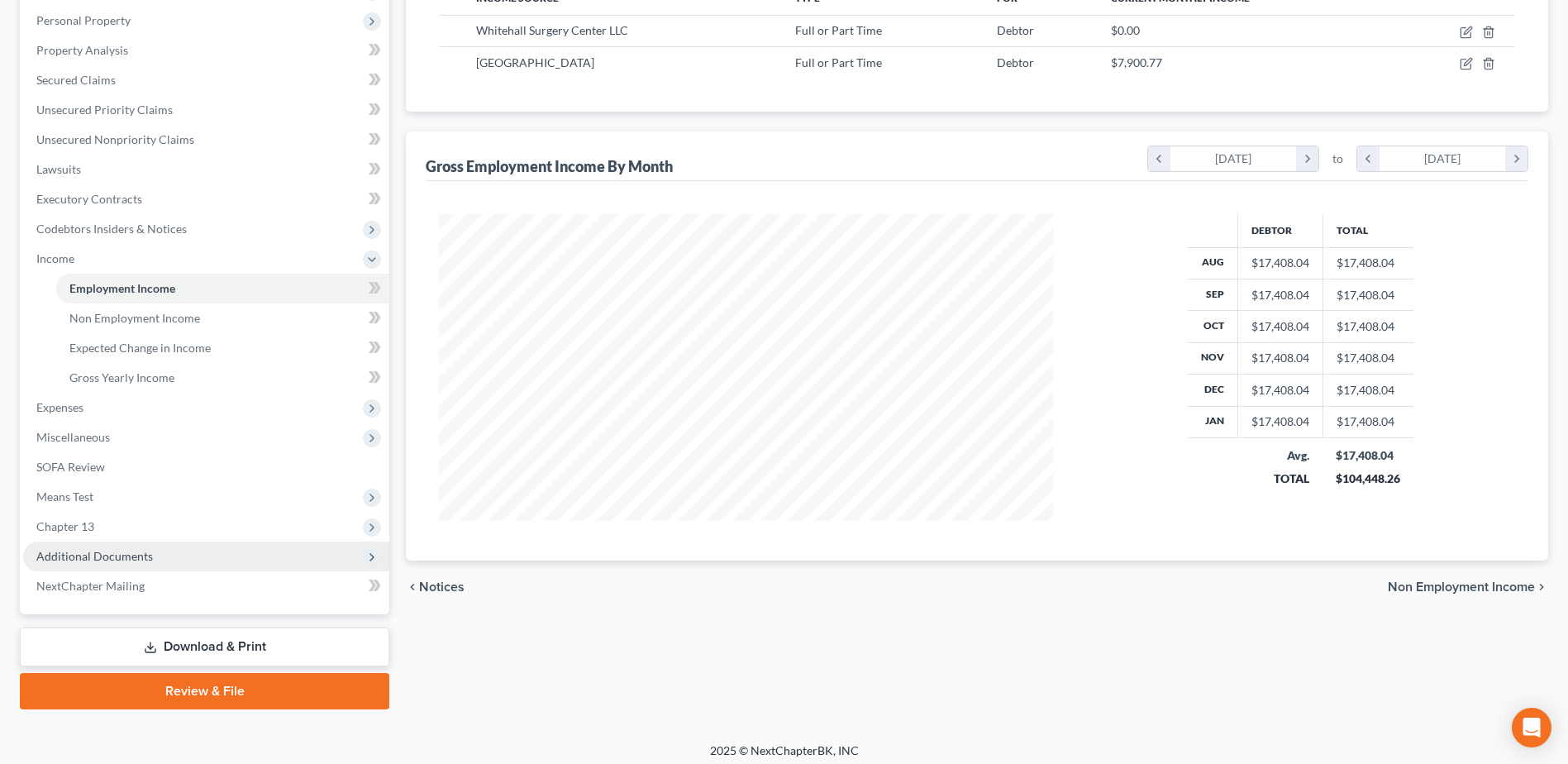
scroll to position [293, 0]
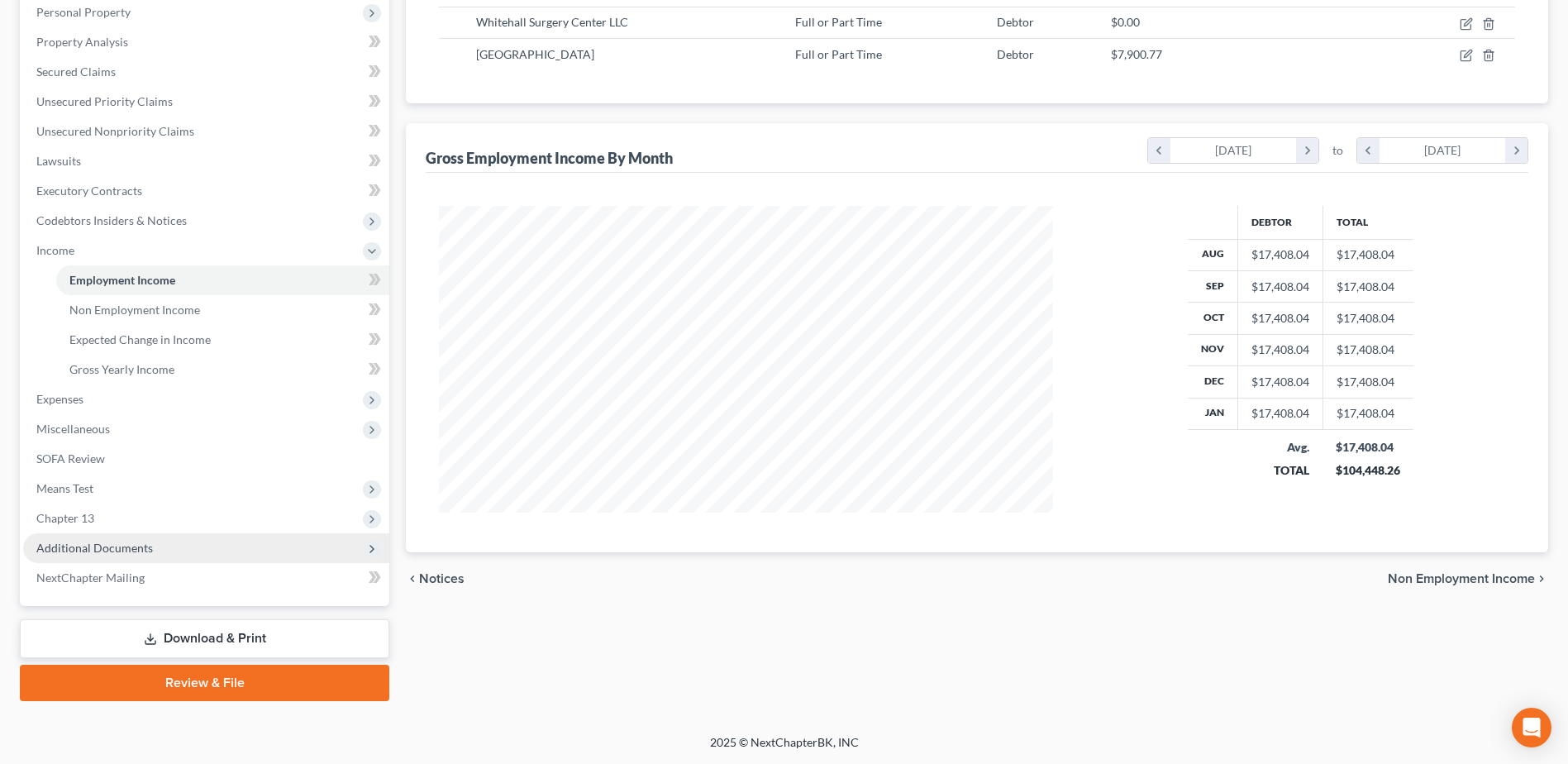
click at [141, 546] on span "Additional Documents" at bounding box center [94, 547] width 116 height 14
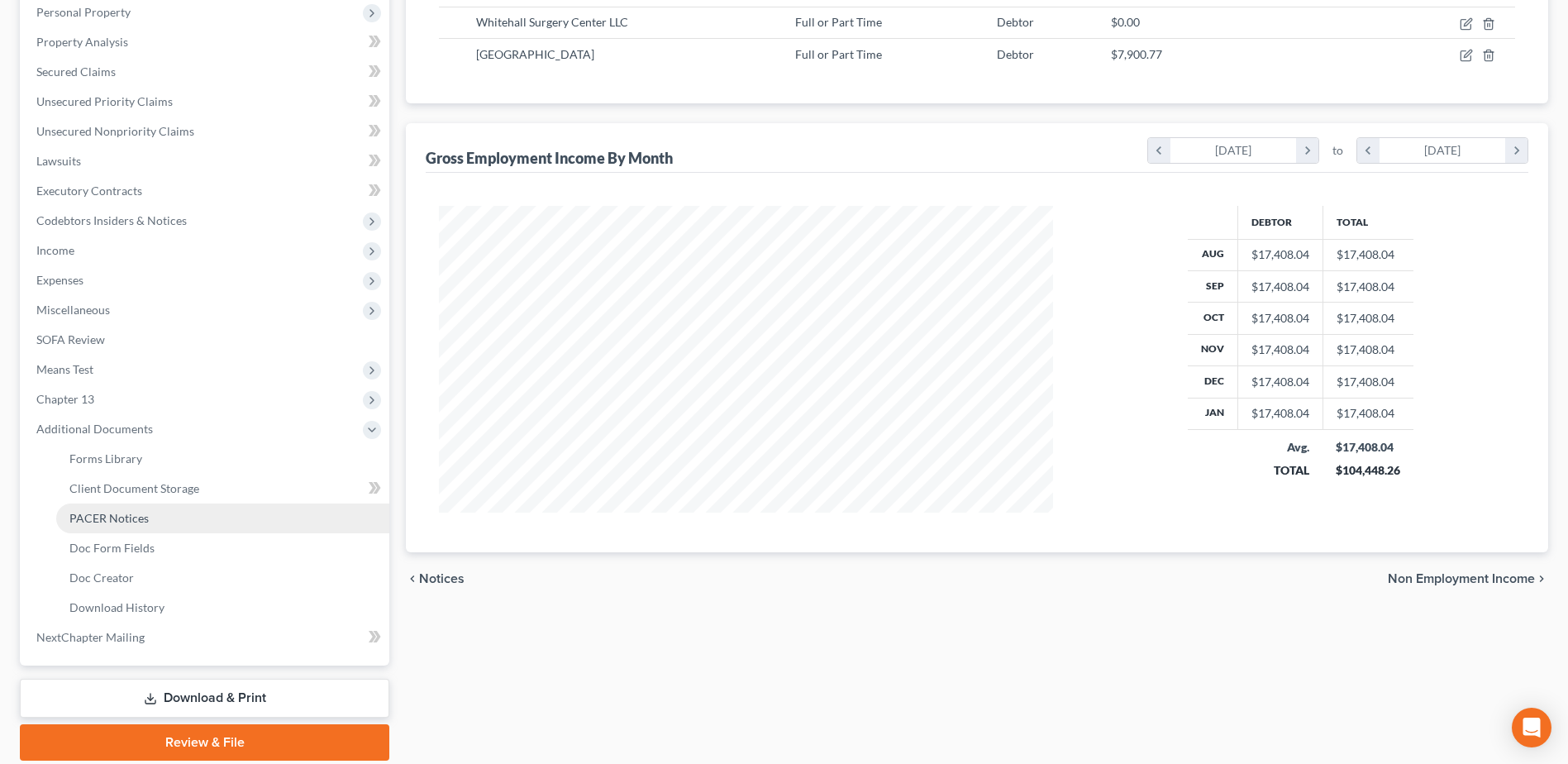
click at [122, 519] on span "PACER Notices" at bounding box center [108, 518] width 79 height 14
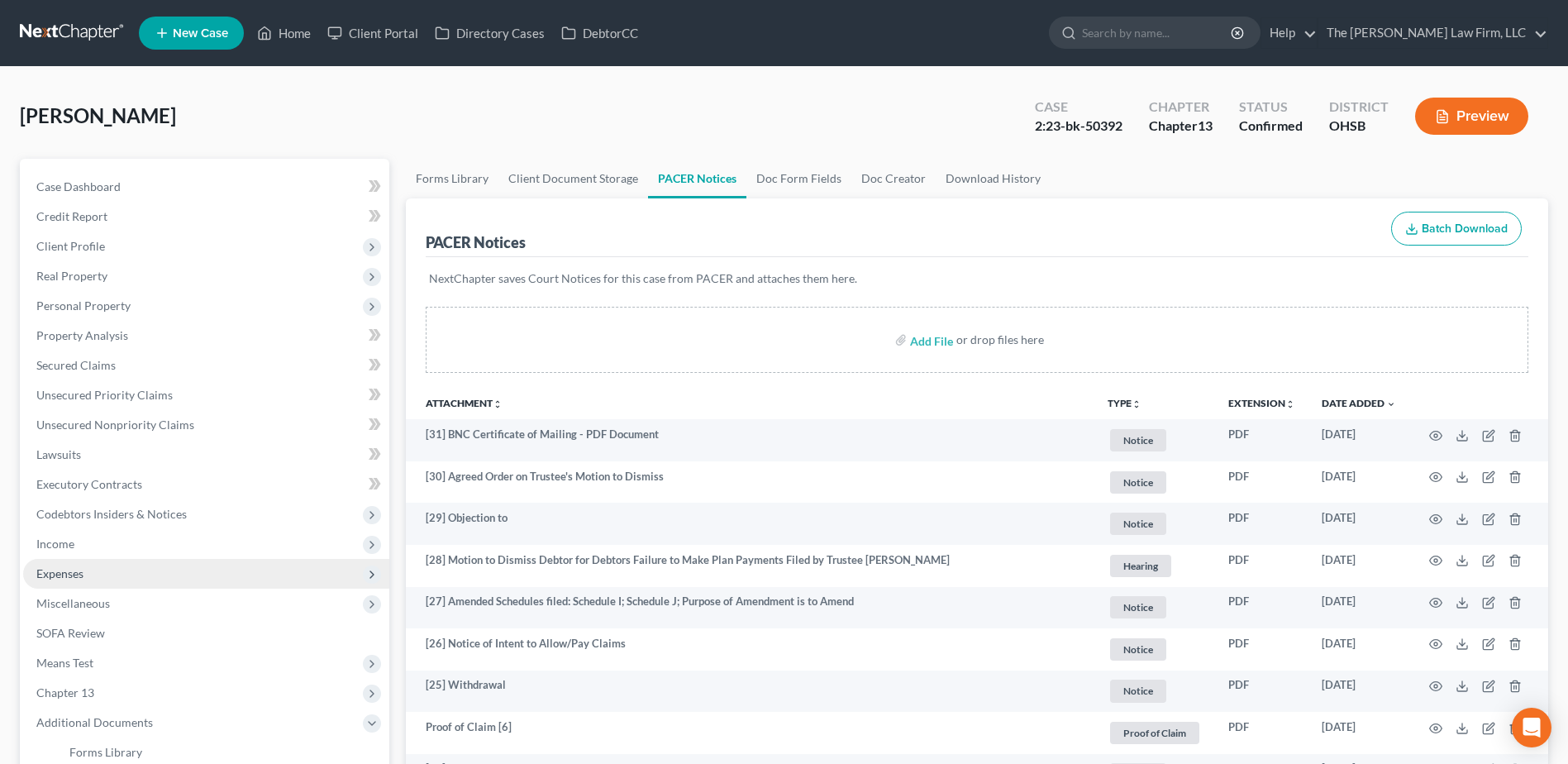
click at [95, 571] on span "Expenses" at bounding box center [206, 573] width 366 height 29
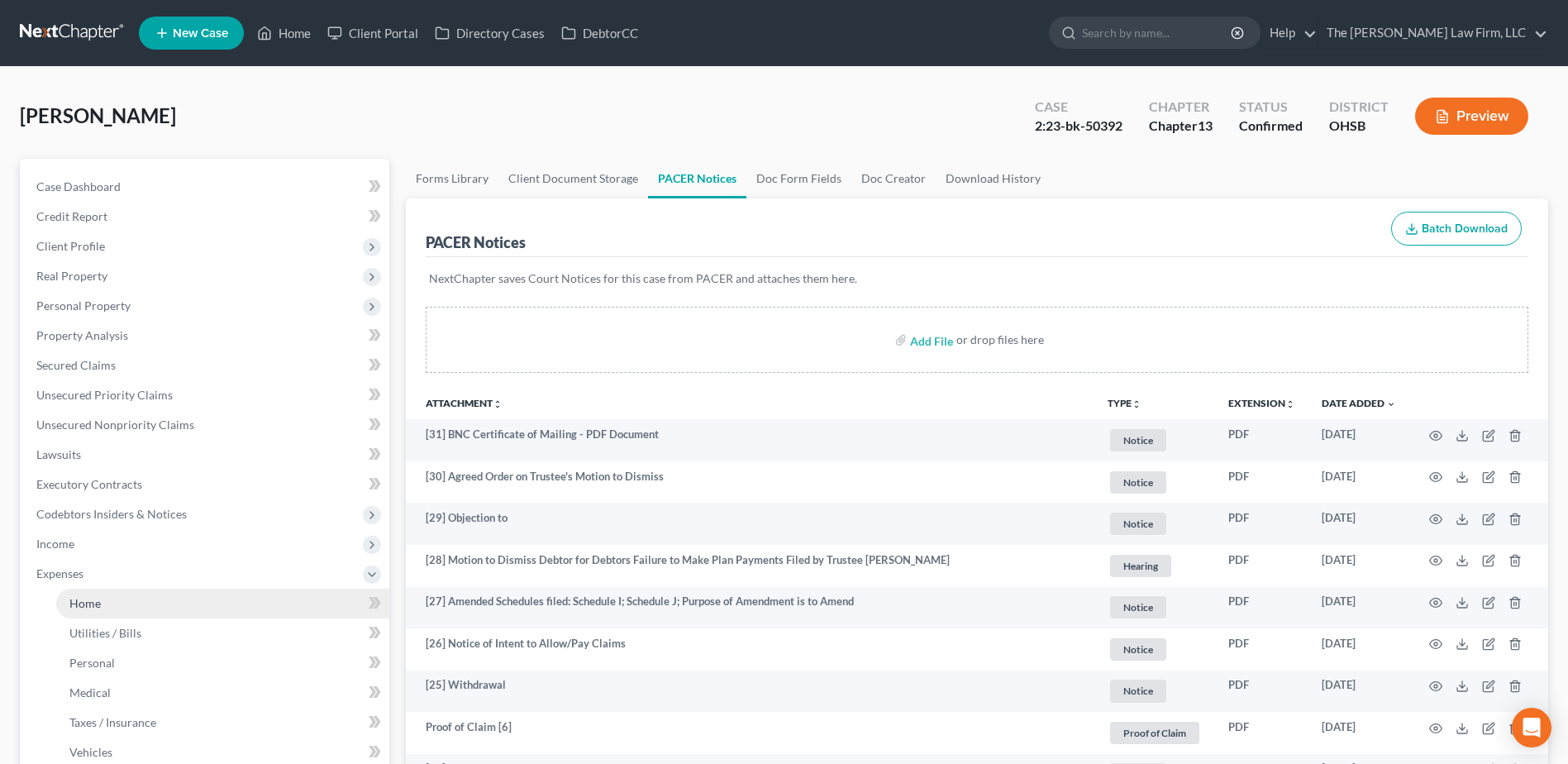
click at [97, 597] on span "Home" at bounding box center [84, 603] width 31 height 14
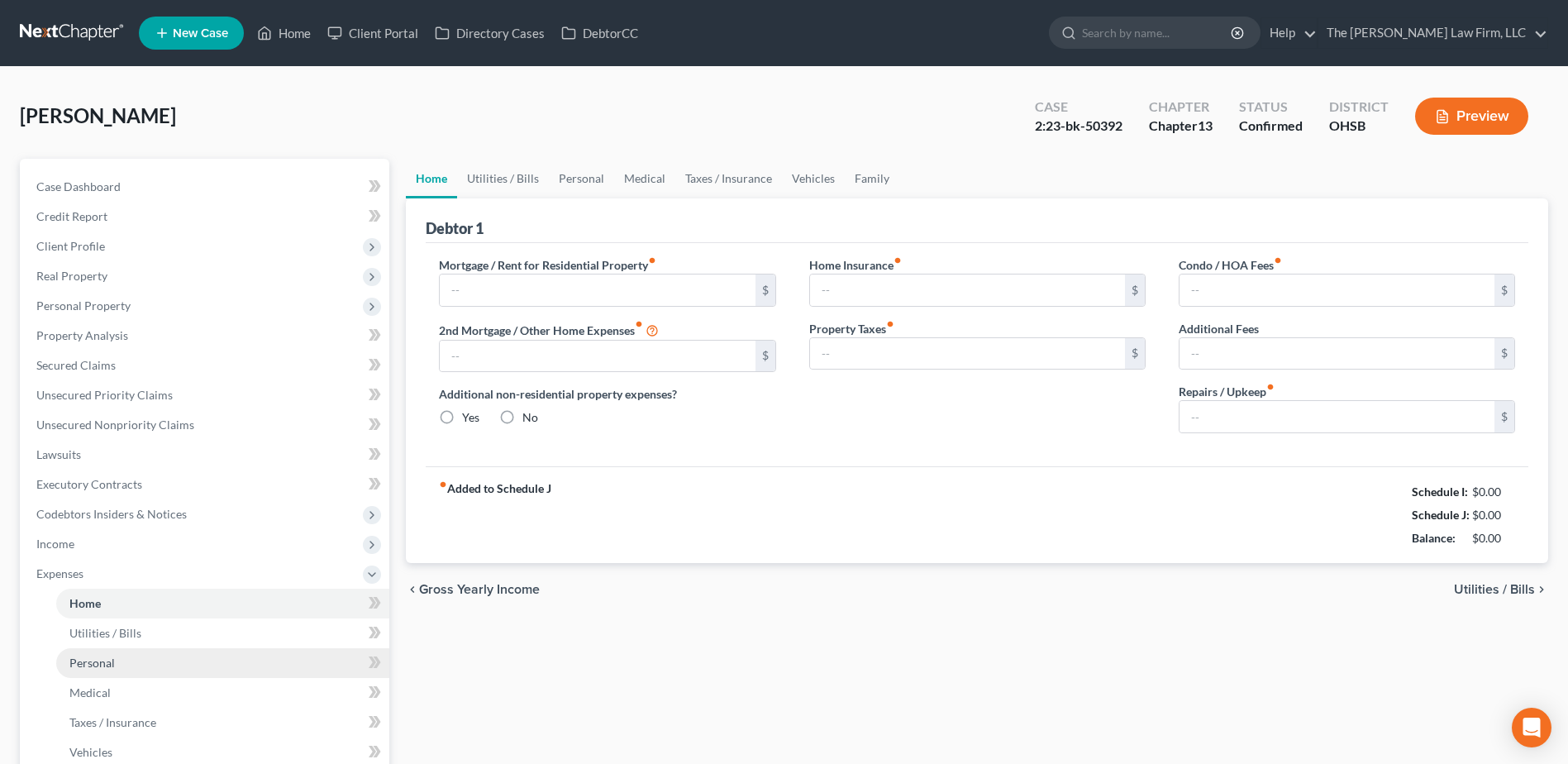
type input "915.00"
type input "0.00"
radio input "true"
type input "18.00"
type input "0.00"
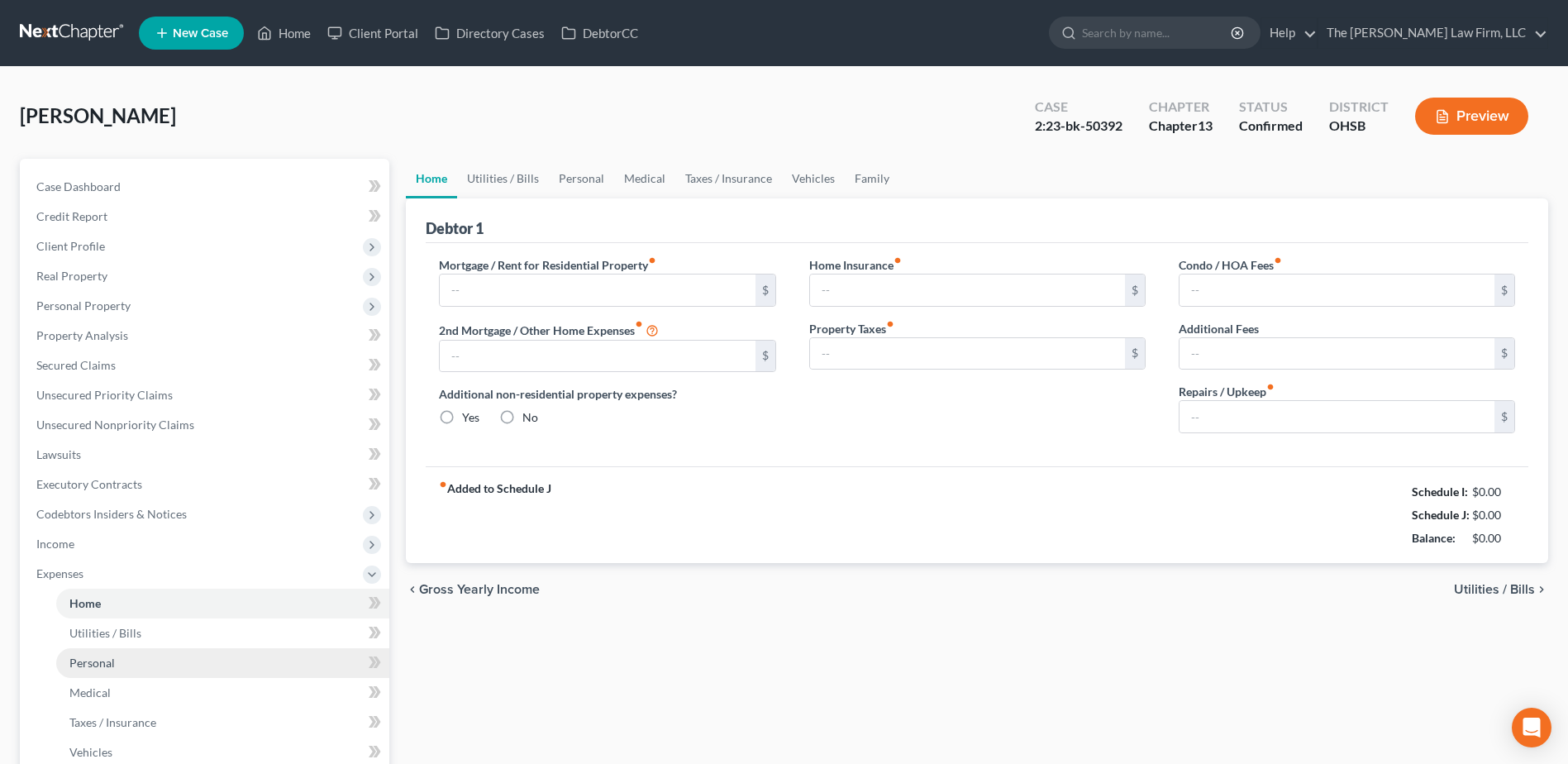
type input "0.00"
type input "25.00"
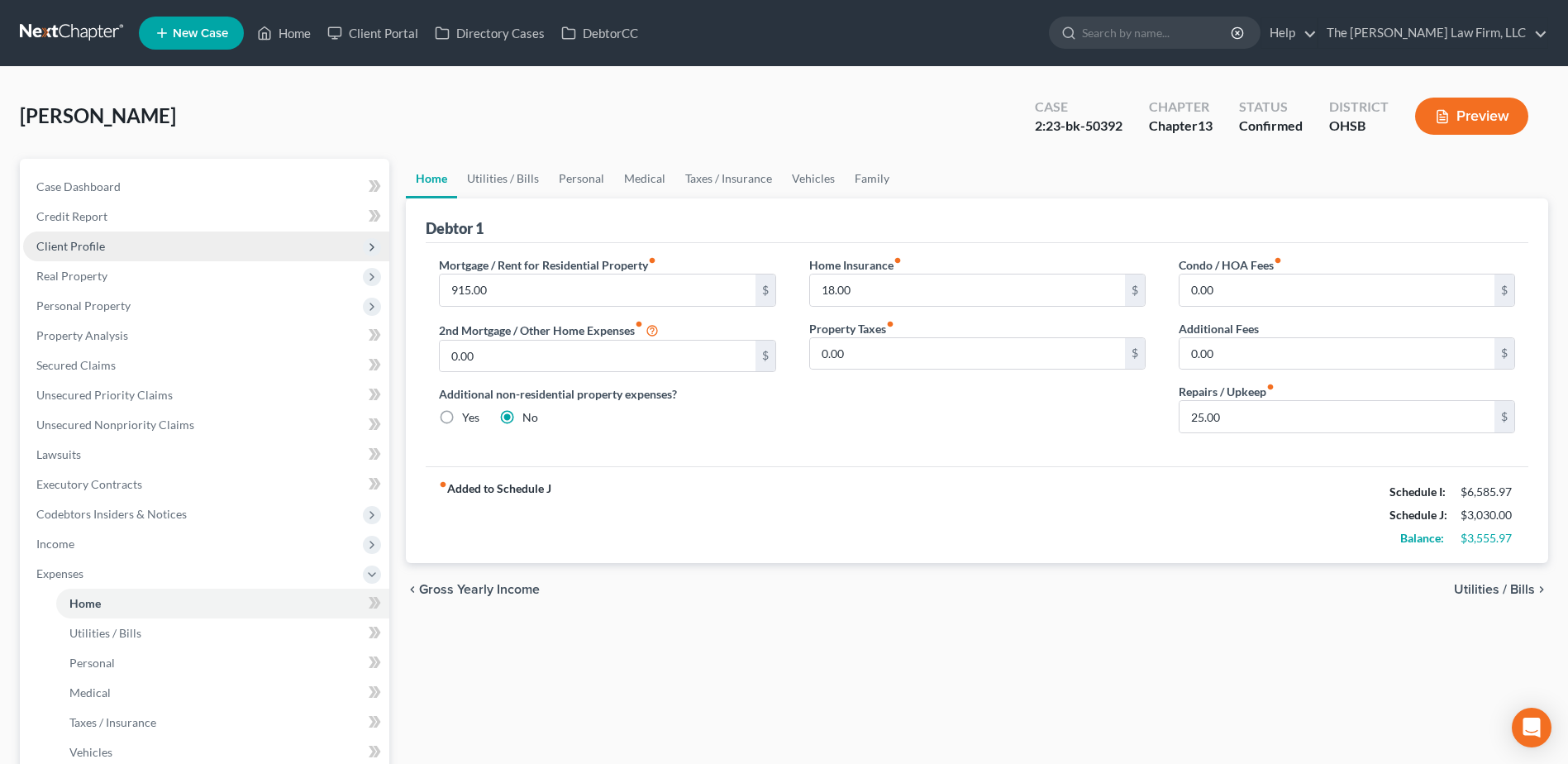
click at [85, 255] on span "Client Profile" at bounding box center [206, 245] width 366 height 29
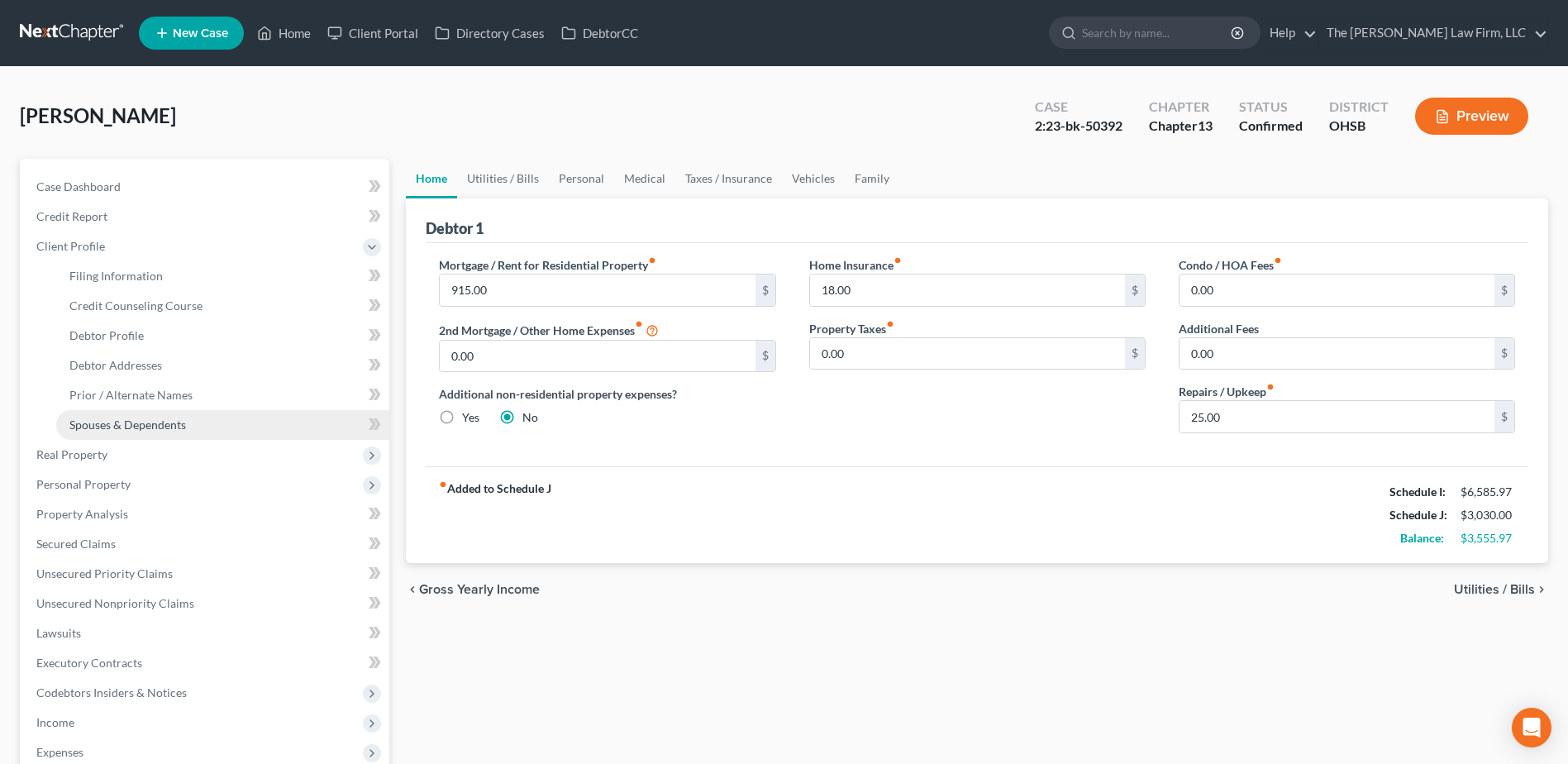
click at [106, 426] on span "Spouses & Dependents" at bounding box center [127, 425] width 116 height 14
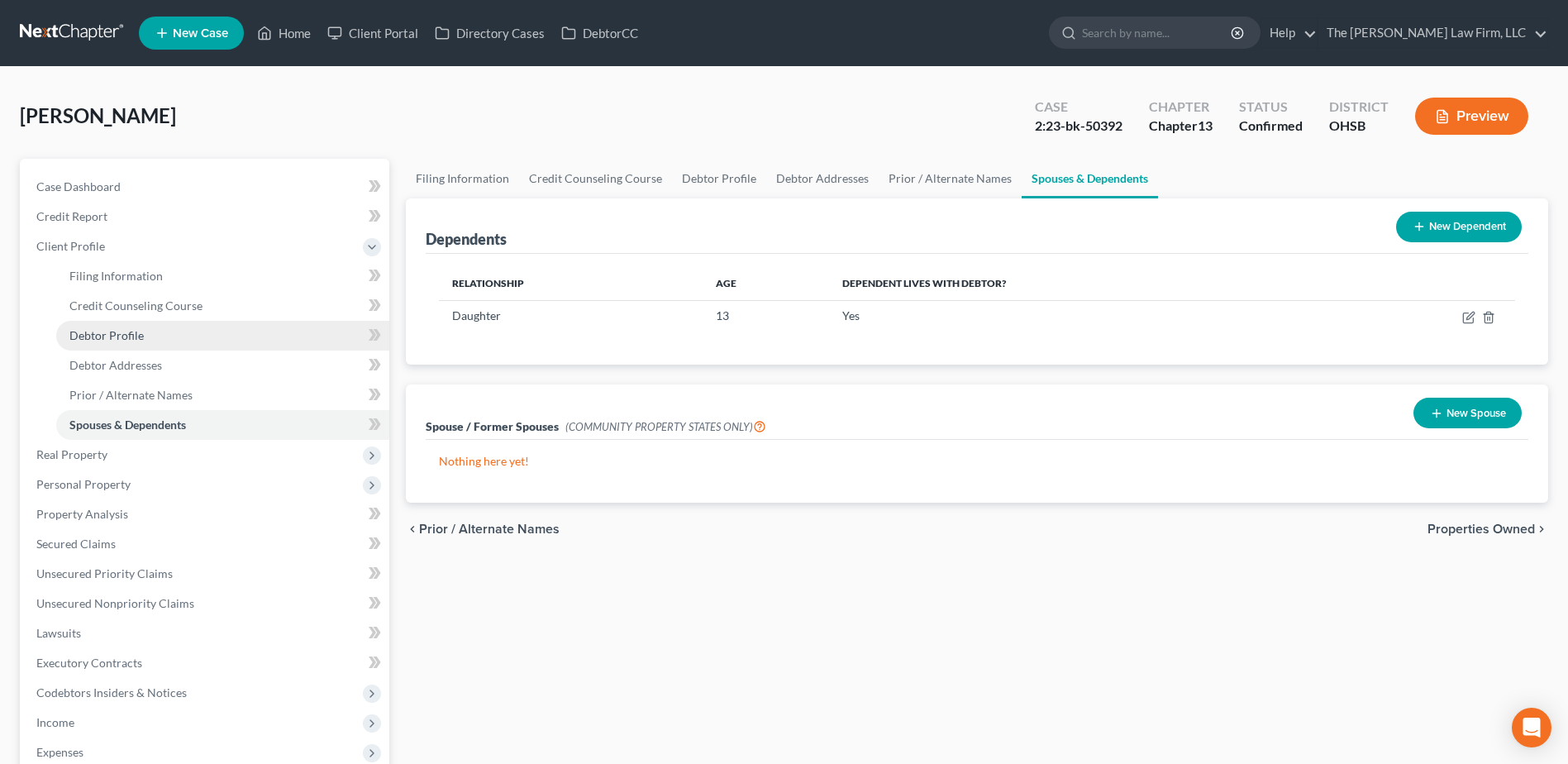
click at [97, 330] on span "Debtor Profile" at bounding box center [107, 335] width 75 height 14
select select "3"
select select "1"
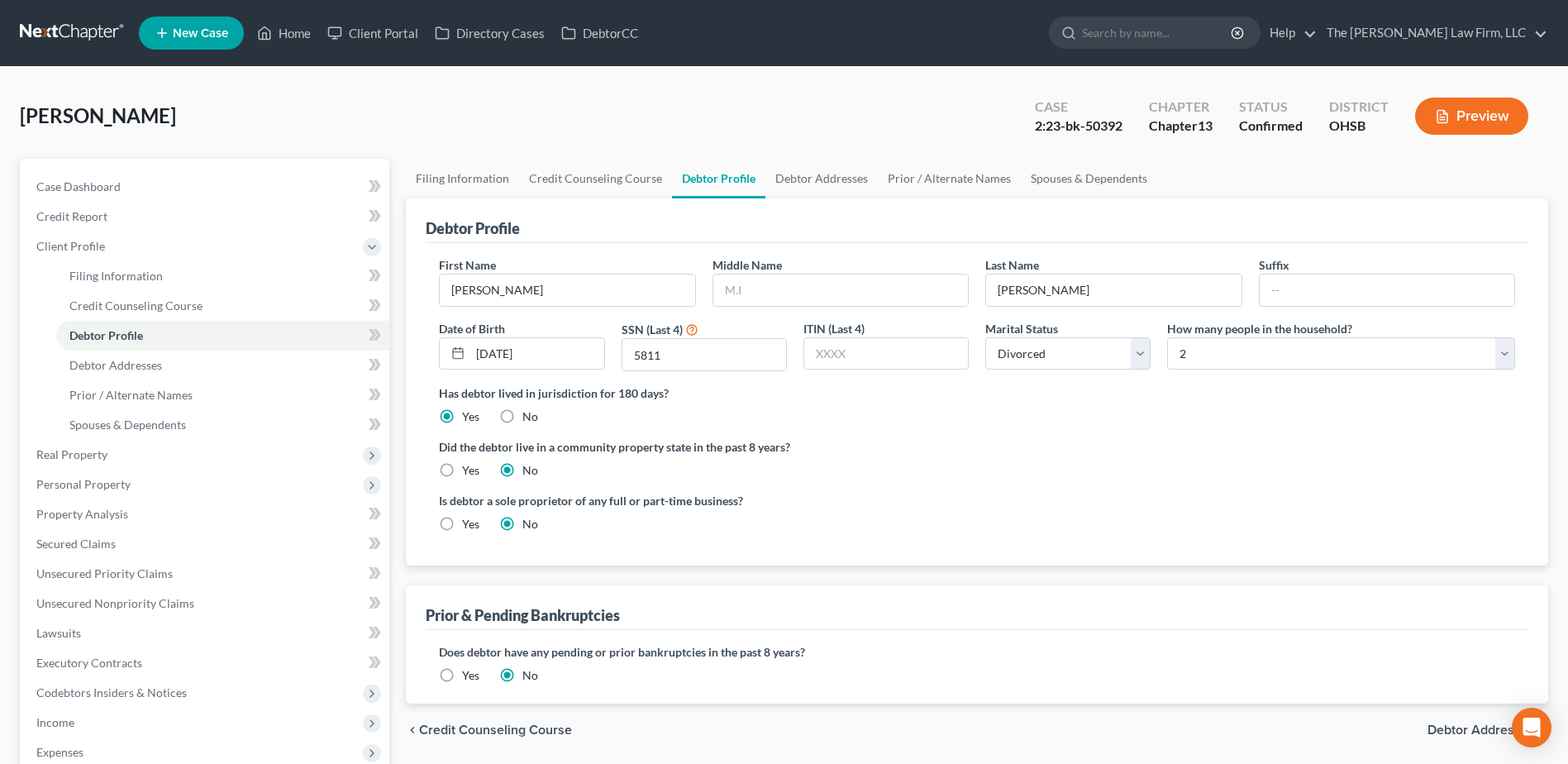
click at [84, 26] on link at bounding box center [72, 32] width 106 height 29
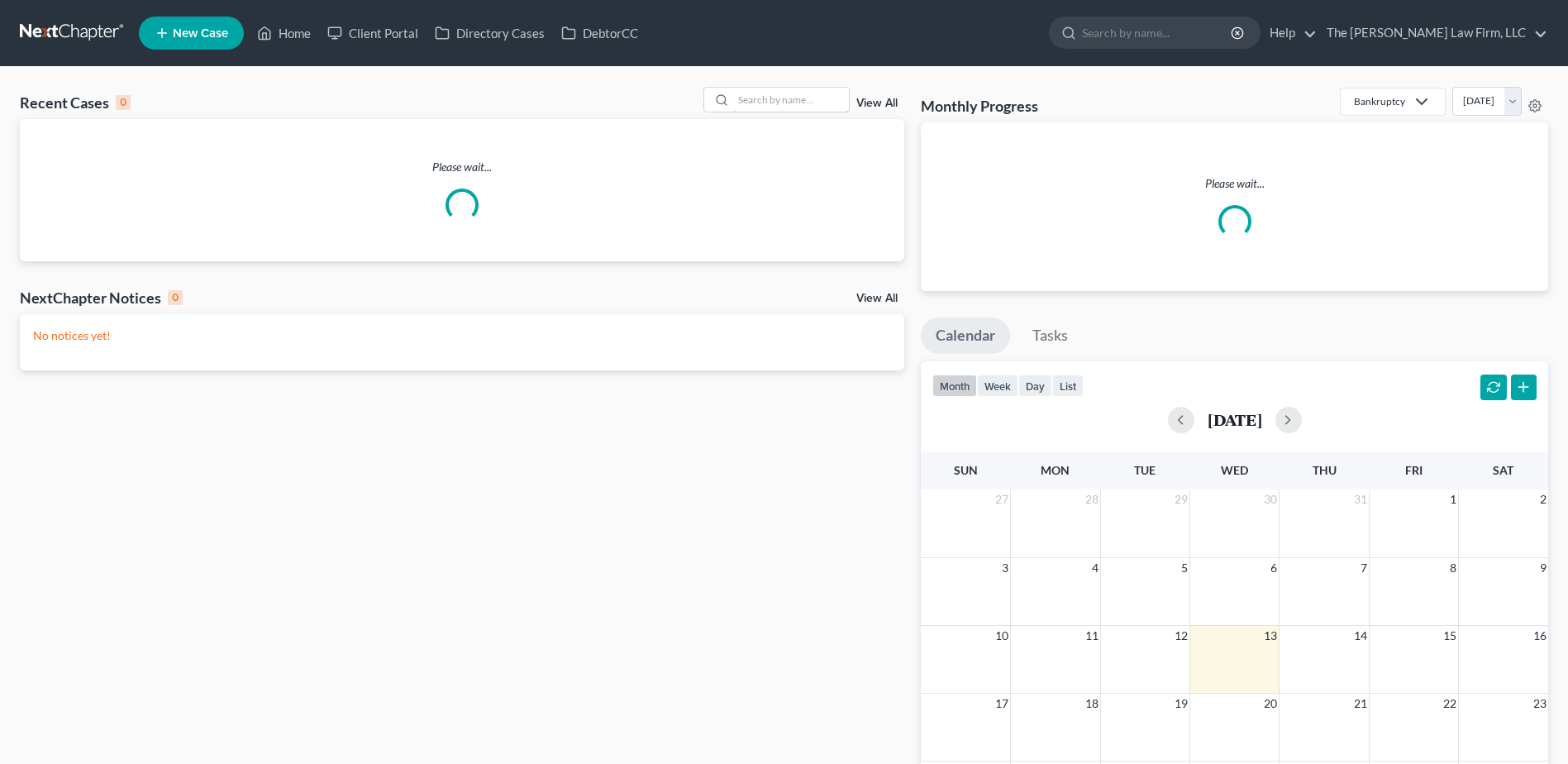
click at [773, 101] on input "search" at bounding box center [791, 99] width 115 height 24
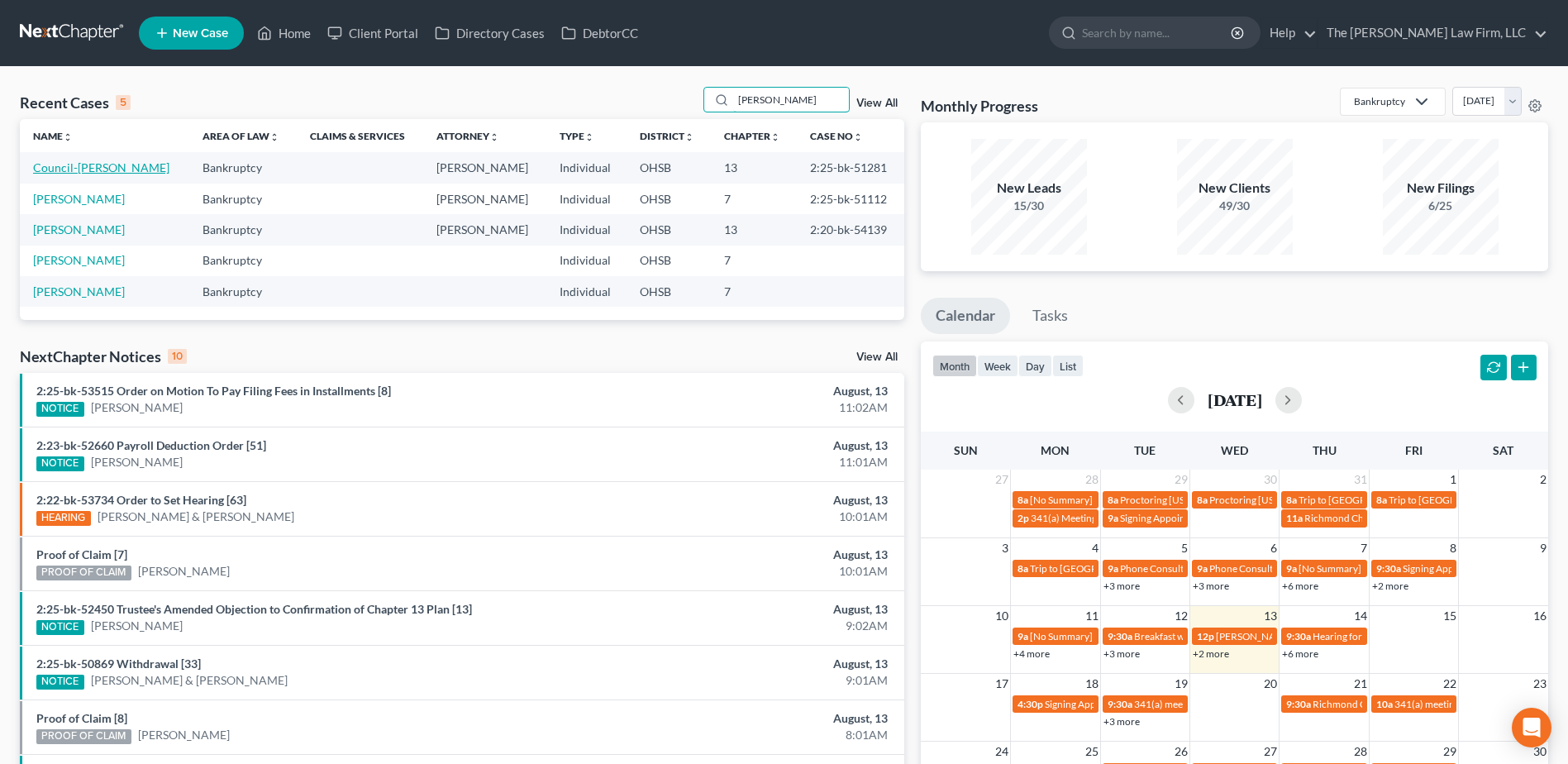
type input "[PERSON_NAME]"
click at [123, 164] on link "Council-[PERSON_NAME]" at bounding box center [100, 167] width 136 height 14
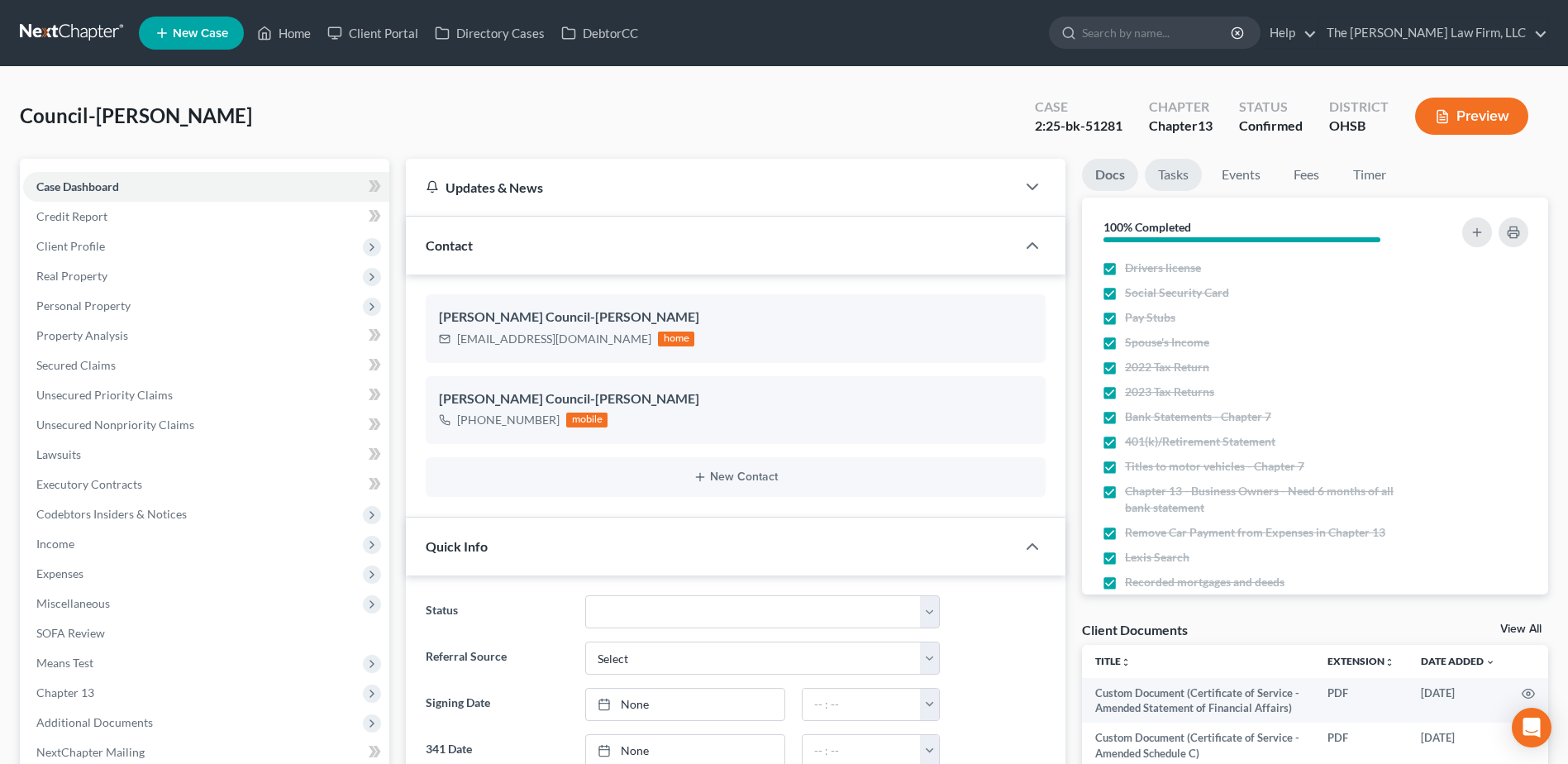
click at [1185, 179] on link "Tasks" at bounding box center [1173, 175] width 57 height 32
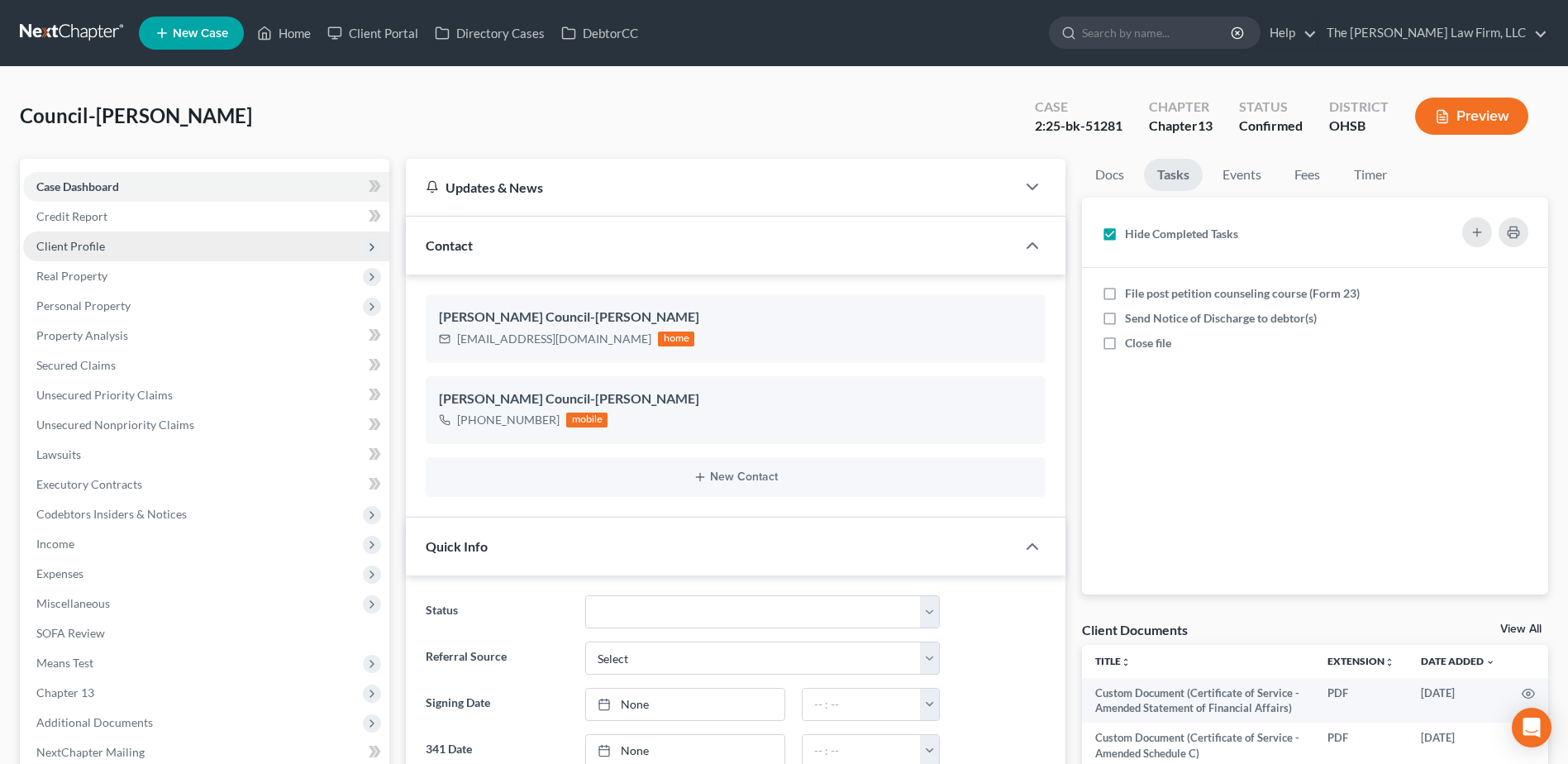
click at [84, 243] on span "Client Profile" at bounding box center [70, 246] width 68 height 14
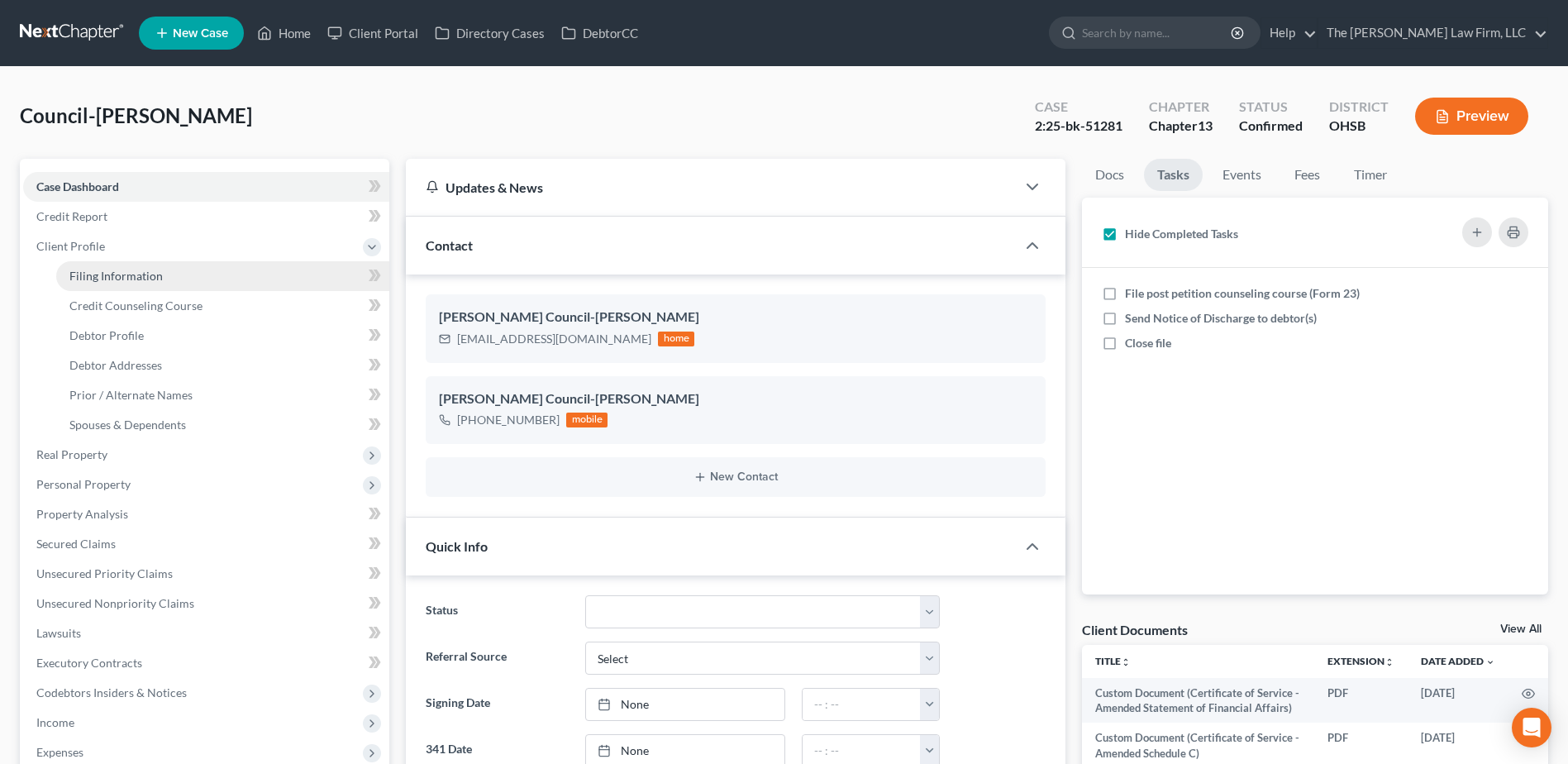
click at [80, 273] on span "Filing Information" at bounding box center [115, 275] width 93 height 14
select select "1"
select select "0"
select select "3"
select select "36"
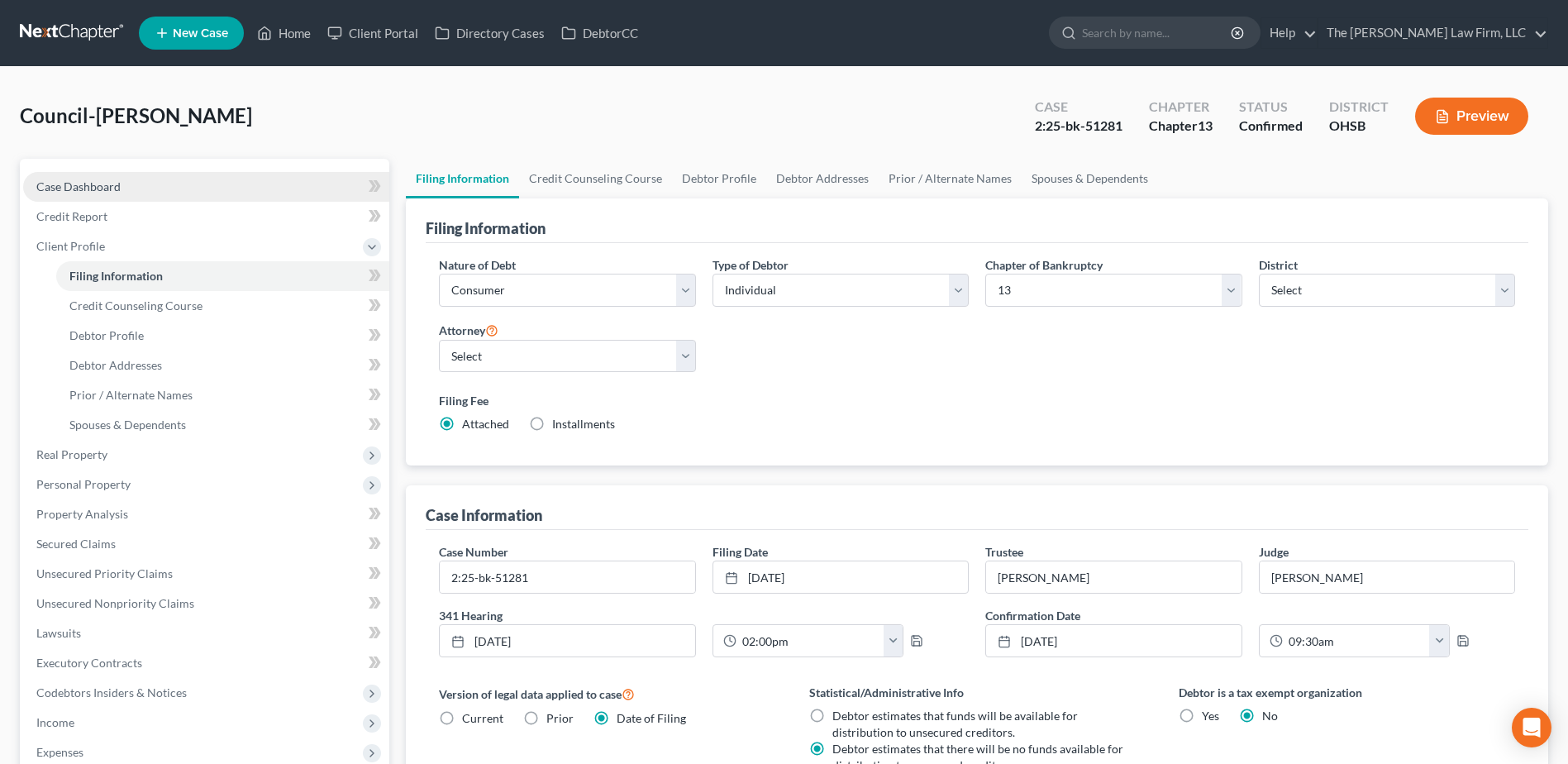
click at [65, 180] on span "Case Dashboard" at bounding box center [78, 187] width 84 height 14
